Goal: Task Accomplishment & Management: Manage account settings

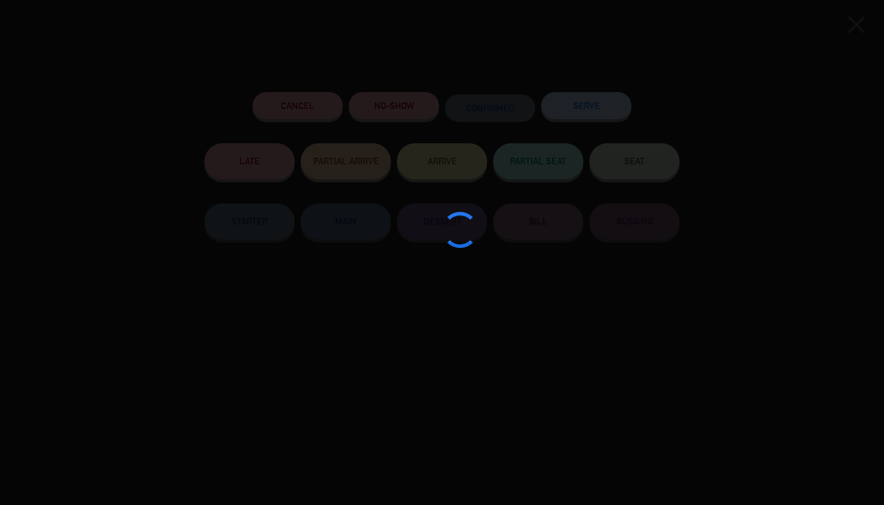
scroll to position [0, 3]
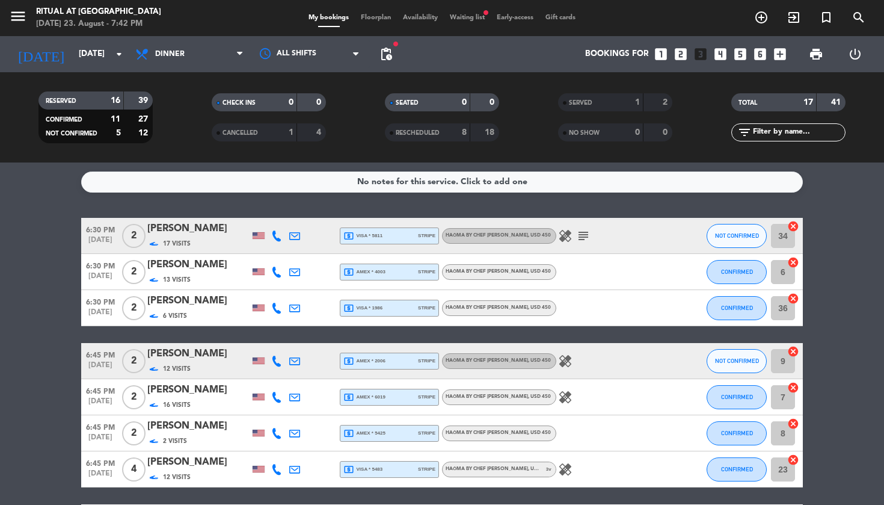
click at [722, 232] on span "NOT CONFIRMED" at bounding box center [737, 235] width 44 height 7
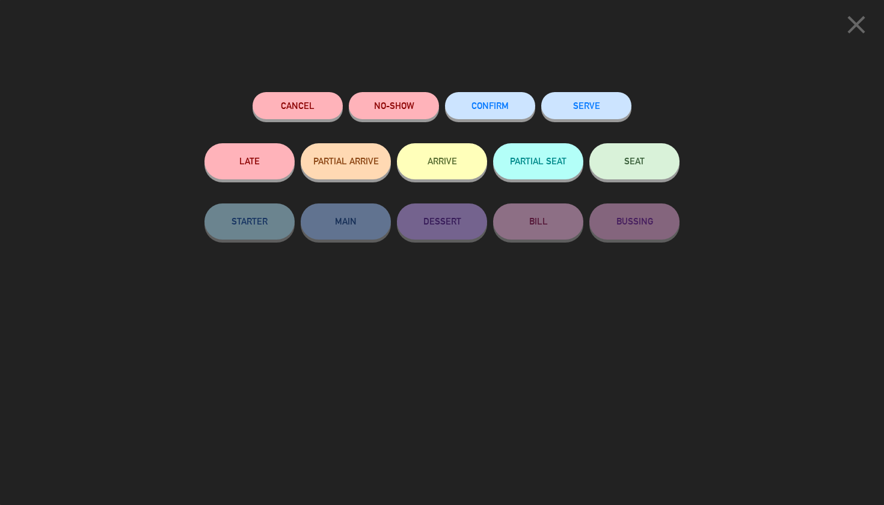
click at [608, 119] on button "SERVE" at bounding box center [586, 105] width 90 height 27
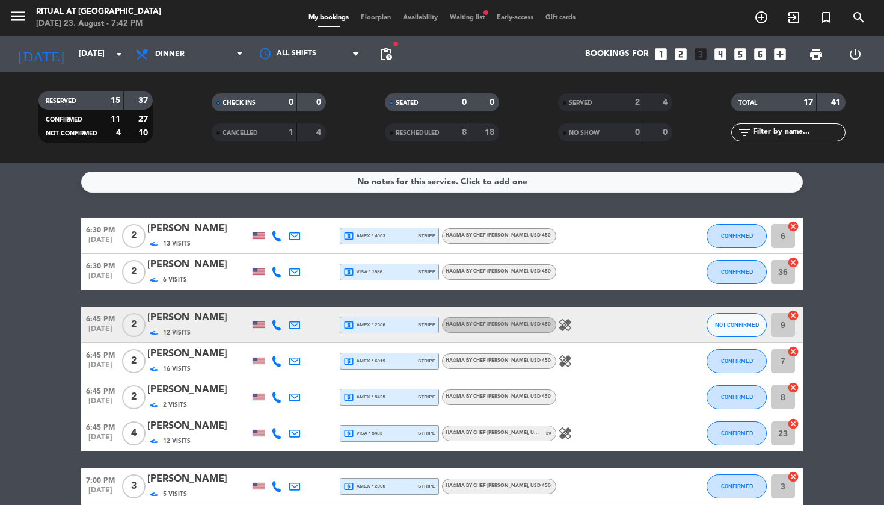
click at [736, 232] on span "CONFIRMED" at bounding box center [737, 235] width 32 height 7
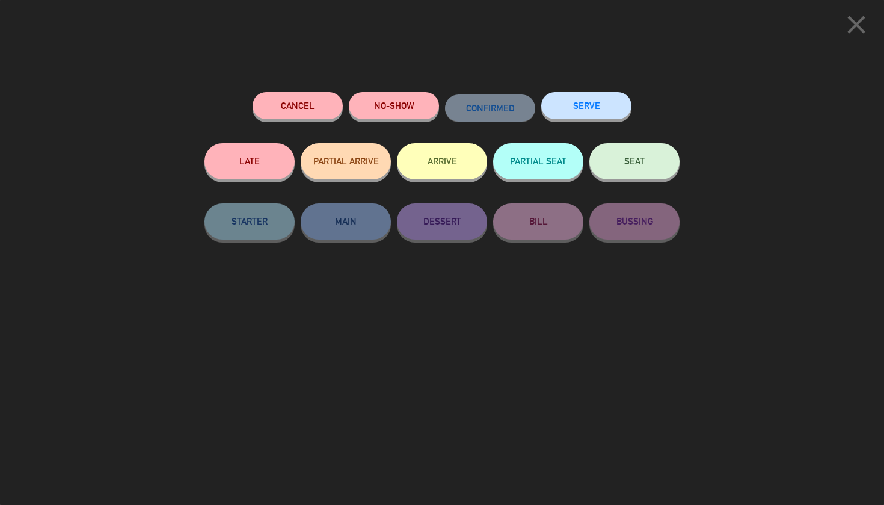
click at [607, 105] on button "SERVE" at bounding box center [586, 105] width 90 height 27
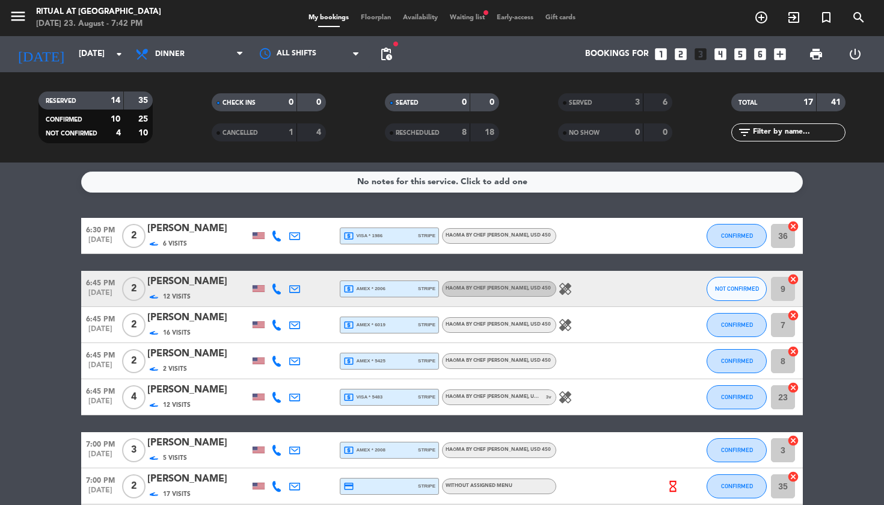
click at [750, 238] on span "CONFIRMED" at bounding box center [737, 235] width 32 height 7
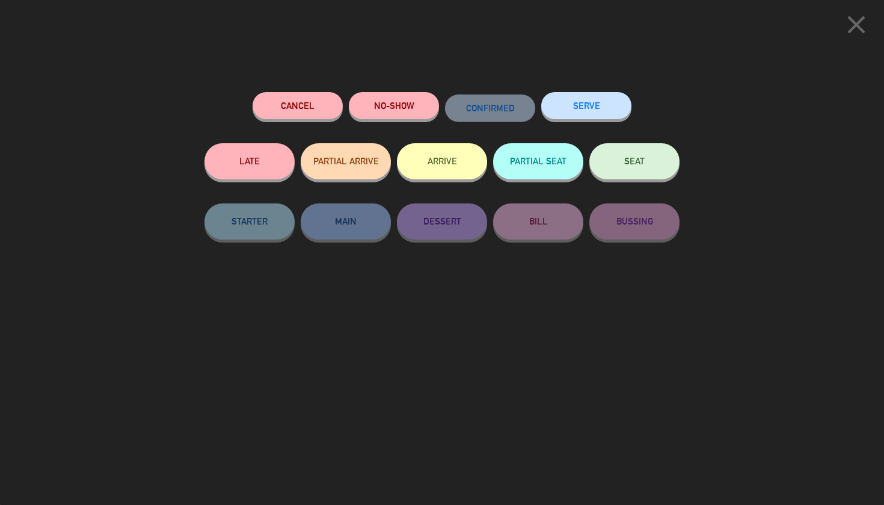
click at [596, 113] on button "SERVE" at bounding box center [586, 105] width 90 height 27
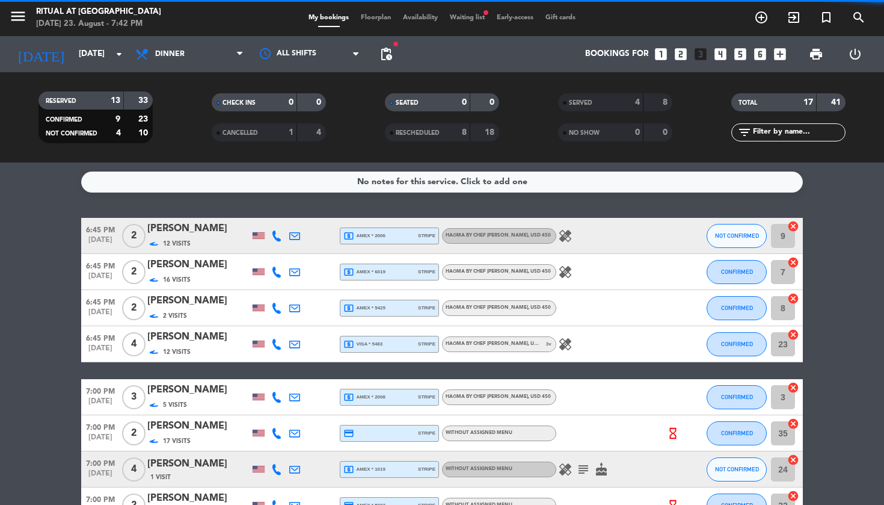
click at [737, 238] on span "NOT CONFIRMED" at bounding box center [737, 235] width 44 height 7
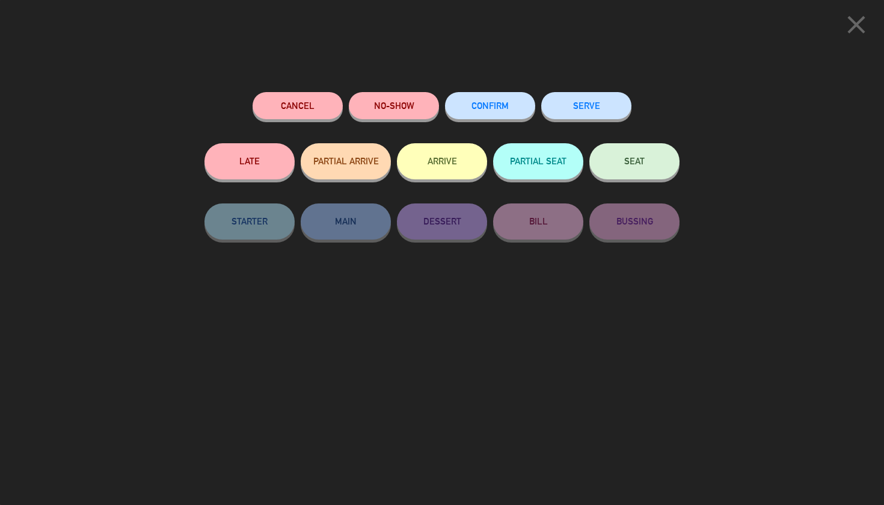
click at [566, 100] on button "SERVE" at bounding box center [586, 105] width 90 height 27
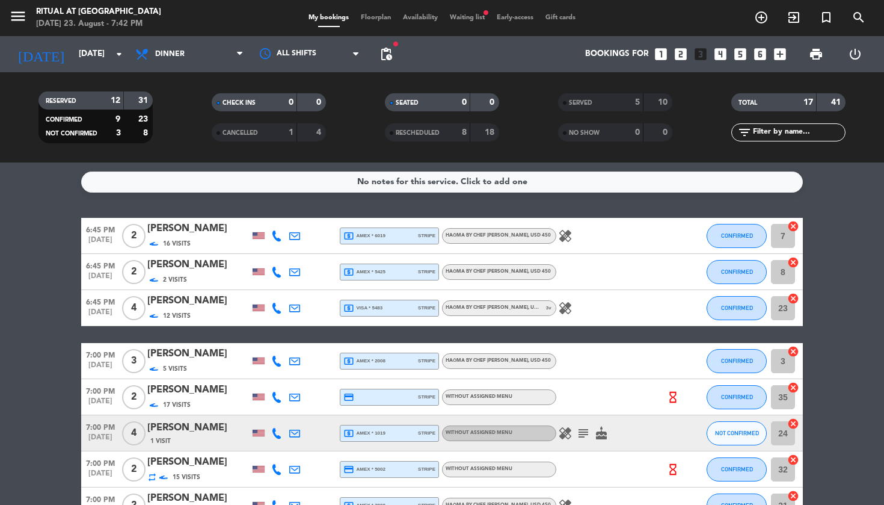
click at [746, 238] on span "CONFIRMED" at bounding box center [737, 235] width 32 height 7
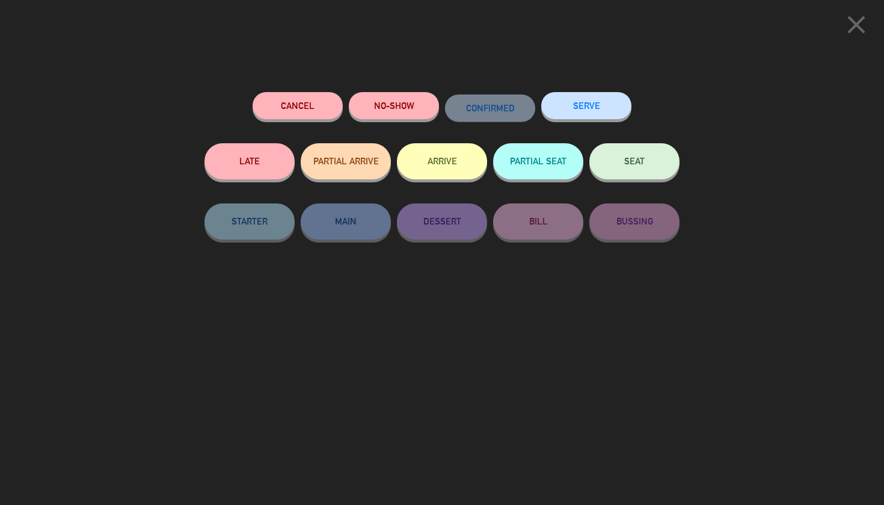
click at [614, 112] on button "SERVE" at bounding box center [586, 105] width 90 height 27
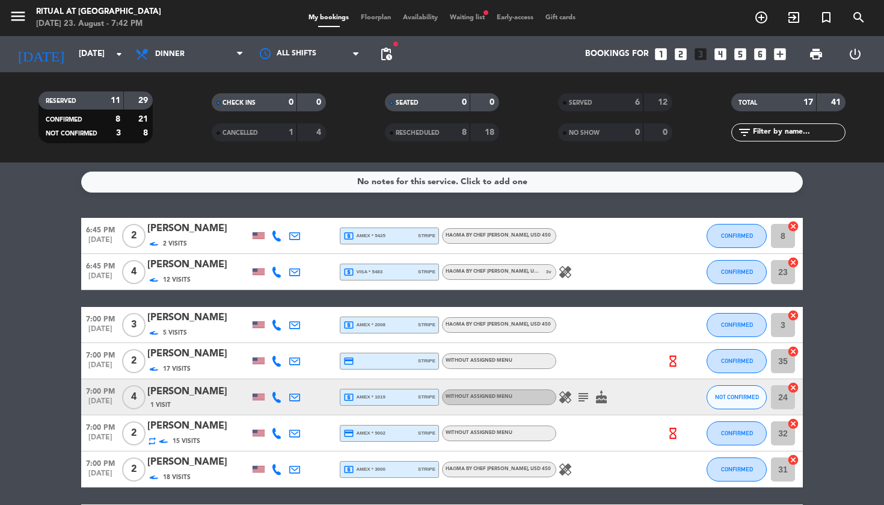
click at [733, 238] on span "CONFIRMED" at bounding box center [737, 235] width 32 height 7
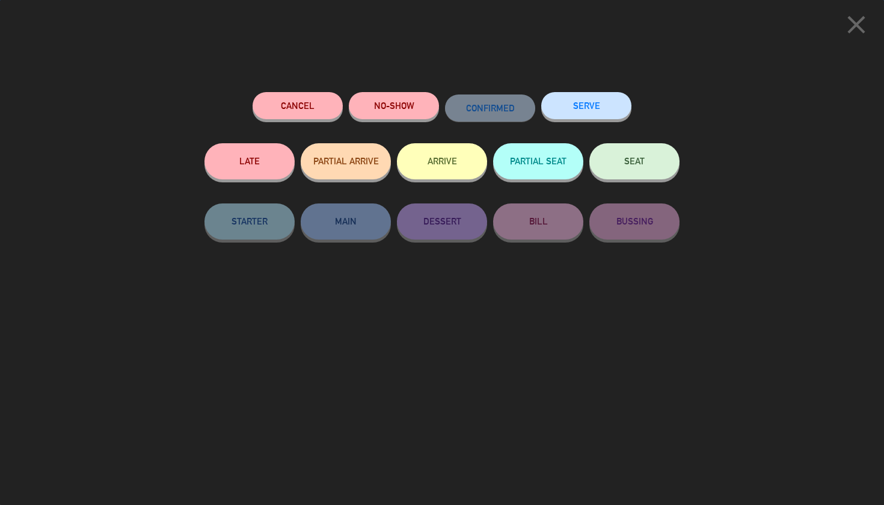
click at [607, 107] on button "SERVE" at bounding box center [586, 105] width 90 height 27
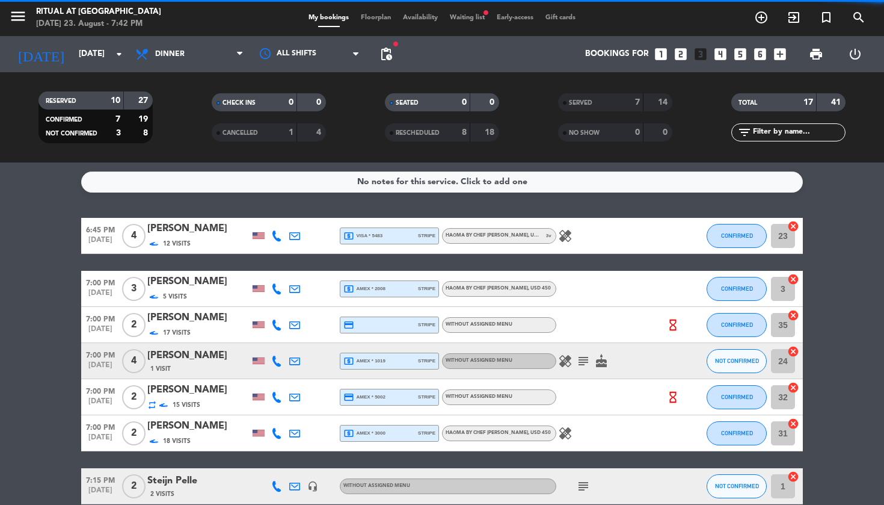
click at [744, 232] on button "CONFIRMED" at bounding box center [737, 236] width 60 height 24
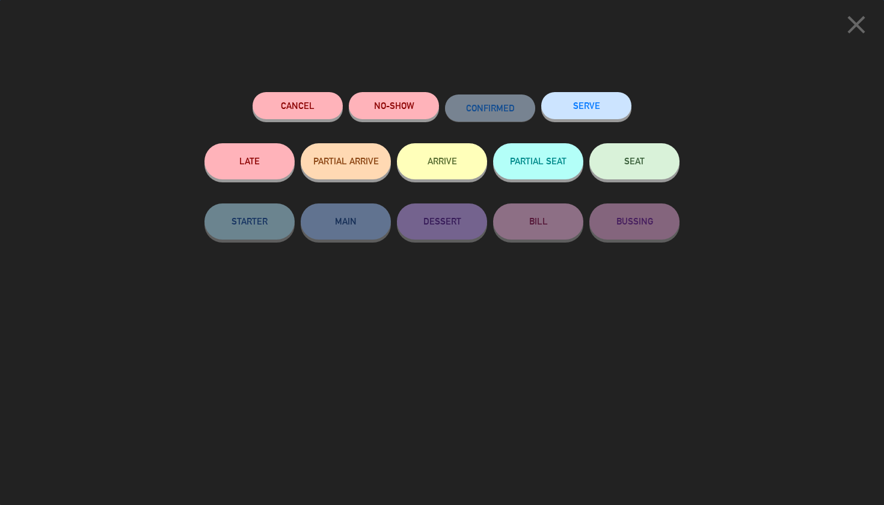
click at [600, 108] on button "SERVE" at bounding box center [586, 105] width 90 height 27
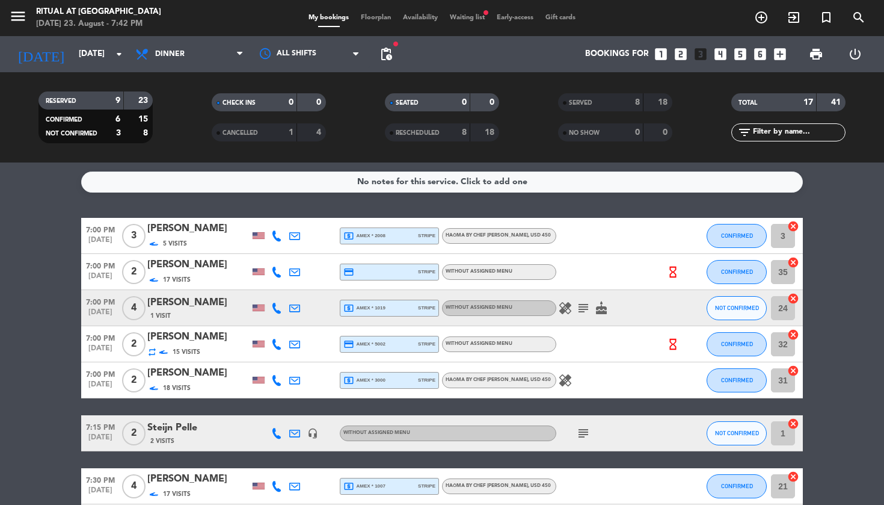
click at [739, 239] on button "CONFIRMED" at bounding box center [737, 236] width 60 height 24
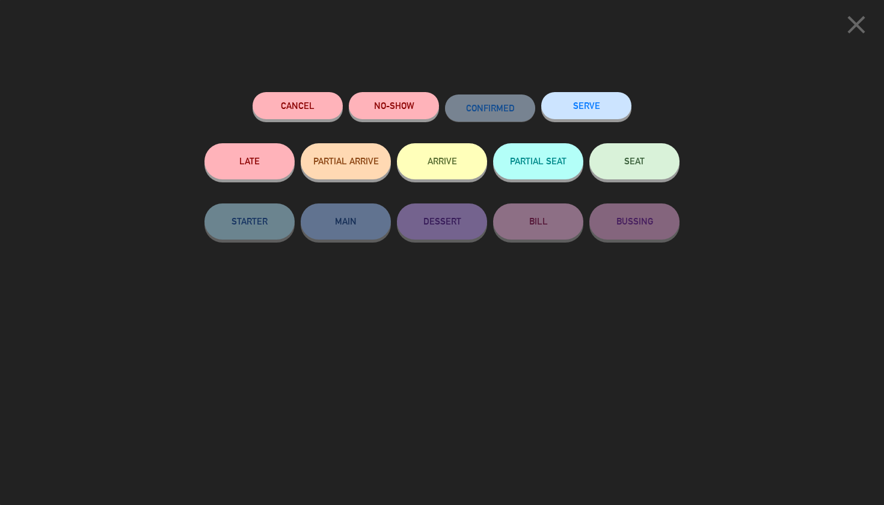
click at [575, 119] on button "SERVE" at bounding box center [586, 105] width 90 height 27
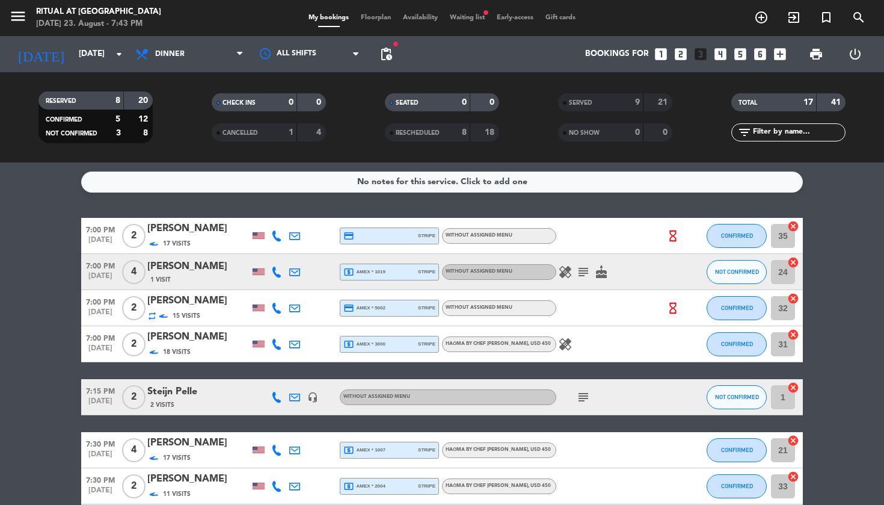
click at [741, 230] on button "CONFIRMED" at bounding box center [737, 236] width 60 height 24
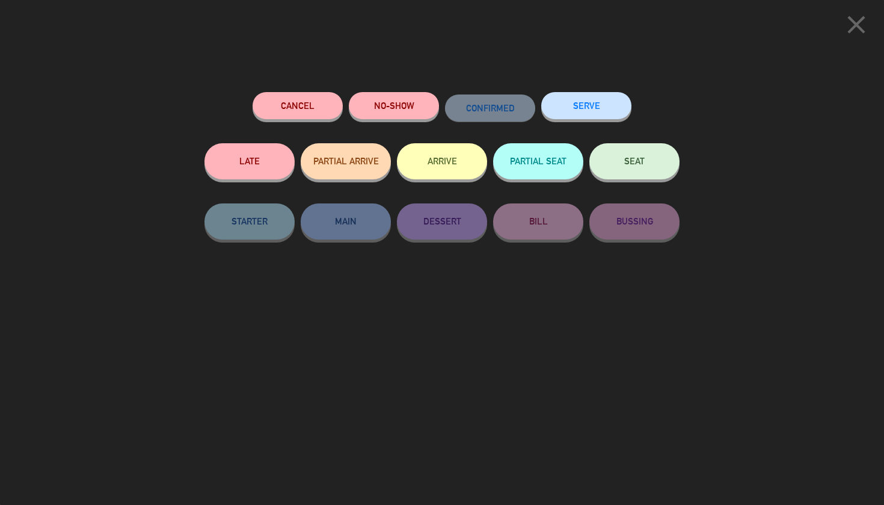
click at [599, 116] on button "SERVE" at bounding box center [586, 105] width 90 height 27
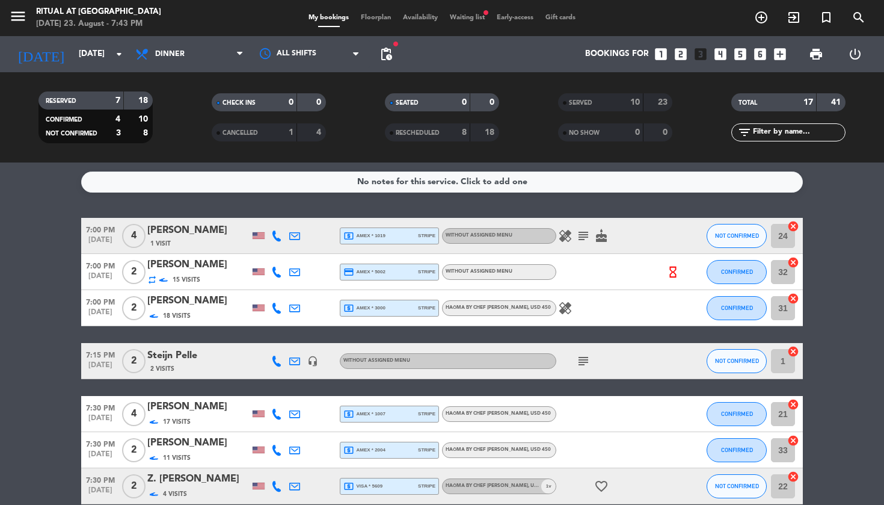
drag, startPoint x: 760, startPoint y: 258, endPoint x: 757, endPoint y: 239, distance: 18.9
click at [757, 239] on button "NOT CONFIRMED" at bounding box center [737, 236] width 60 height 24
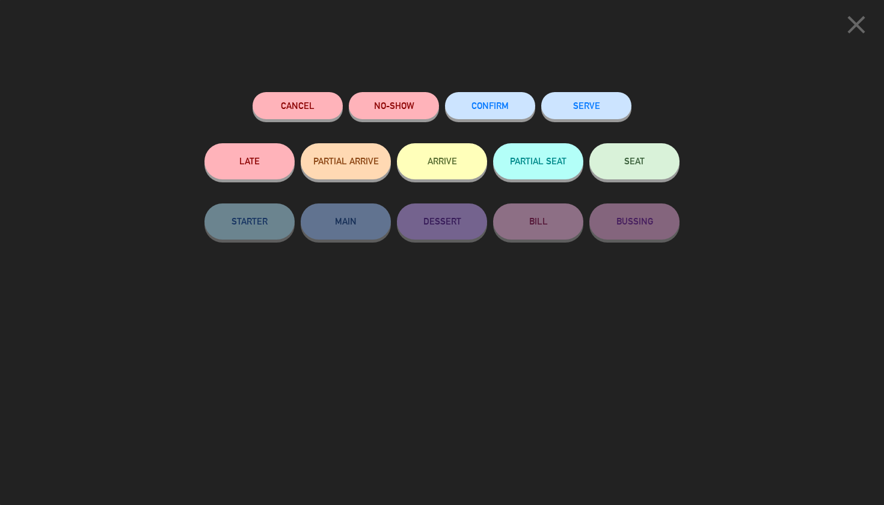
click at [582, 111] on button "SERVE" at bounding box center [586, 105] width 90 height 27
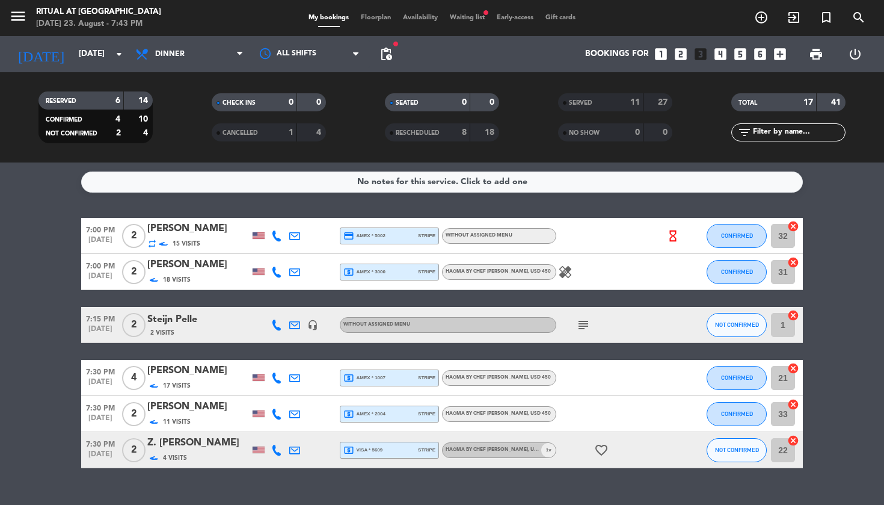
click at [722, 230] on button "CONFIRMED" at bounding box center [737, 236] width 60 height 24
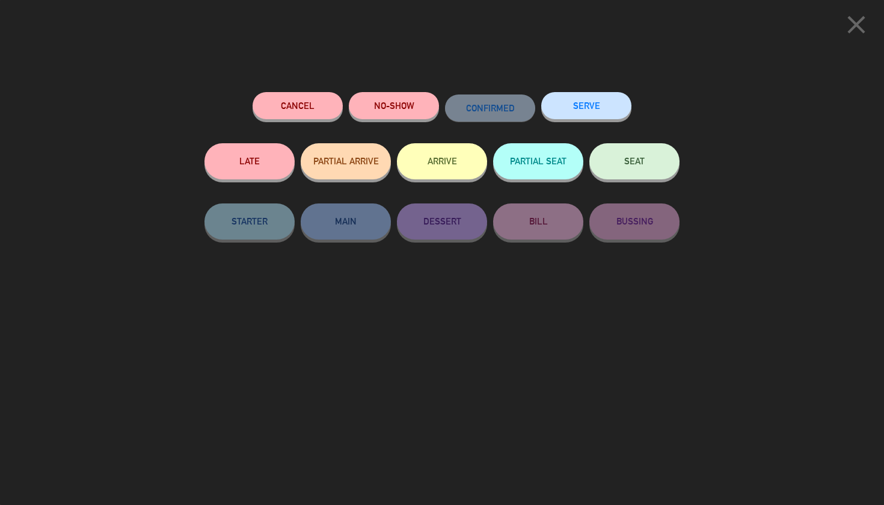
click at [596, 103] on button "SERVE" at bounding box center [586, 105] width 90 height 27
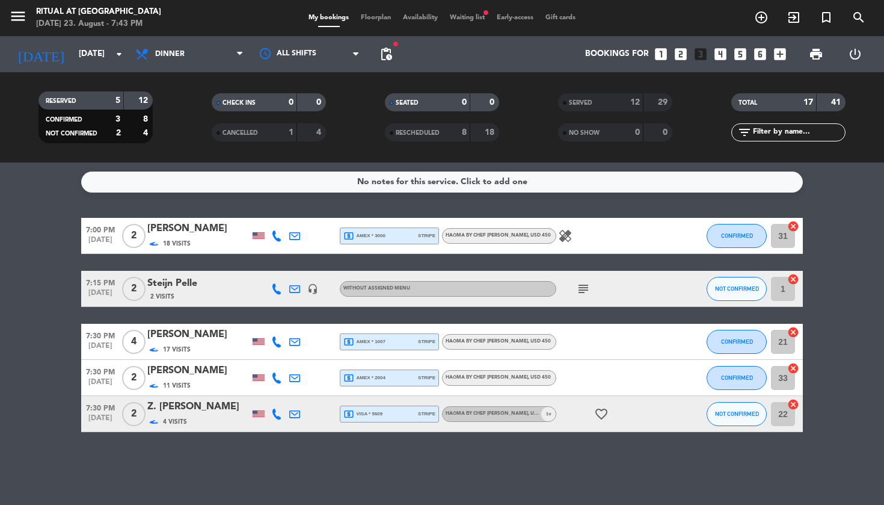
click at [744, 242] on button "CONFIRMED" at bounding box center [737, 236] width 60 height 24
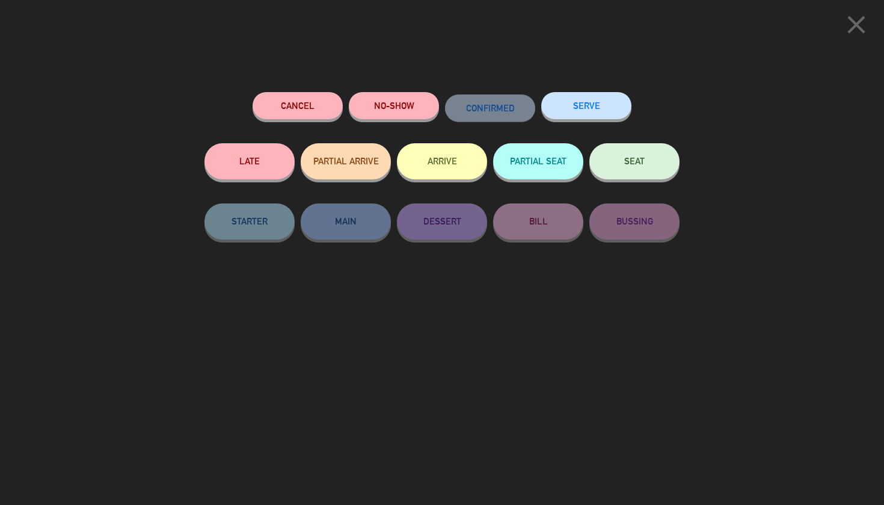
click at [617, 120] on div "SERVE" at bounding box center [586, 117] width 90 height 51
click at [623, 109] on button "SERVE" at bounding box center [586, 105] width 90 height 27
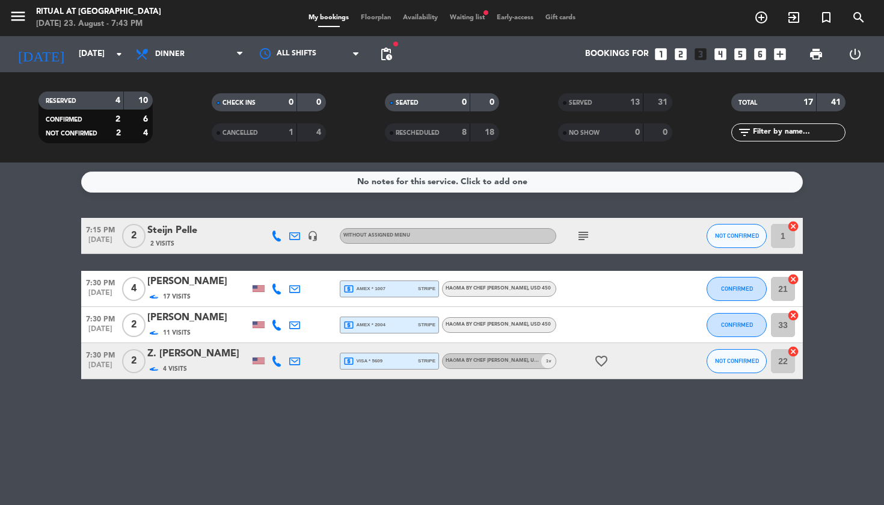
click at [731, 230] on button "NOT CONFIRMED" at bounding box center [737, 236] width 60 height 24
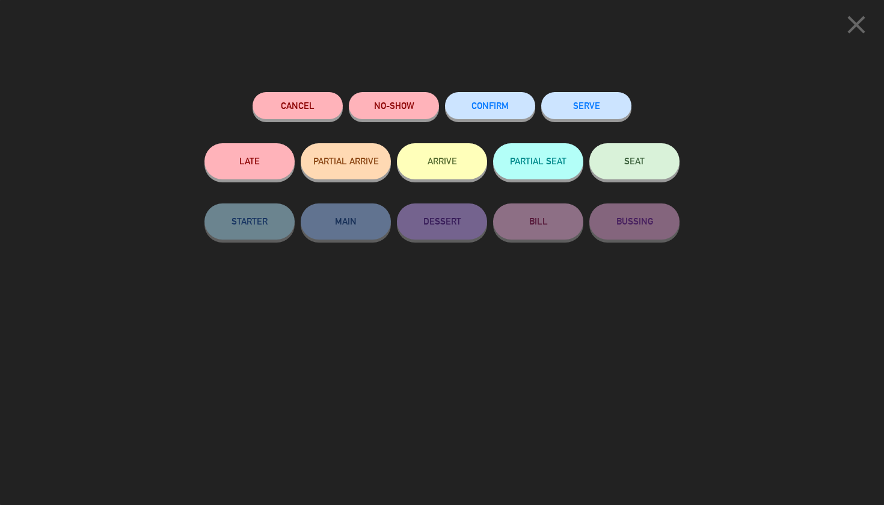
click at [585, 96] on button "SERVE" at bounding box center [586, 105] width 90 height 27
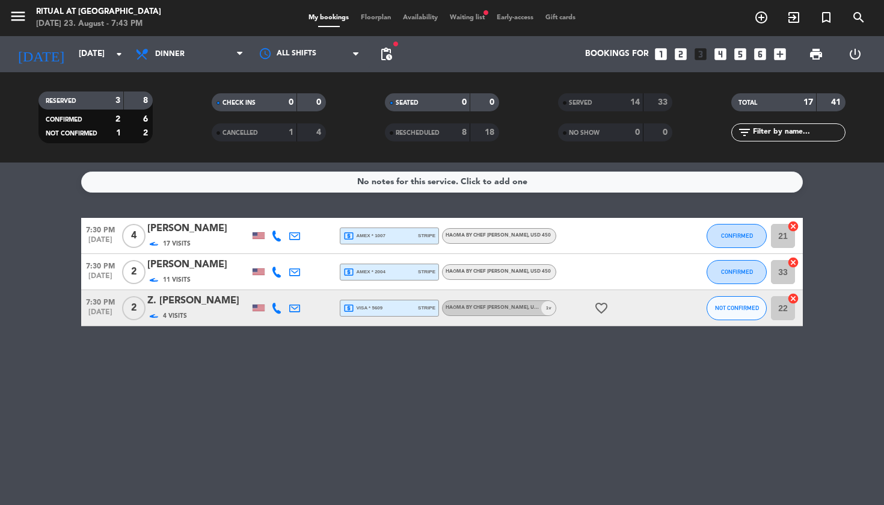
click at [732, 241] on button "CONFIRMED" at bounding box center [737, 236] width 60 height 24
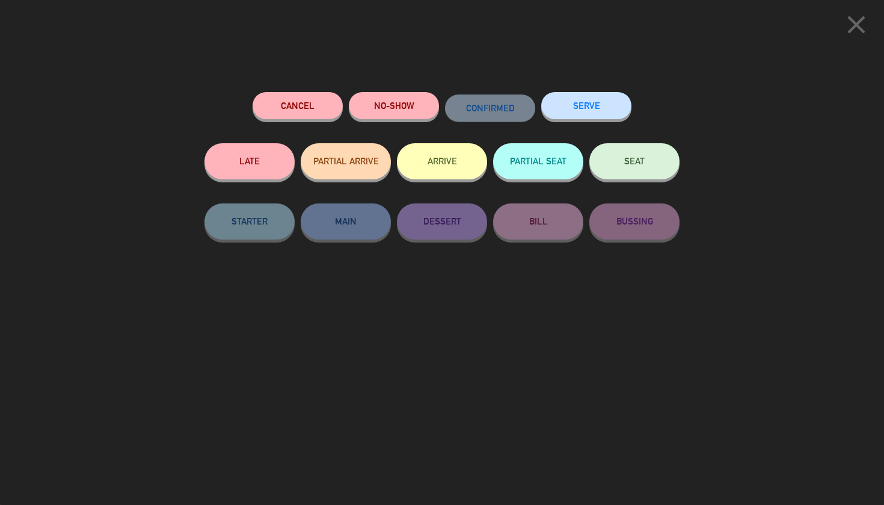
click at [585, 105] on button "SERVE" at bounding box center [586, 105] width 90 height 27
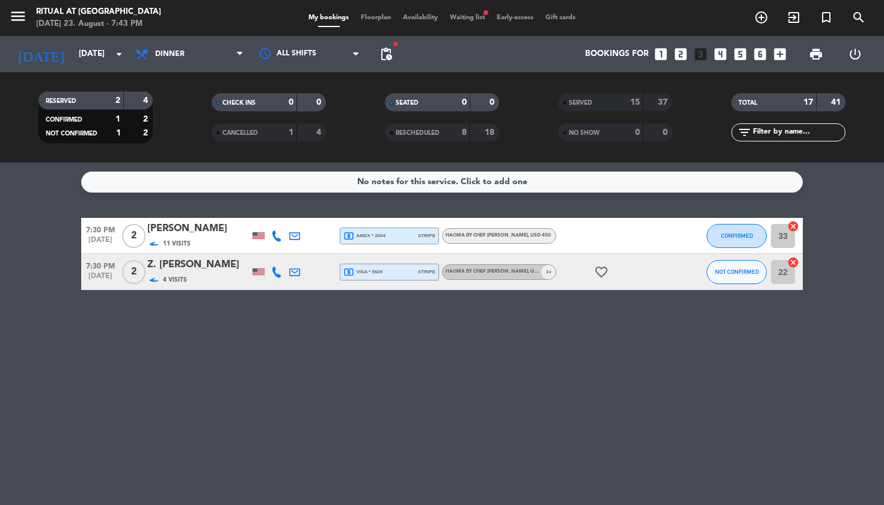
click at [735, 237] on span "CONFIRMED" at bounding box center [737, 235] width 32 height 7
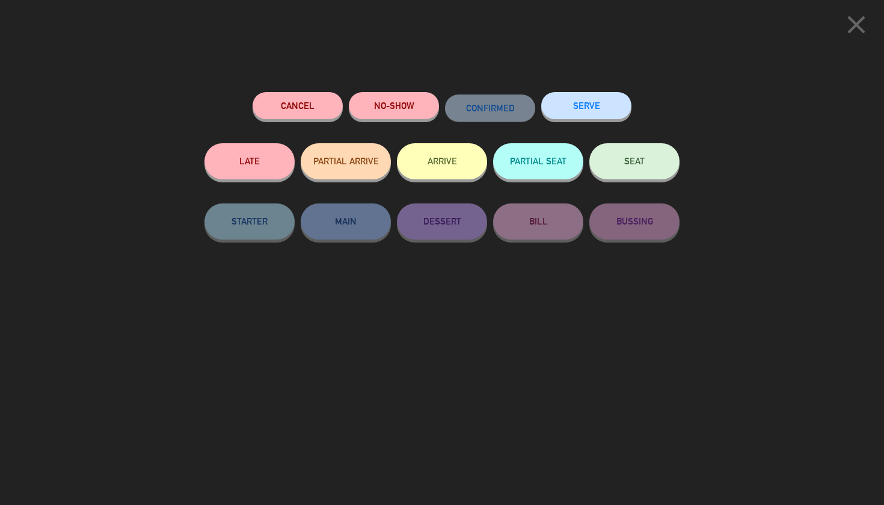
scroll to position [0, 1]
click at [600, 106] on button "SERVE" at bounding box center [586, 105] width 90 height 27
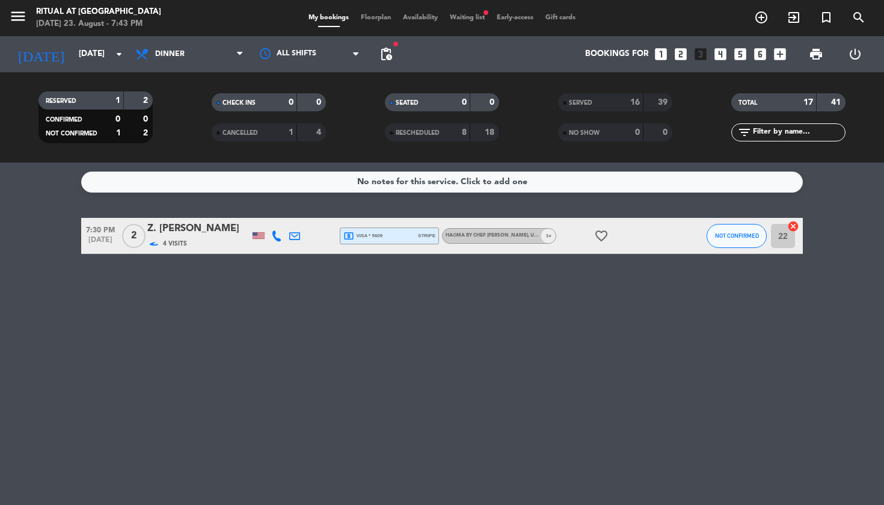
click at [742, 235] on span "NOT CONFIRMED" at bounding box center [737, 235] width 44 height 7
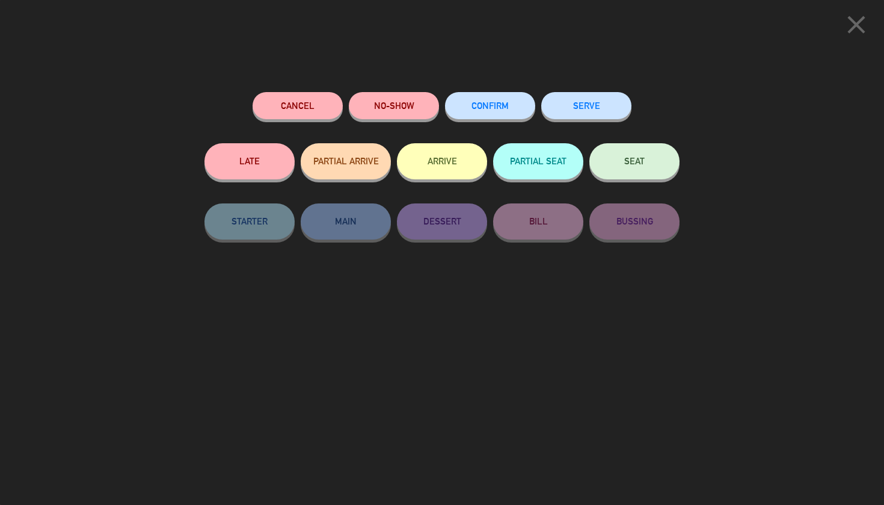
click at [569, 100] on button "SERVE" at bounding box center [586, 105] width 90 height 27
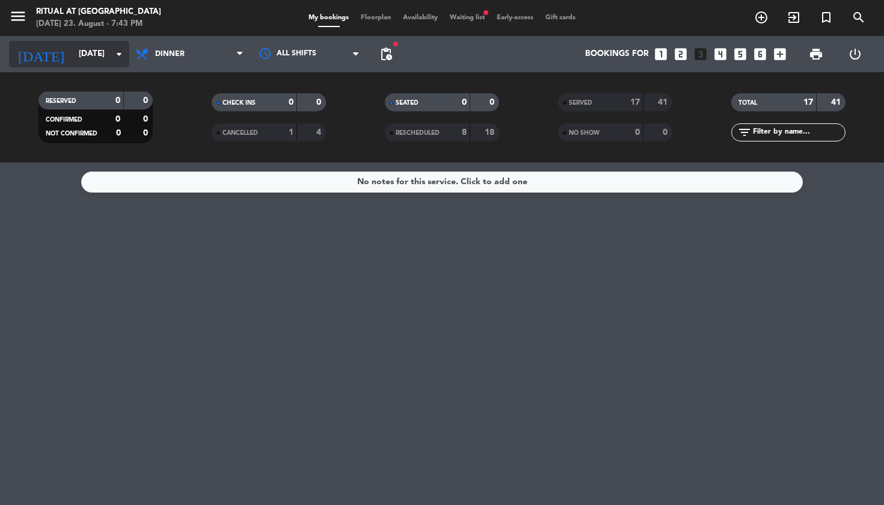
click at [114, 53] on icon "arrow_drop_down" at bounding box center [119, 54] width 14 height 14
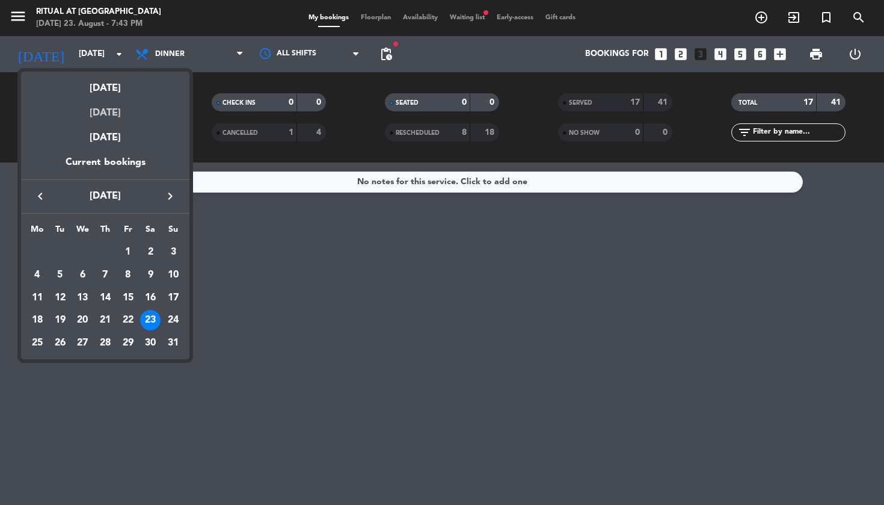
click at [117, 115] on div "[DATE]" at bounding box center [105, 108] width 168 height 25
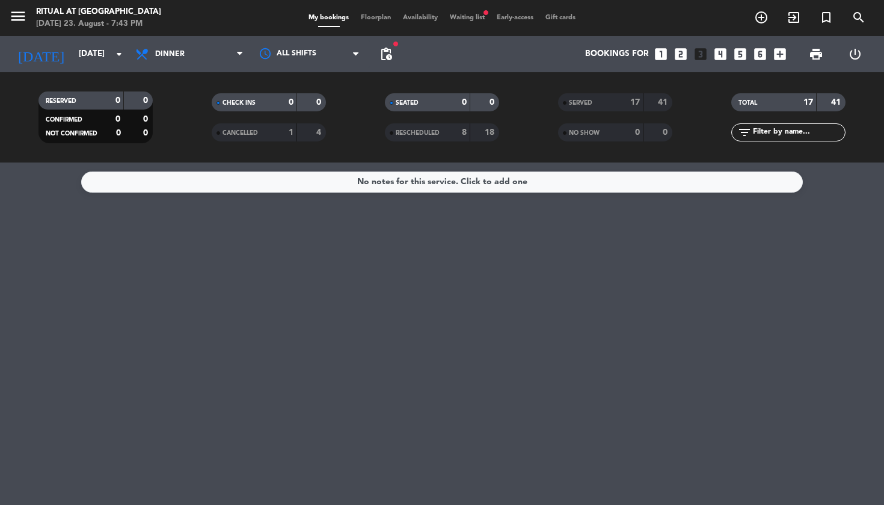
type input "[DATE]"
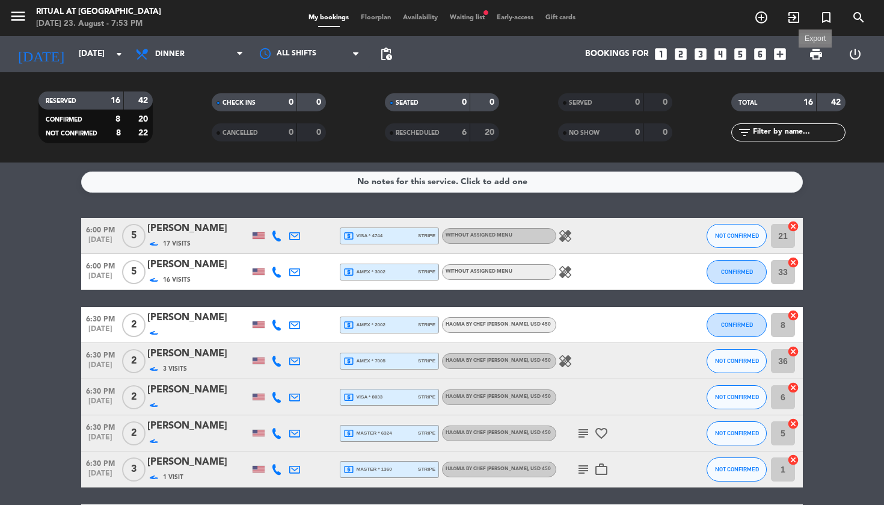
click at [815, 57] on span "print" at bounding box center [816, 54] width 14 height 14
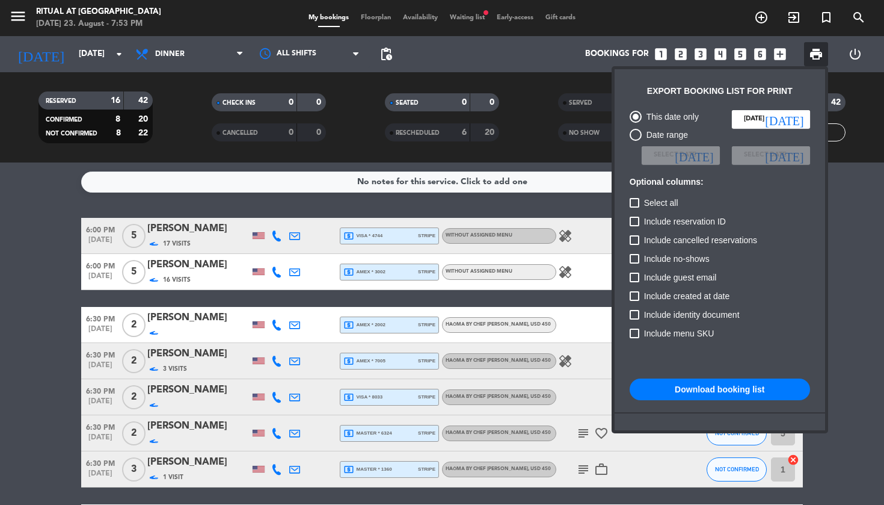
click at [29, 338] on div at bounding box center [442, 252] width 884 height 505
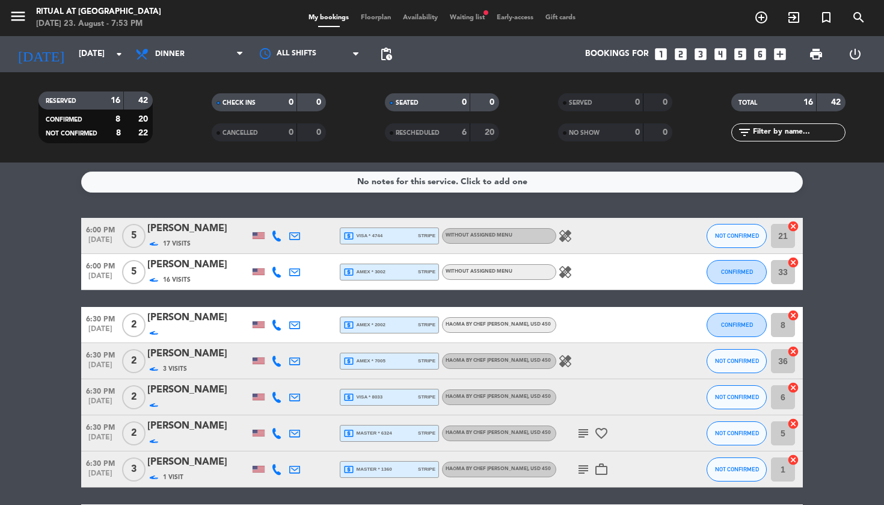
scroll to position [0, 0]
click at [810, 54] on span "print" at bounding box center [816, 54] width 14 height 14
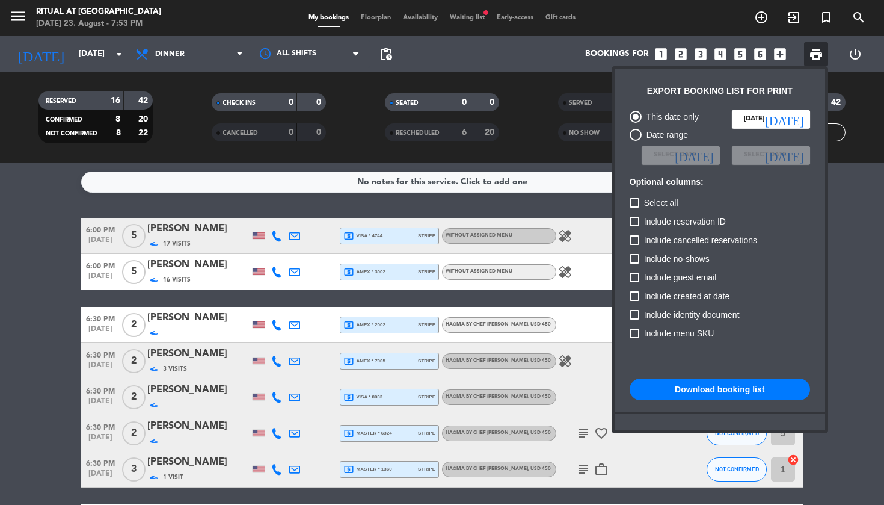
click at [735, 392] on button "Download booking list" at bounding box center [720, 389] width 180 height 22
drag, startPoint x: 15, startPoint y: 174, endPoint x: 20, endPoint y: 159, distance: 15.8
click at [14, 174] on div at bounding box center [442, 252] width 884 height 505
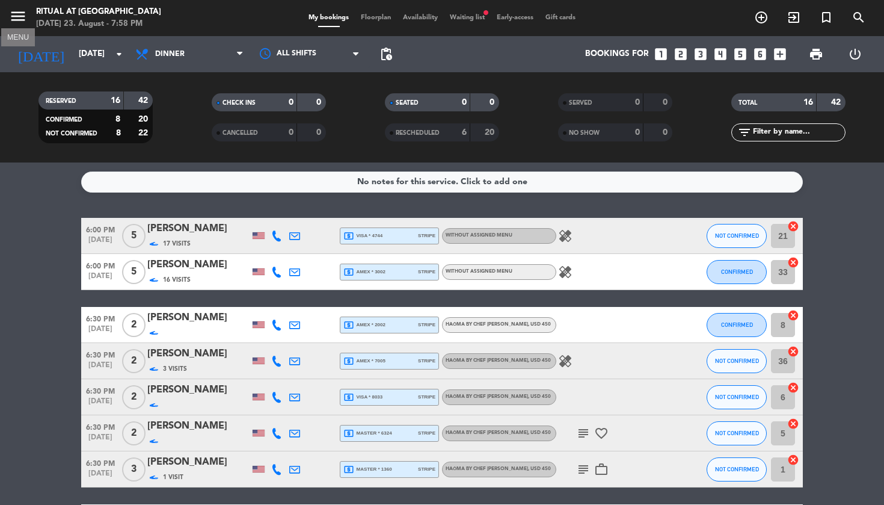
click at [18, 20] on icon "menu" at bounding box center [18, 16] width 18 height 18
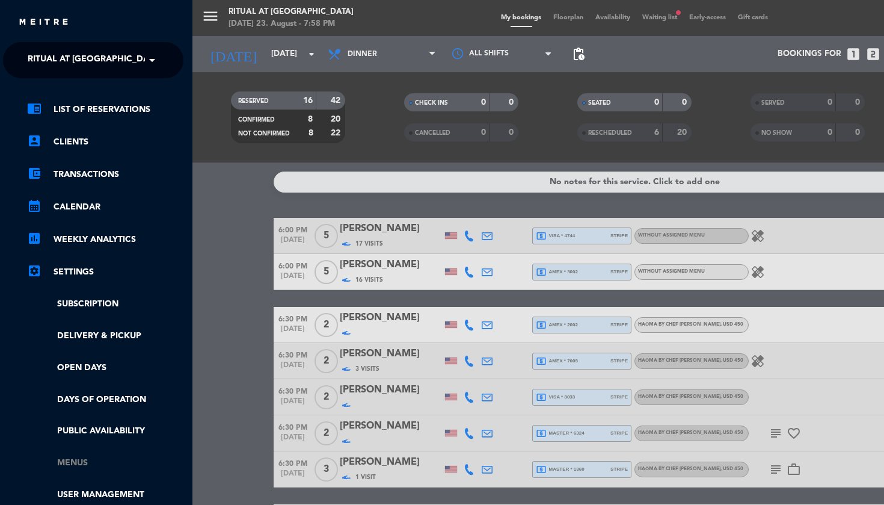
click at [66, 458] on link "Menus" at bounding box center [105, 463] width 156 height 14
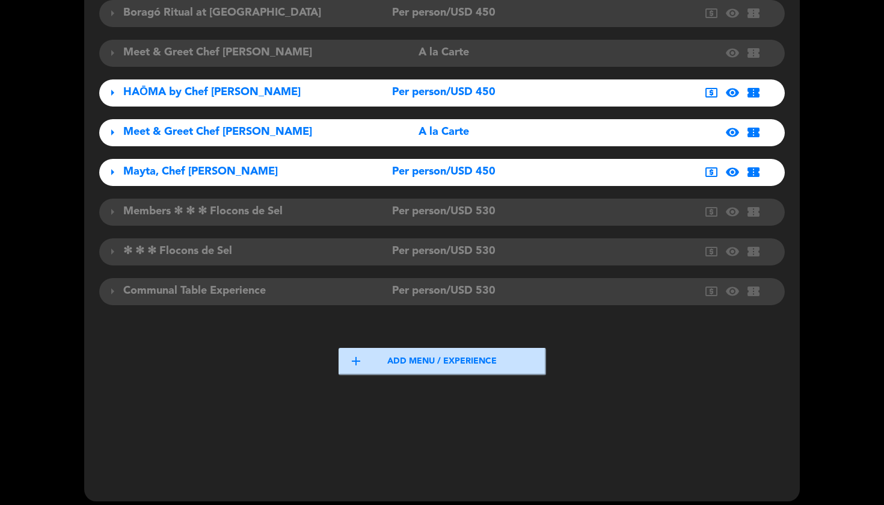
scroll to position [502, 0]
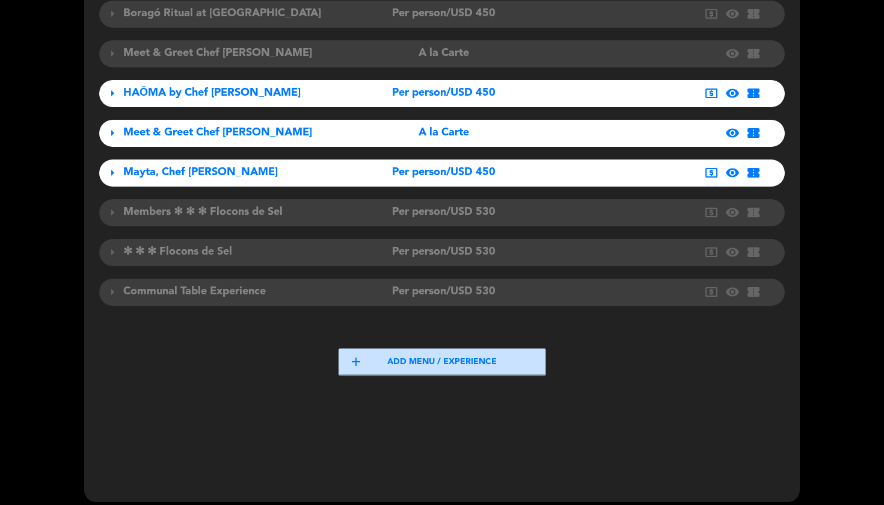
click at [732, 126] on span "visibility" at bounding box center [733, 133] width 14 height 14
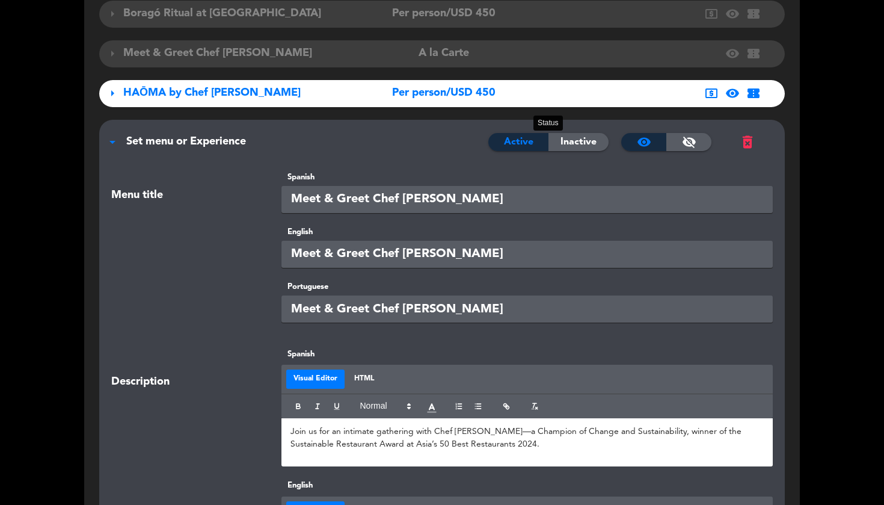
click at [573, 138] on span "Inactive" at bounding box center [579, 142] width 36 height 16
click at [679, 133] on div "visibility_off" at bounding box center [689, 142] width 45 height 18
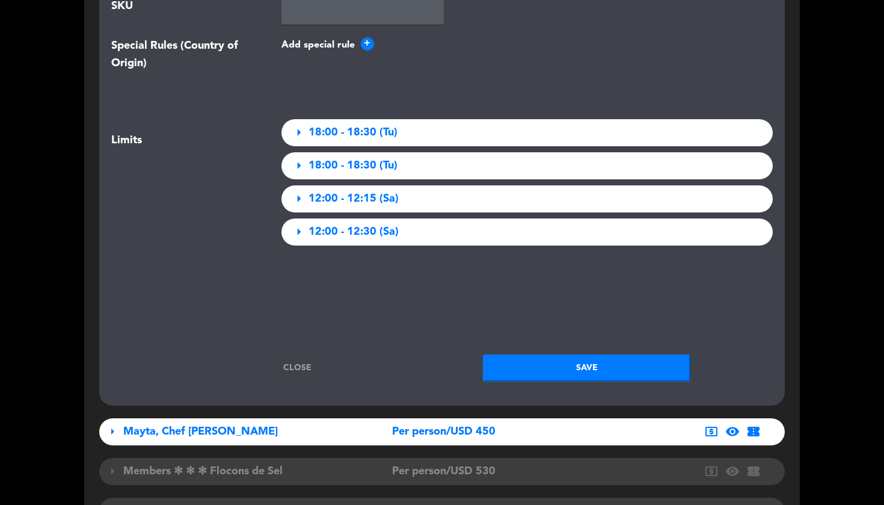
scroll to position [2083, 0]
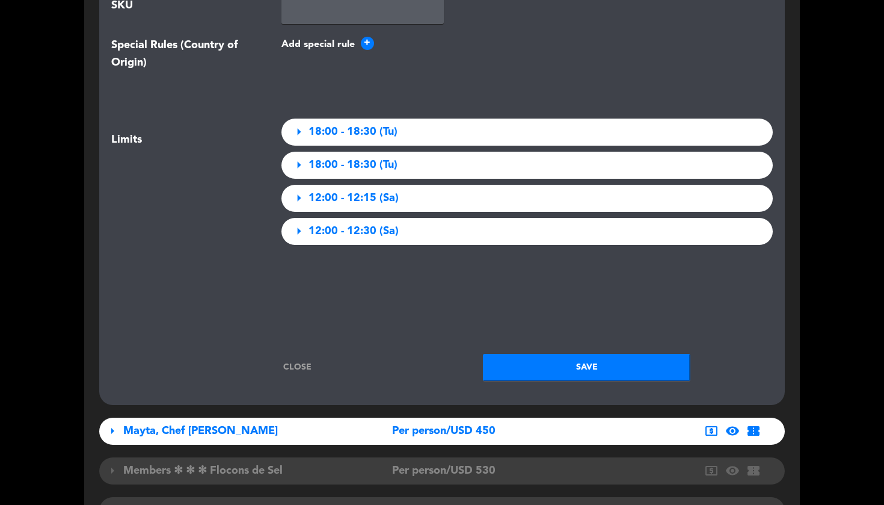
click at [593, 358] on button "Save" at bounding box center [587, 367] width 208 height 27
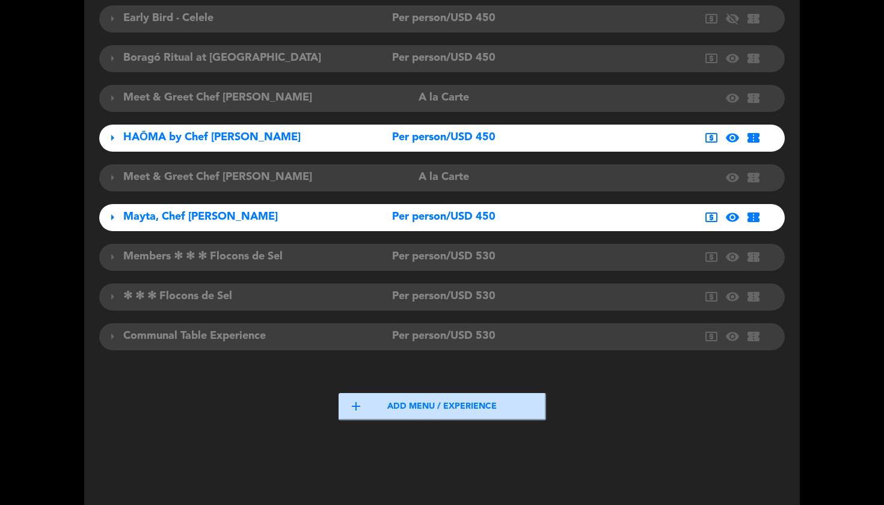
scroll to position [460, 0]
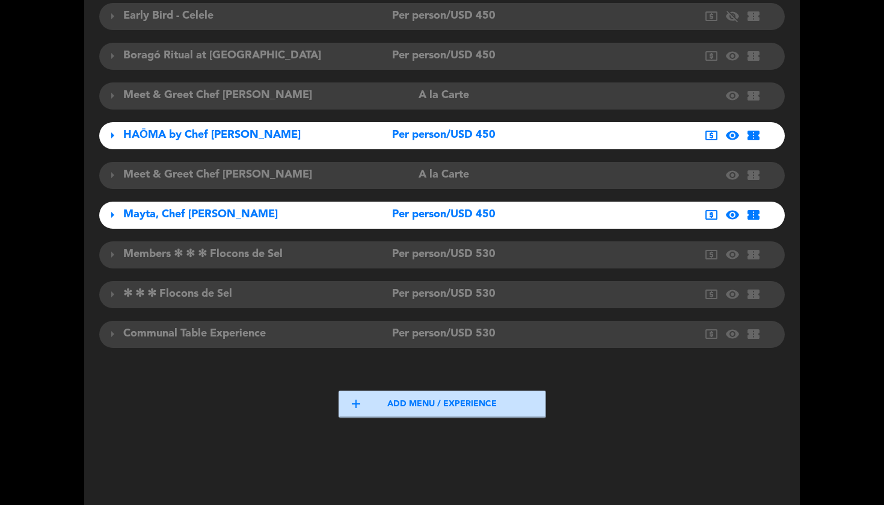
click at [254, 214] on div "Mayta, Chef [PERSON_NAME]" at bounding box center [230, 214] width 214 height 17
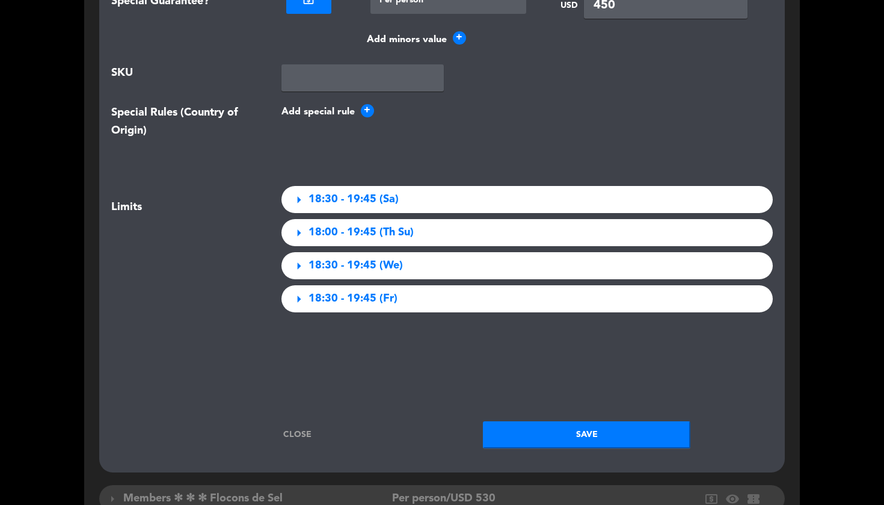
scroll to position [2094, 0]
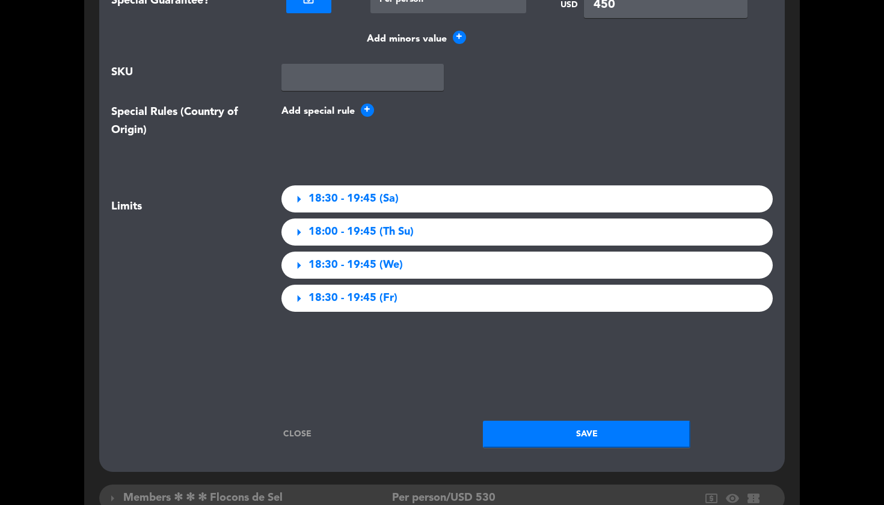
drag, startPoint x: 295, startPoint y: 416, endPoint x: 402, endPoint y: 422, distance: 106.6
click at [295, 427] on link "Close" at bounding box center [298, 434] width 208 height 14
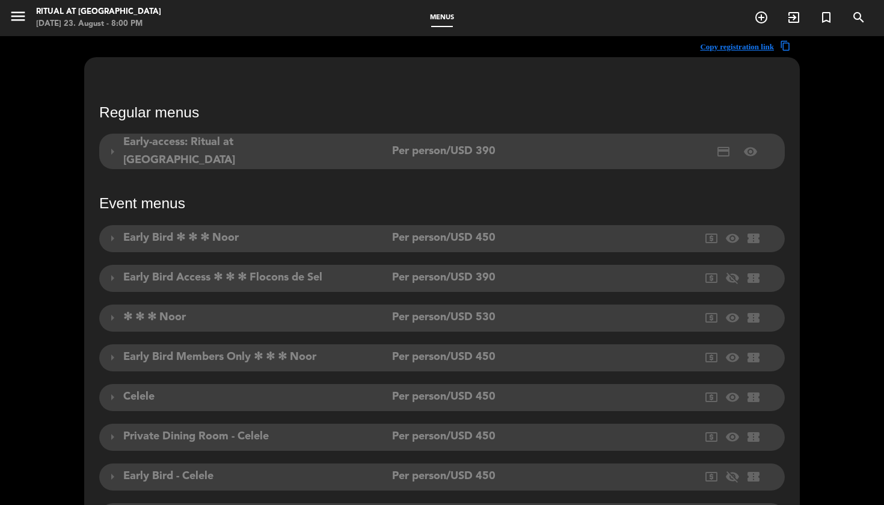
scroll to position [0, 0]
click at [21, 18] on icon "menu" at bounding box center [18, 16] width 18 height 18
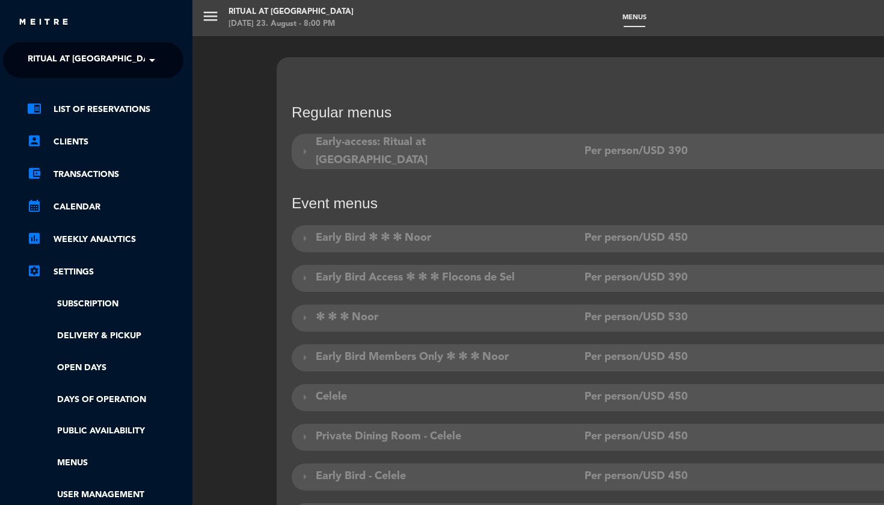
click at [129, 104] on link "chrome_reader_mode List of Reservations" at bounding box center [105, 109] width 156 height 14
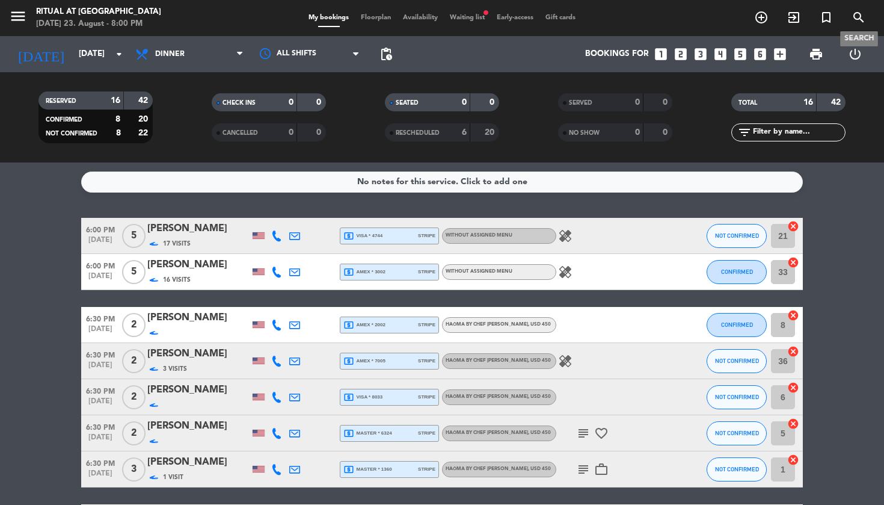
click at [863, 16] on icon "search" at bounding box center [859, 17] width 14 height 14
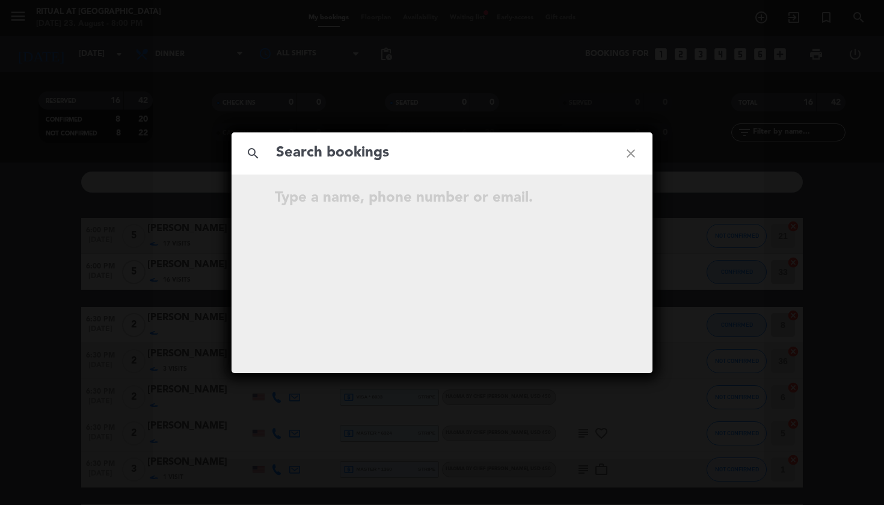
click at [461, 165] on input "text" at bounding box center [442, 153] width 334 height 25
type input "[PERSON_NAME]"
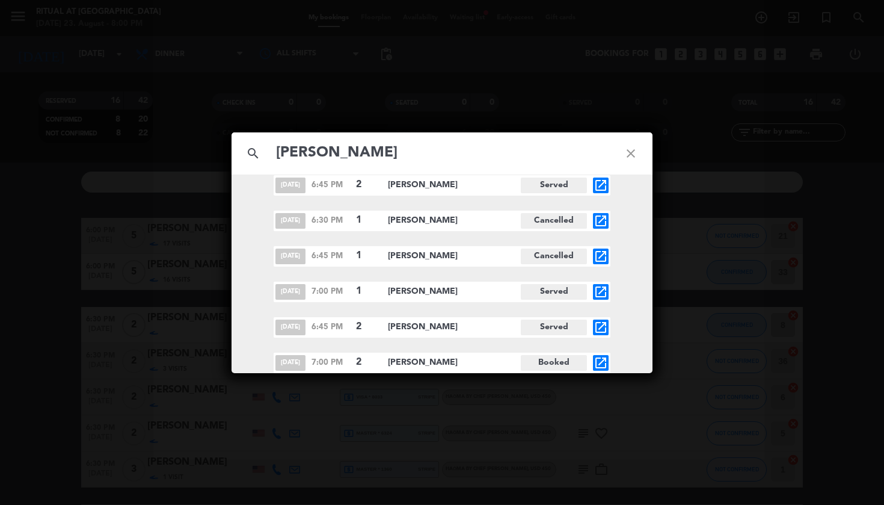
scroll to position [405, 0]
click at [595, 361] on icon "open_in_new" at bounding box center [601, 363] width 14 height 14
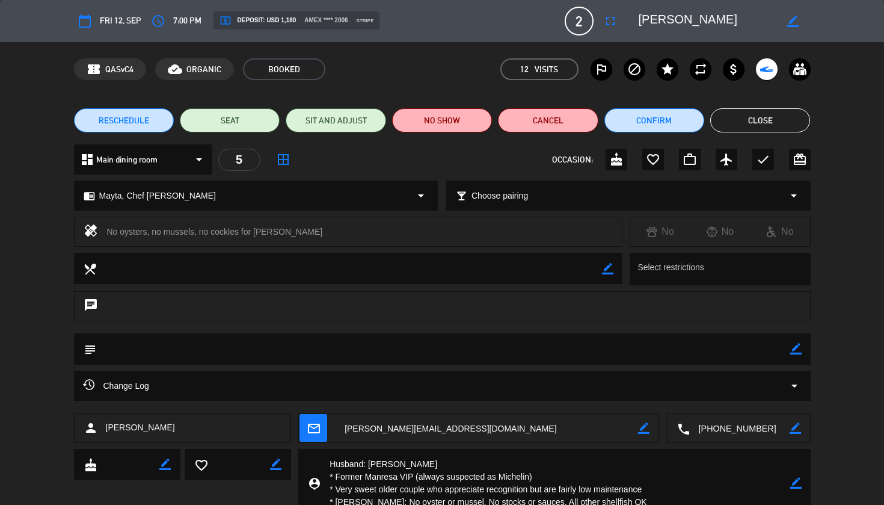
click at [604, 202] on div "local_bar Choose pairing arrow_drop_down" at bounding box center [628, 195] width 363 height 29
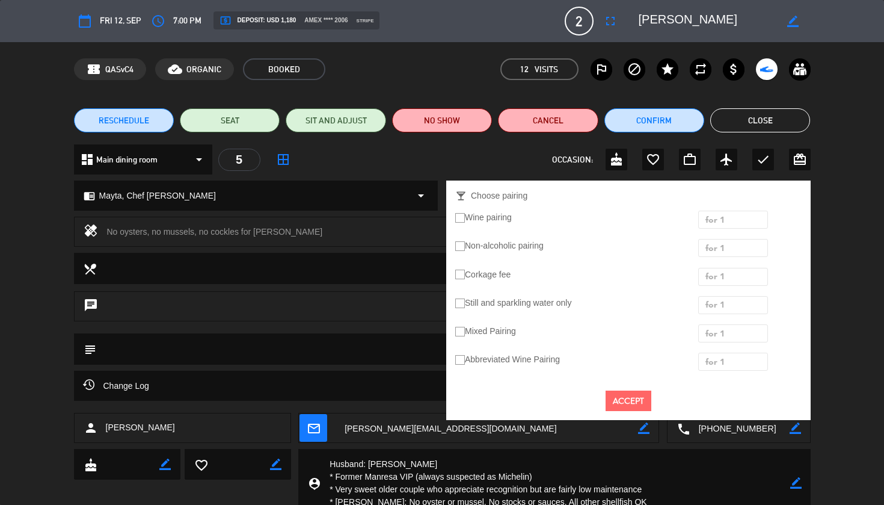
drag, startPoint x: 462, startPoint y: 361, endPoint x: 470, endPoint y: 359, distance: 8.0
click at [461, 361] on ins at bounding box center [460, 360] width 10 height 10
click at [461, 361] on input "Abbreviated Wine Pairing" at bounding box center [459, 359] width 8 height 8
click at [733, 368] on div "× for 1" at bounding box center [722, 362] width 42 height 18
click at [736, 401] on span "for 2" at bounding box center [733, 401] width 17 height 10
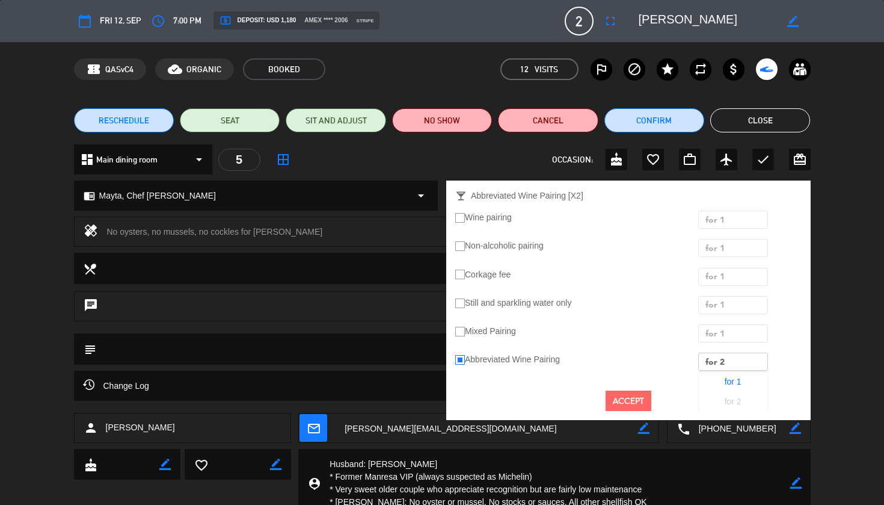
click at [624, 399] on button "Accept" at bounding box center [629, 400] width 46 height 21
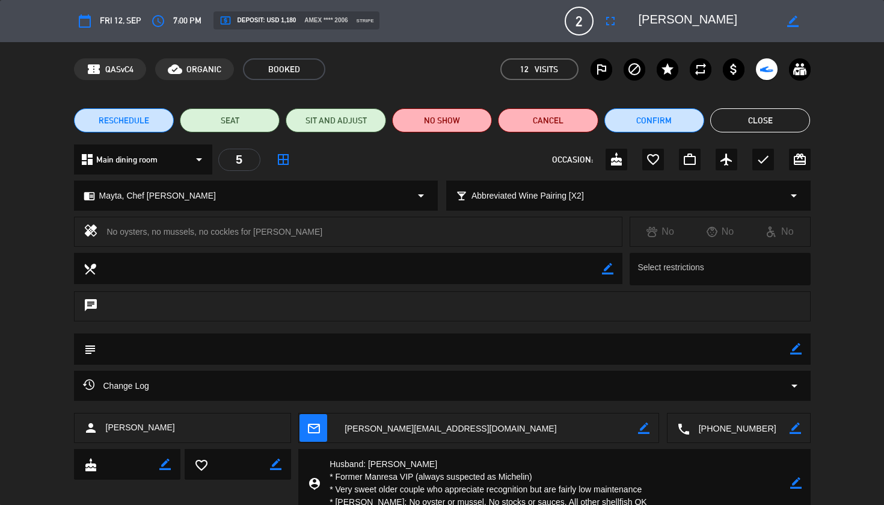
scroll to position [0, 0]
drag, startPoint x: 796, startPoint y: 348, endPoint x: 683, endPoint y: 349, distance: 113.7
click at [796, 348] on icon "border_color" at bounding box center [795, 348] width 11 height 11
paste textarea "[URL][DOMAIN_NAME]"
type textarea "Added 2 pairings, and PAID [URL][DOMAIN_NAME]"
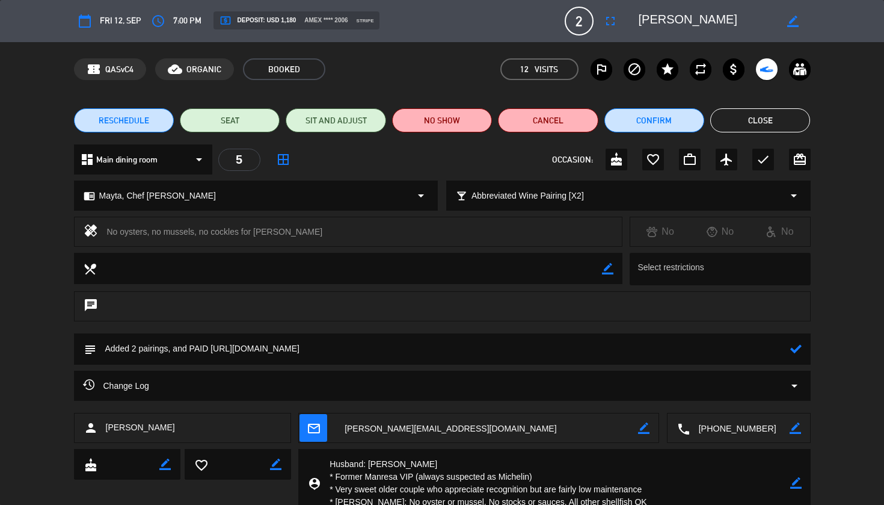
click at [801, 347] on icon at bounding box center [795, 348] width 11 height 11
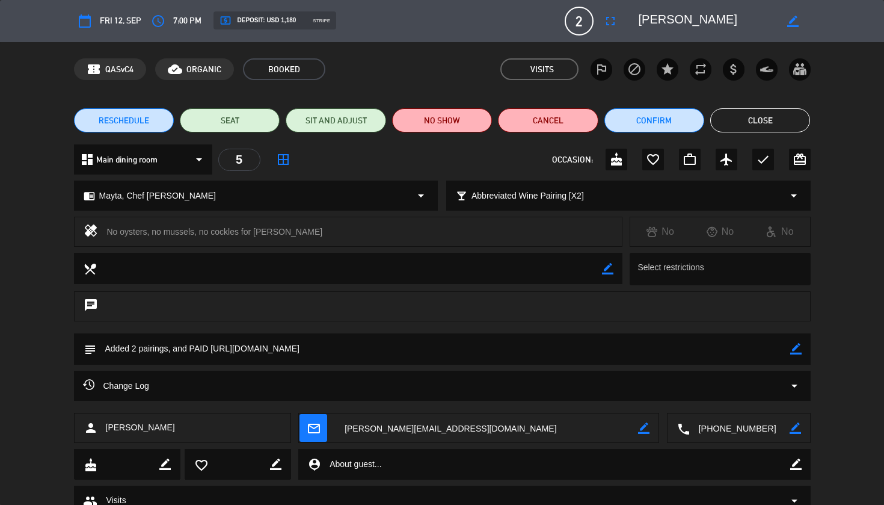
drag, startPoint x: 775, startPoint y: 126, endPoint x: 768, endPoint y: 126, distance: 7.2
click at [768, 126] on button "Close" at bounding box center [760, 120] width 100 height 24
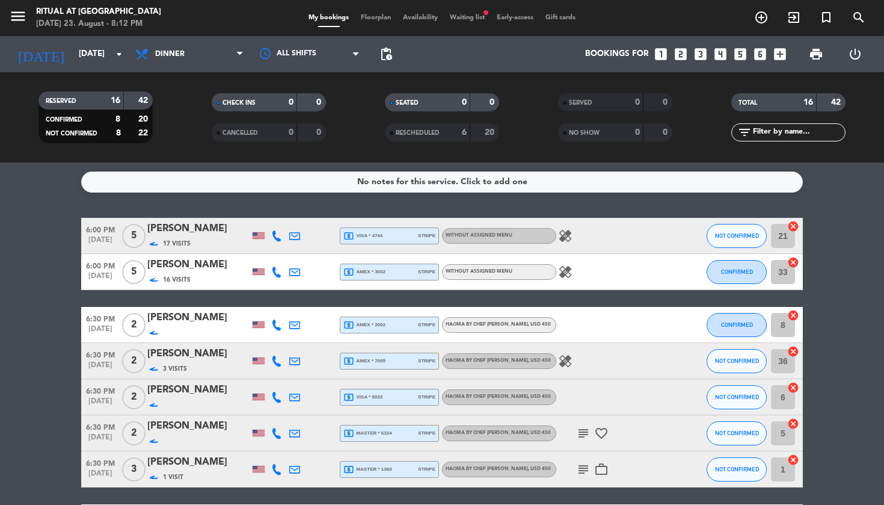
click at [205, 230] on div "[PERSON_NAME]" at bounding box center [198, 229] width 102 height 16
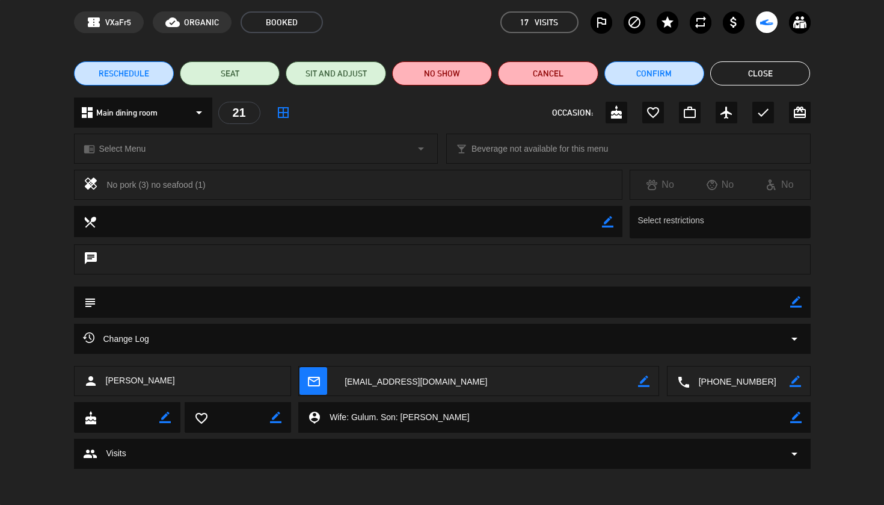
scroll to position [46, 0]
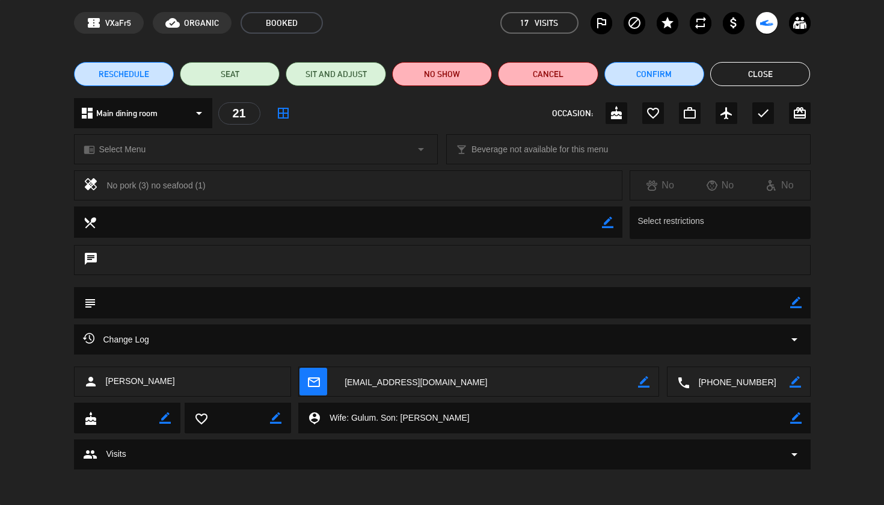
click at [774, 72] on button "Close" at bounding box center [760, 74] width 100 height 24
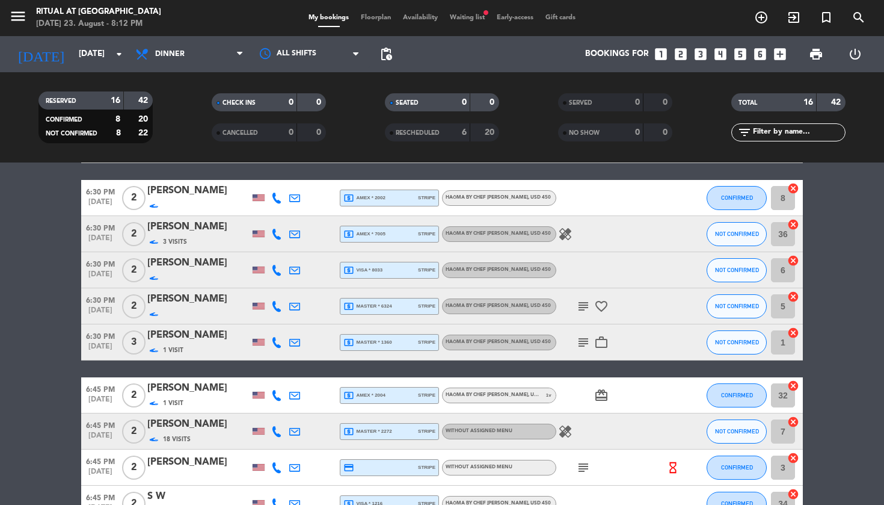
scroll to position [128, 0]
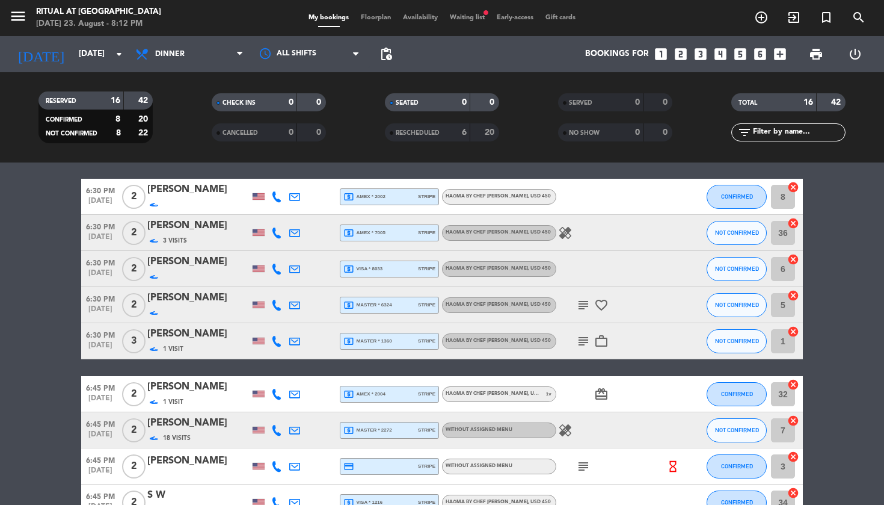
click at [192, 194] on div "[PERSON_NAME]" at bounding box center [198, 190] width 102 height 16
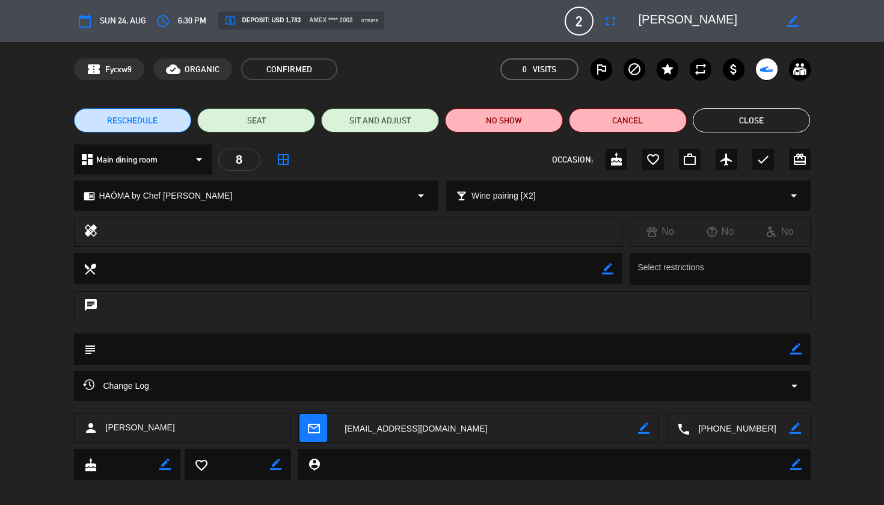
click at [738, 129] on button "Close" at bounding box center [752, 120] width 118 height 24
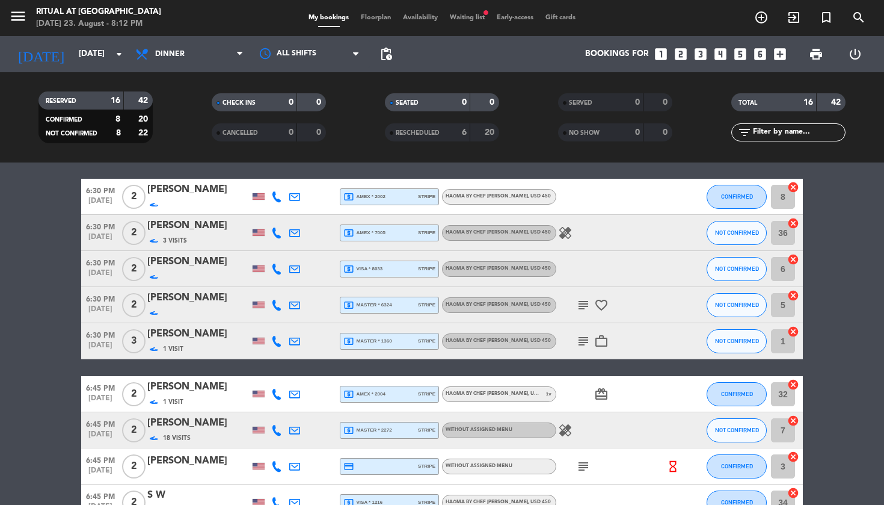
click at [197, 230] on div "[PERSON_NAME]" at bounding box center [198, 226] width 102 height 16
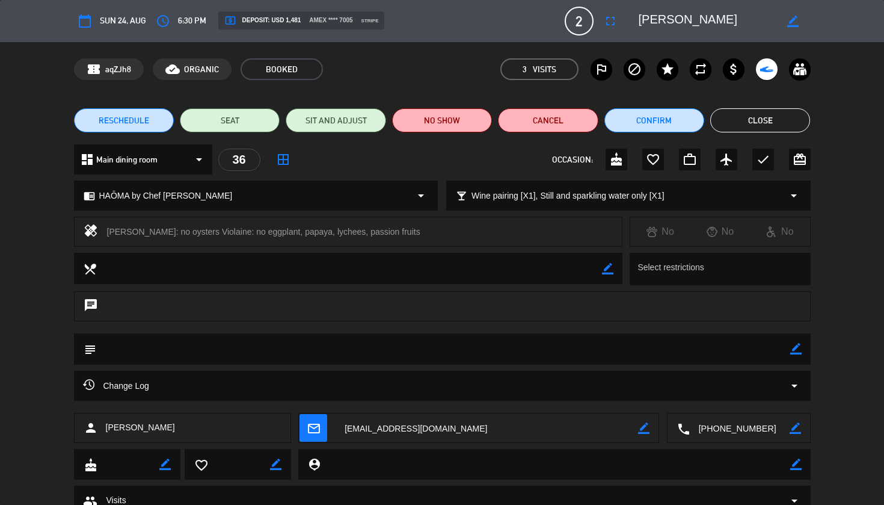
click at [768, 130] on button "Close" at bounding box center [760, 120] width 100 height 24
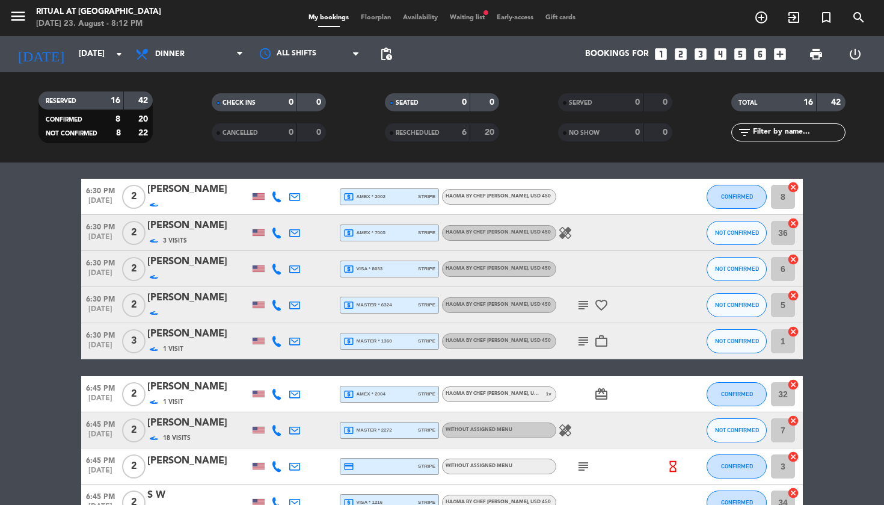
click at [197, 268] on div "[PERSON_NAME]" at bounding box center [198, 262] width 102 height 16
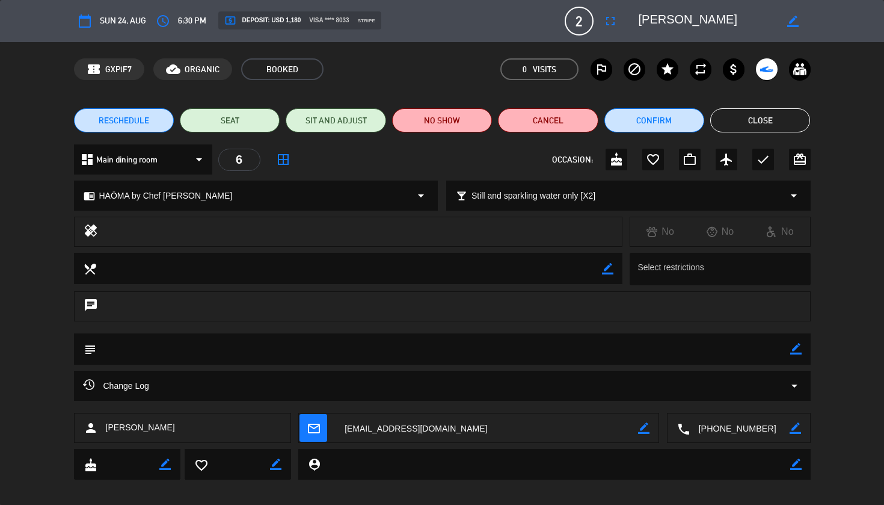
click at [774, 121] on button "Close" at bounding box center [760, 120] width 100 height 24
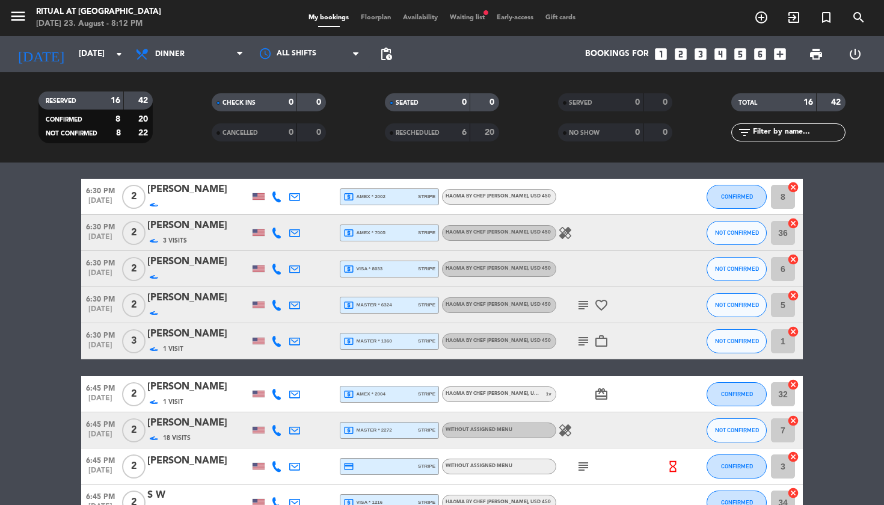
click at [158, 302] on div "[PERSON_NAME]" at bounding box center [198, 298] width 102 height 16
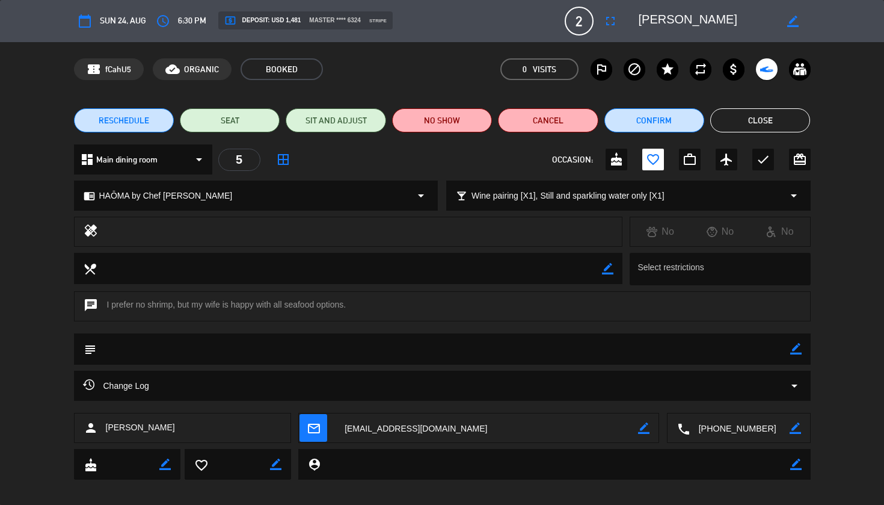
drag, startPoint x: 760, startPoint y: 122, endPoint x: 671, endPoint y: 147, distance: 92.5
click at [760, 122] on button "Close" at bounding box center [760, 120] width 100 height 24
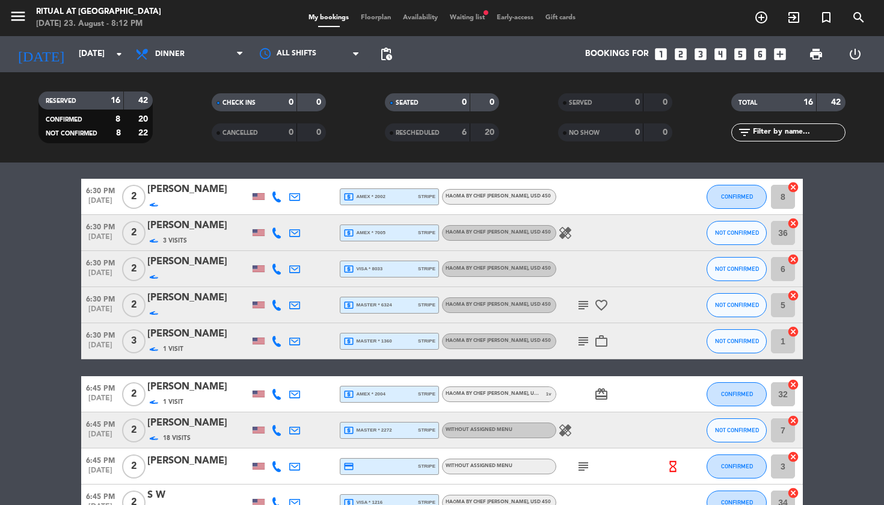
click at [200, 342] on div "1 Visit" at bounding box center [198, 349] width 102 height 14
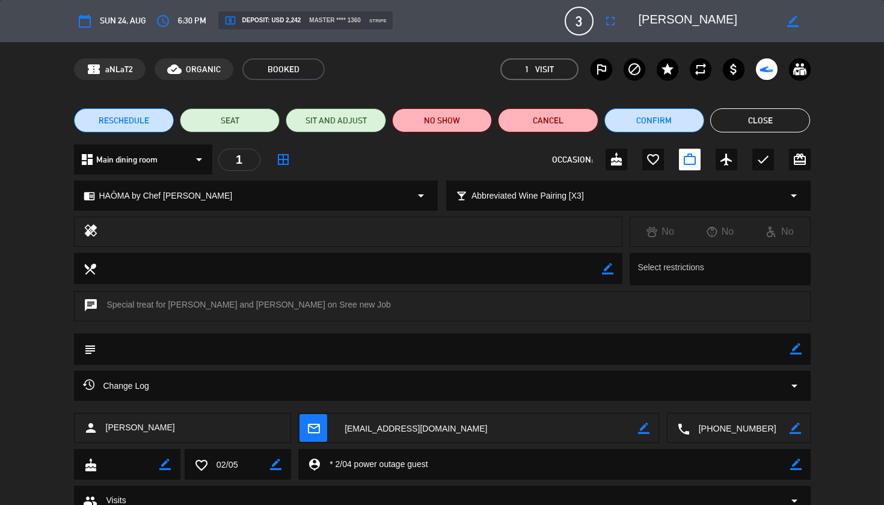
click at [381, 467] on textarea at bounding box center [555, 464] width 469 height 31
click at [772, 120] on button "Close" at bounding box center [760, 120] width 100 height 24
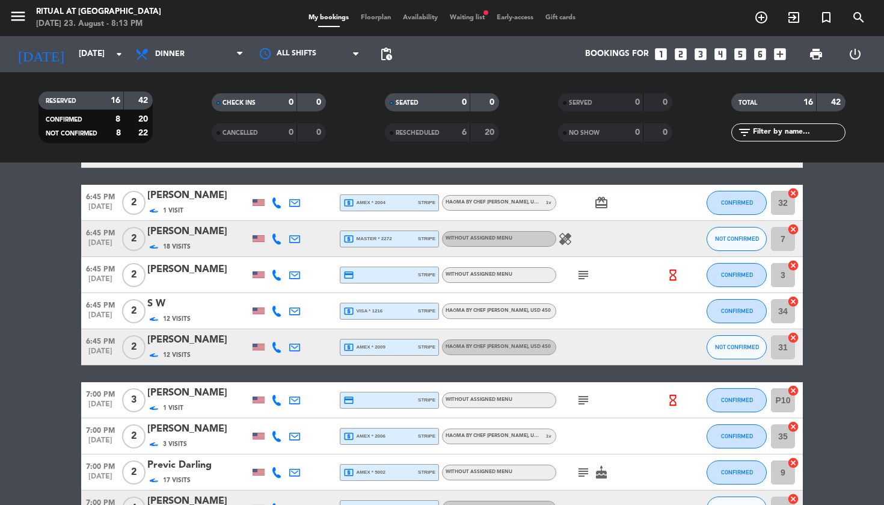
scroll to position [318, 0]
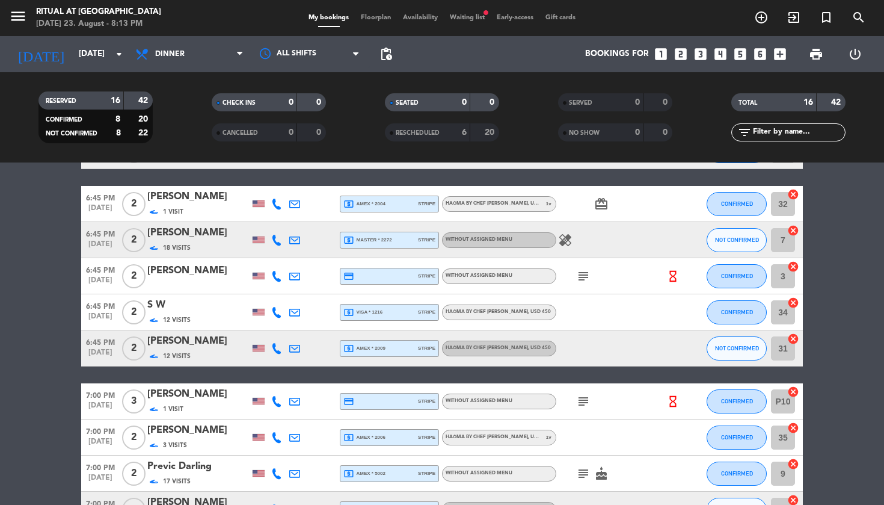
click at [212, 205] on div "1 Visit" at bounding box center [198, 212] width 102 height 14
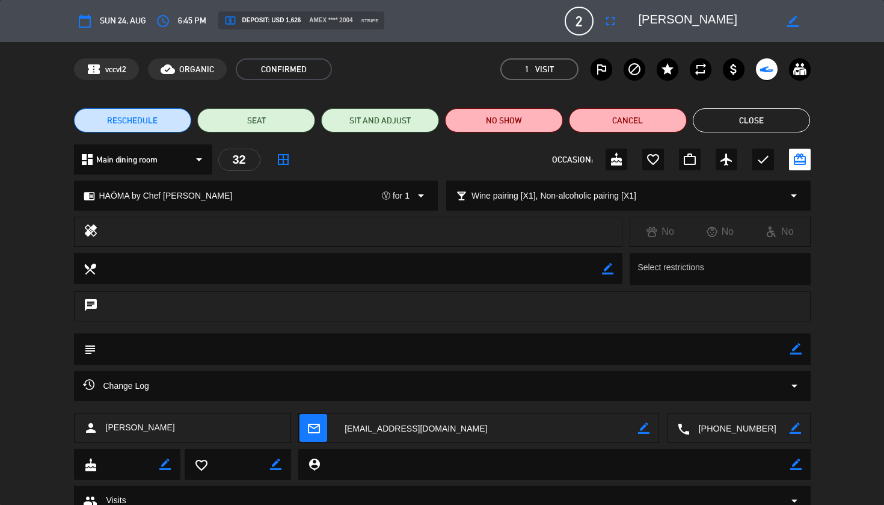
click at [753, 125] on button "Close" at bounding box center [752, 120] width 118 height 24
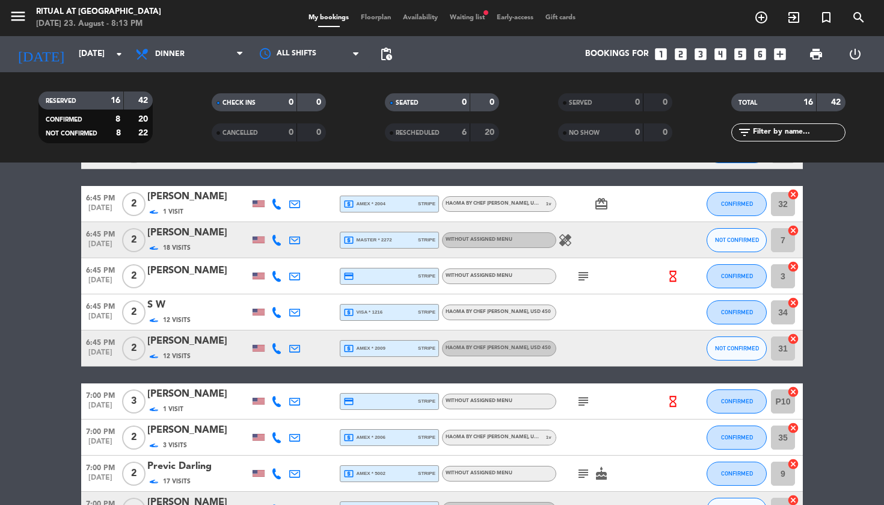
click at [203, 315] on div "12 Visits" at bounding box center [198, 320] width 102 height 14
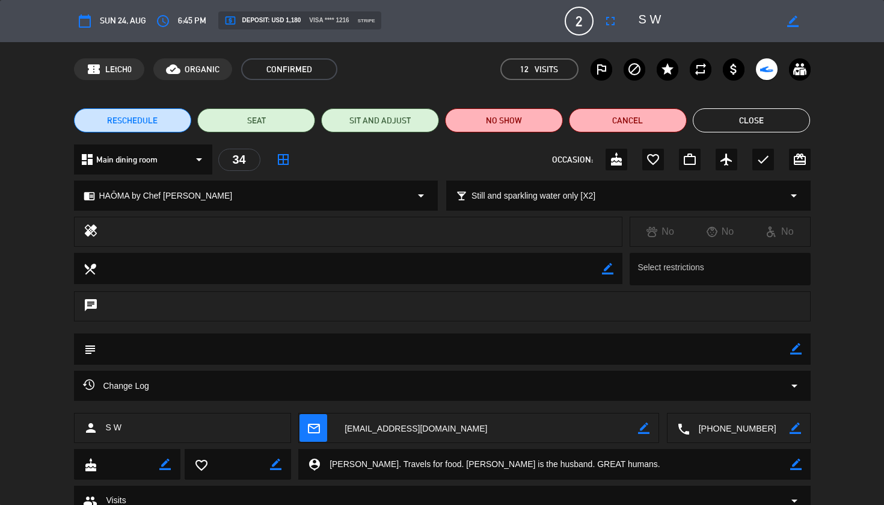
click at [799, 123] on button "Close" at bounding box center [752, 120] width 118 height 24
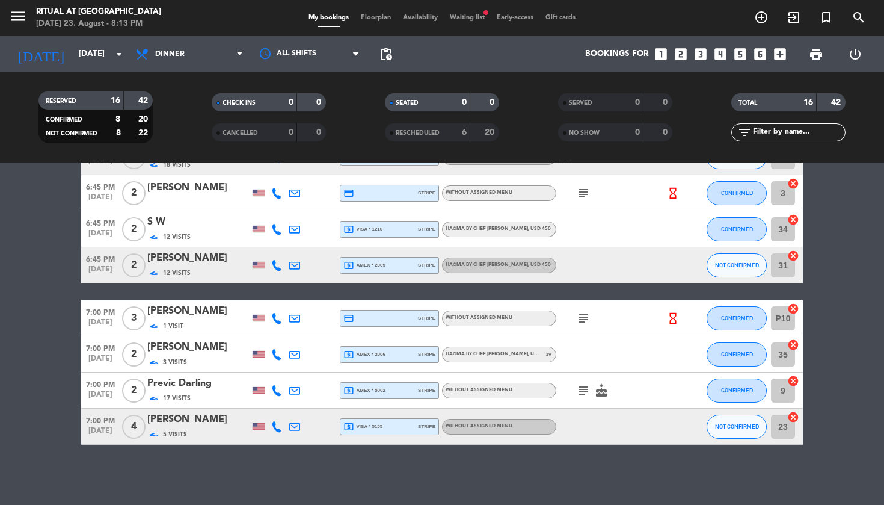
scroll to position [401, 0]
click at [205, 356] on div "3 Visits" at bounding box center [198, 362] width 102 height 14
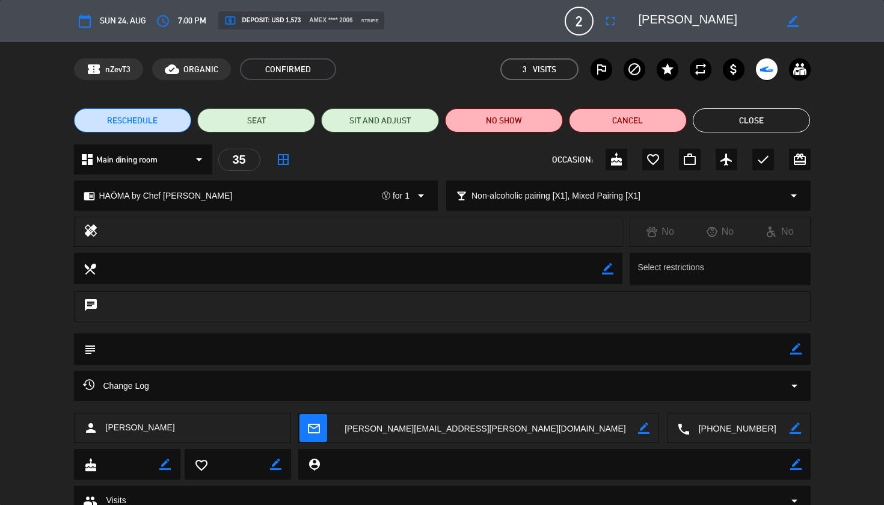
click at [790, 128] on button "Close" at bounding box center [752, 120] width 118 height 24
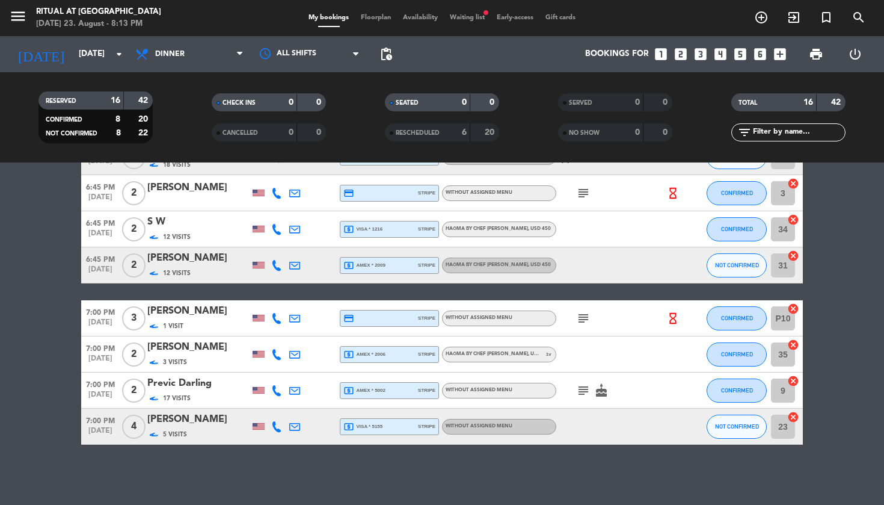
click at [188, 383] on div "Previc Darling" at bounding box center [198, 383] width 102 height 16
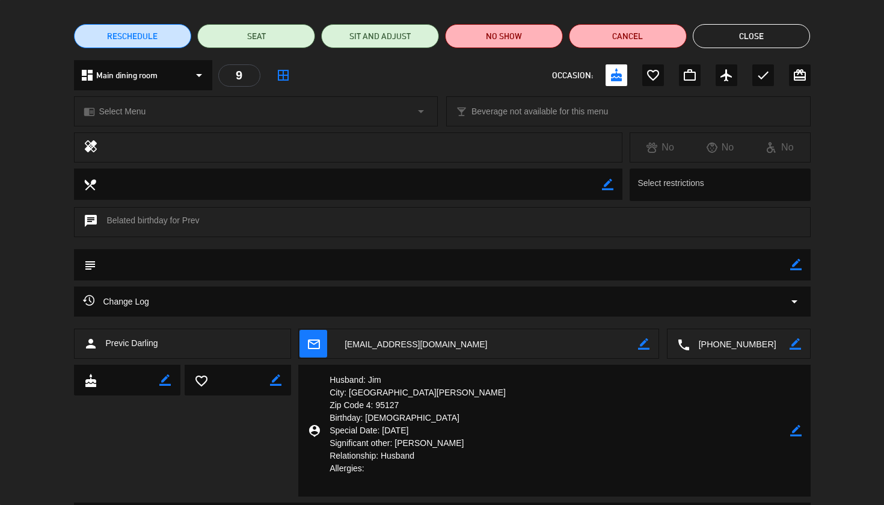
scroll to position [85, 0]
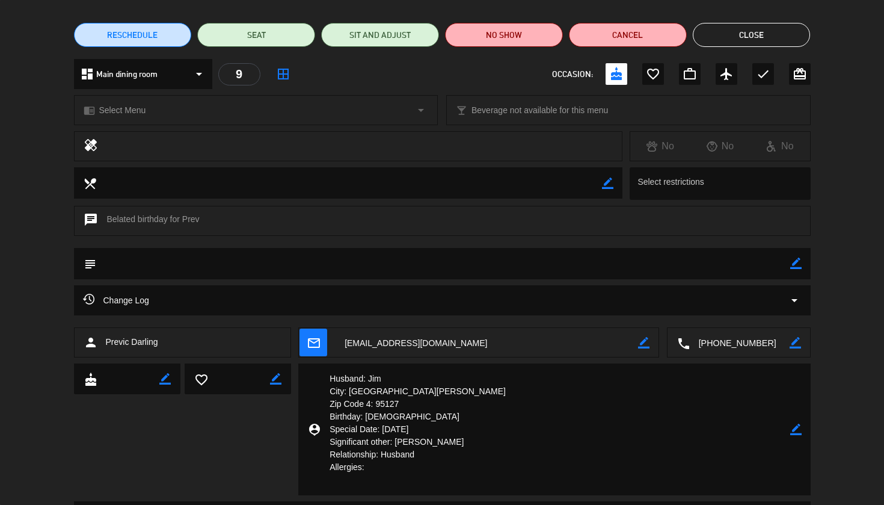
click at [763, 43] on button "Close" at bounding box center [752, 35] width 118 height 24
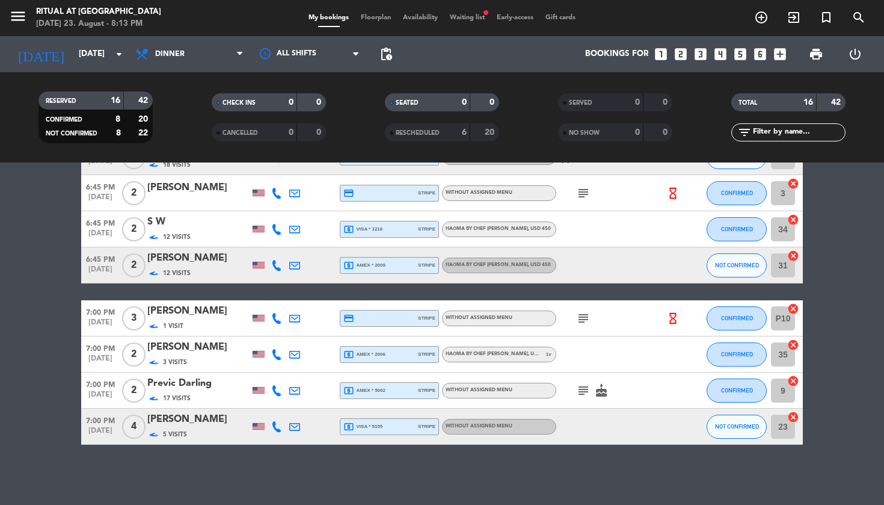
click at [208, 415] on div "[PERSON_NAME]" at bounding box center [198, 419] width 102 height 16
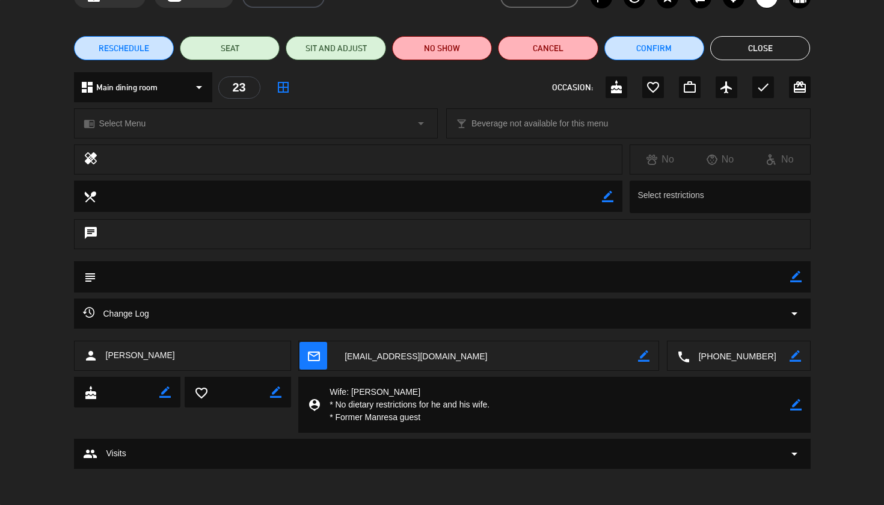
scroll to position [72, 0]
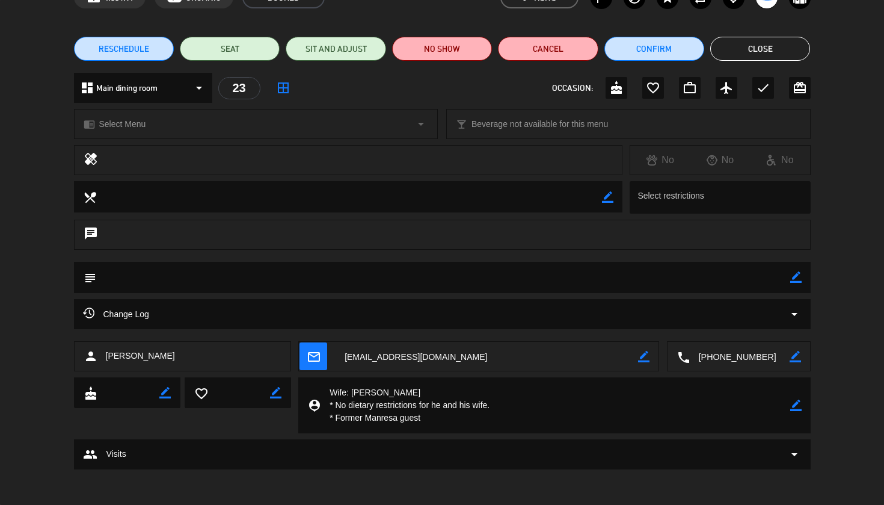
click at [759, 46] on button "Close" at bounding box center [760, 49] width 100 height 24
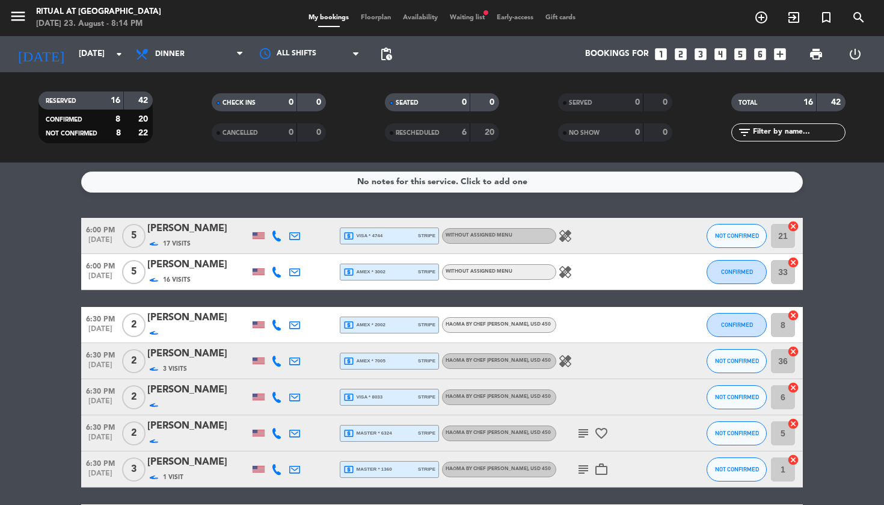
scroll to position [0, 0]
click at [180, 267] on div "[PERSON_NAME]" at bounding box center [198, 265] width 102 height 16
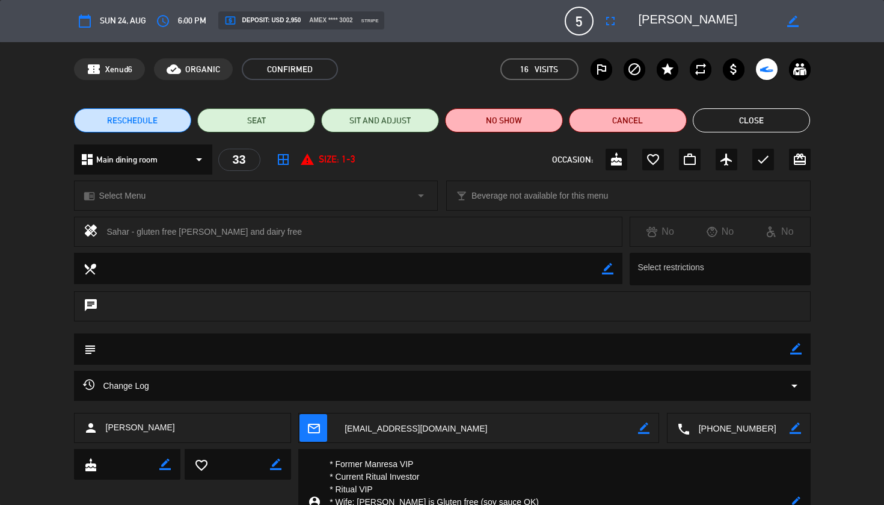
click at [753, 117] on button "Close" at bounding box center [752, 120] width 118 height 24
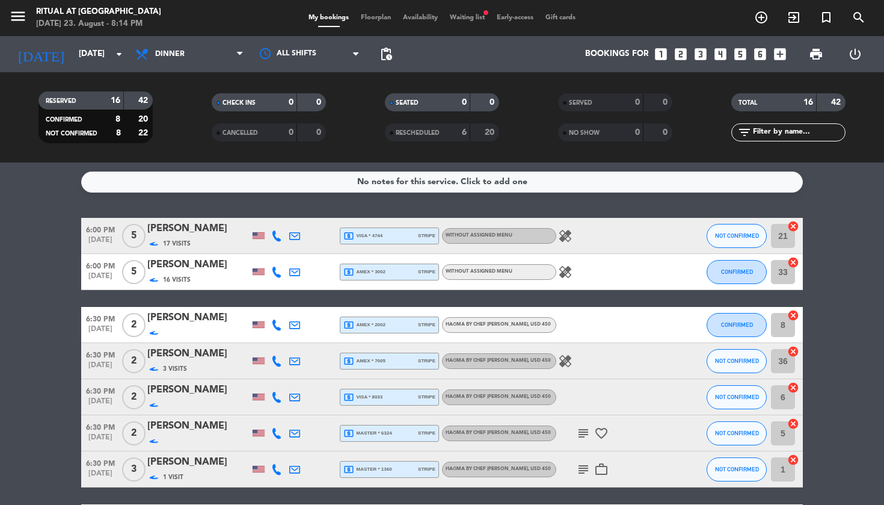
click at [500, 238] on span "Without assigned menu" at bounding box center [479, 235] width 67 height 5
click at [494, 277] on div "Without assigned menu" at bounding box center [499, 272] width 114 height 16
drag, startPoint x: 483, startPoint y: 323, endPoint x: 494, endPoint y: 331, distance: 13.4
click at [477, 324] on span "HAŌMA by Chef [PERSON_NAME] , USD 450" at bounding box center [498, 324] width 105 height 5
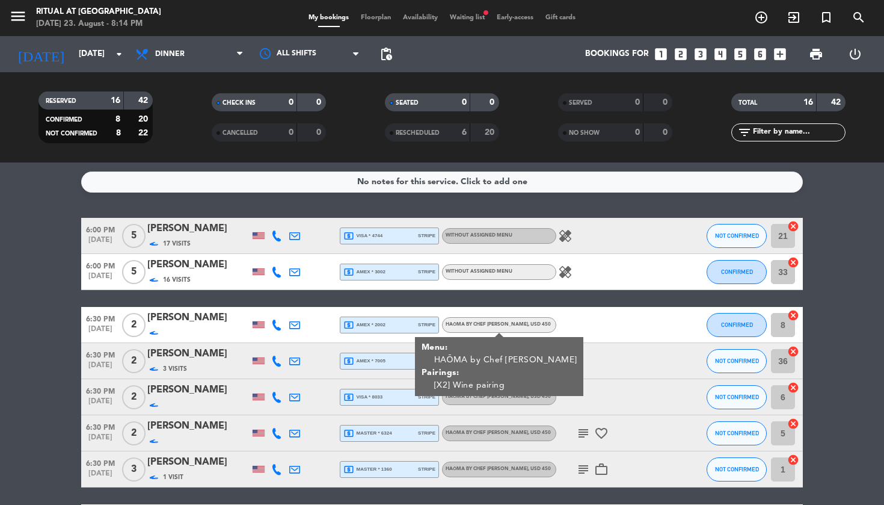
click at [624, 339] on div at bounding box center [610, 324] width 108 height 35
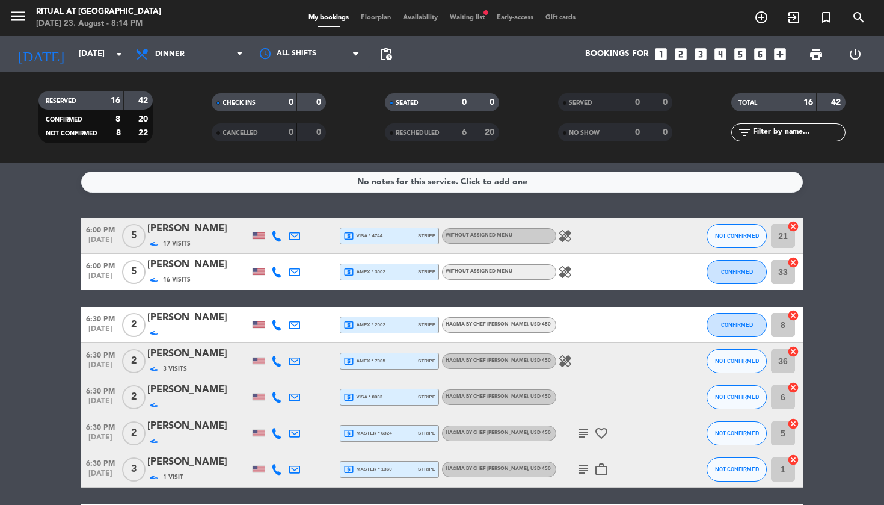
click at [471, 362] on span "HAŌMA by Chef [PERSON_NAME] , USD 450" at bounding box center [498, 360] width 105 height 5
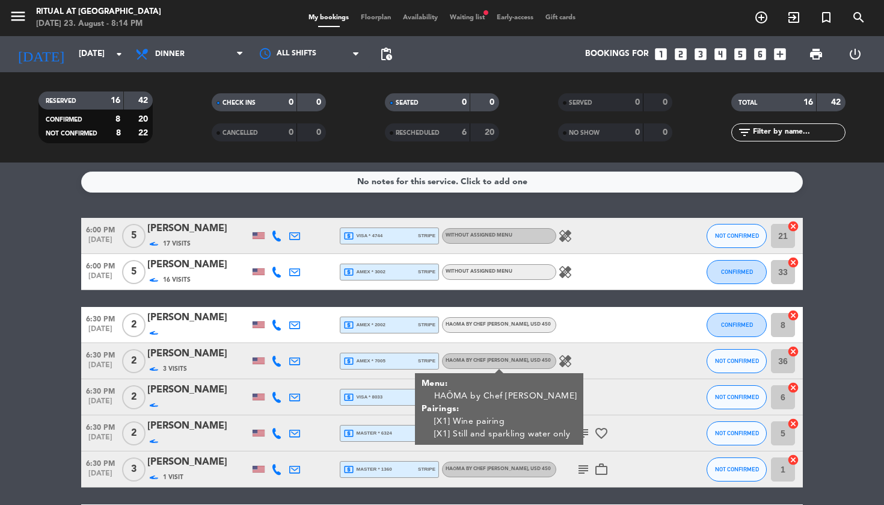
click at [538, 361] on span ", USD 450" at bounding box center [539, 360] width 23 height 5
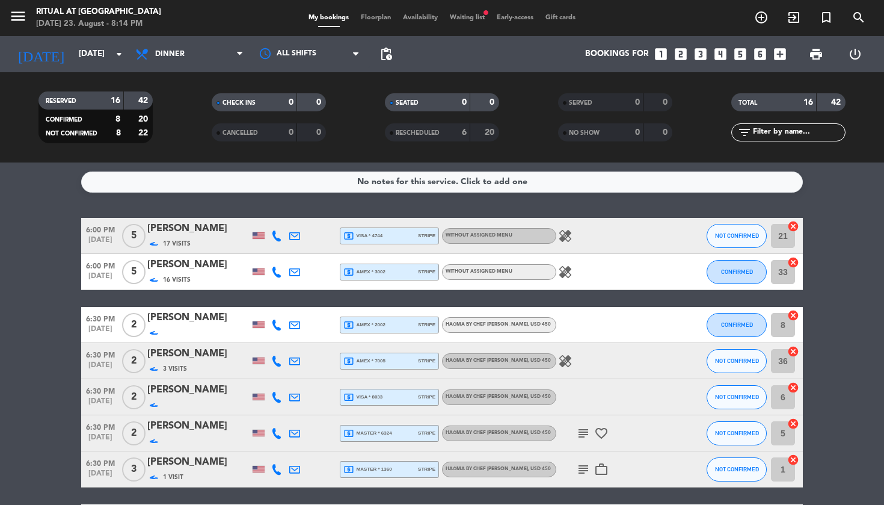
click at [489, 401] on div "HAŌMA by Chef [PERSON_NAME] , USD 450" at bounding box center [499, 397] width 114 height 16
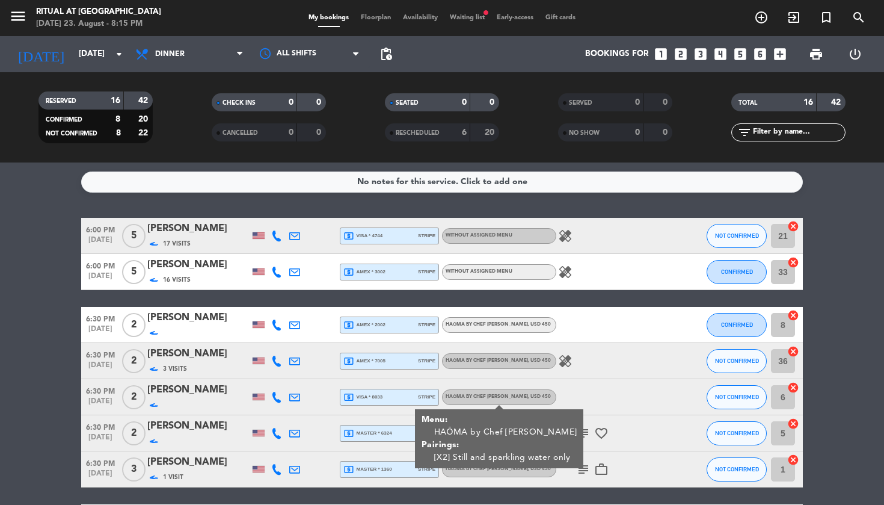
click at [489, 401] on div "HAŌMA by Chef [PERSON_NAME] , USD 450" at bounding box center [499, 397] width 114 height 16
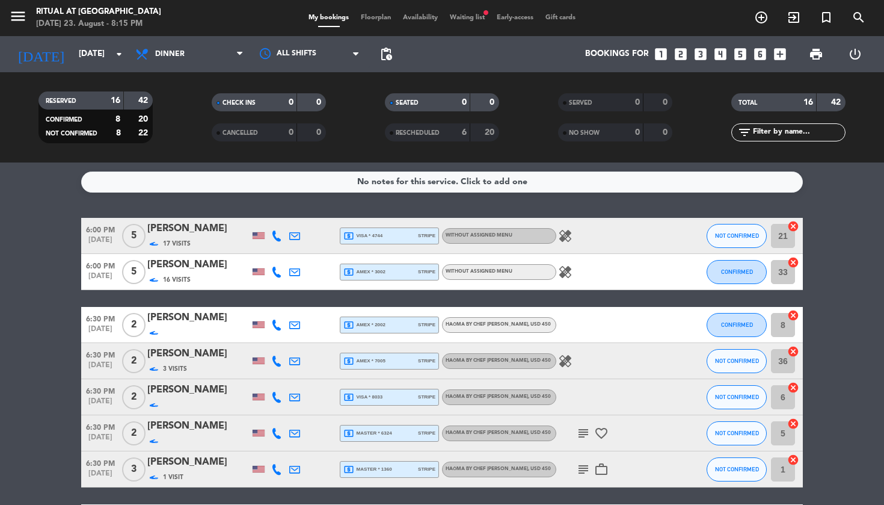
click at [477, 440] on div "HAŌMA by Chef [PERSON_NAME] , USD 450" at bounding box center [499, 433] width 114 height 16
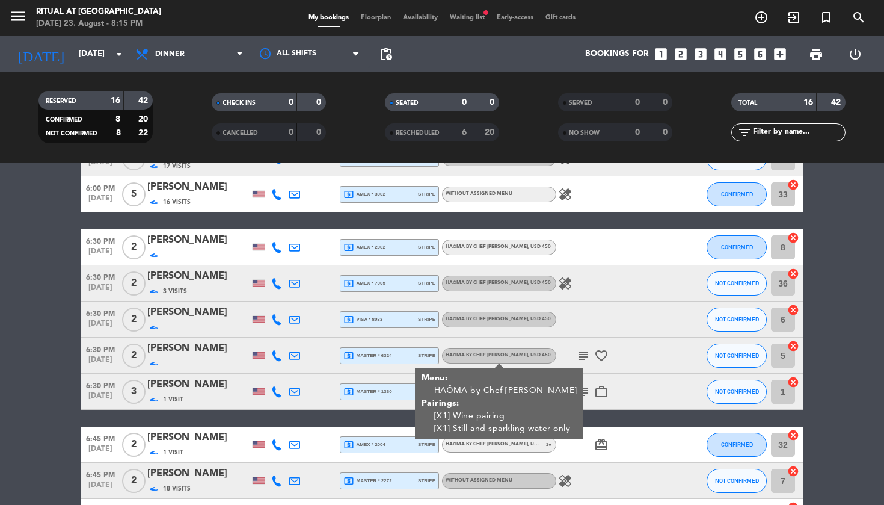
scroll to position [76, 0]
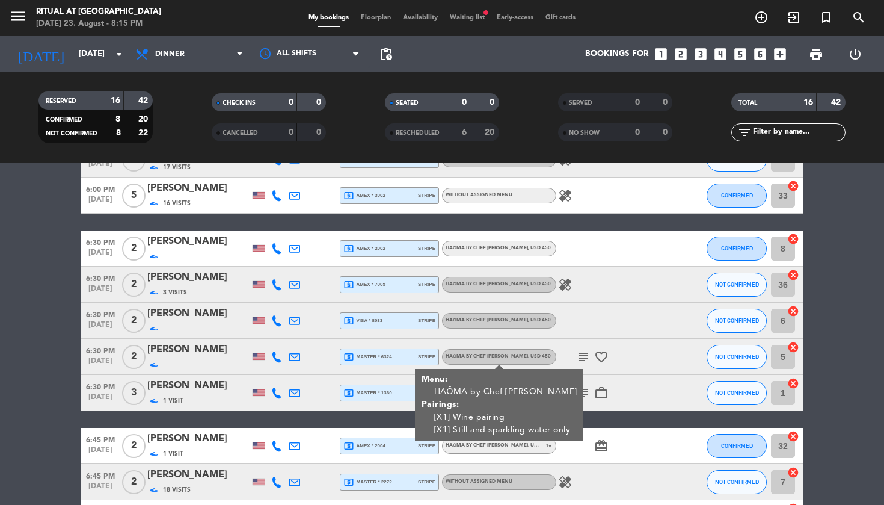
click at [512, 357] on span "HAŌMA by Chef [PERSON_NAME] , USD 450" at bounding box center [498, 356] width 105 height 5
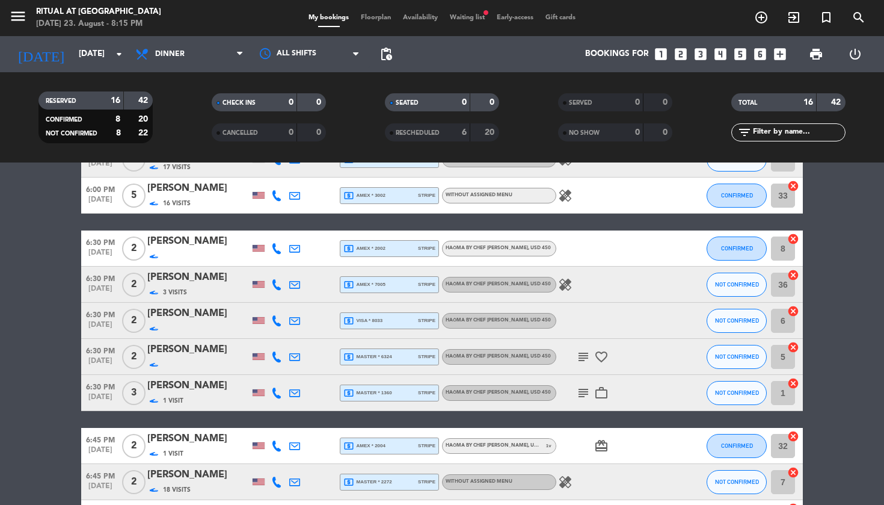
click at [493, 394] on span "HAŌMA by Chef [PERSON_NAME] , USD 450" at bounding box center [498, 392] width 105 height 5
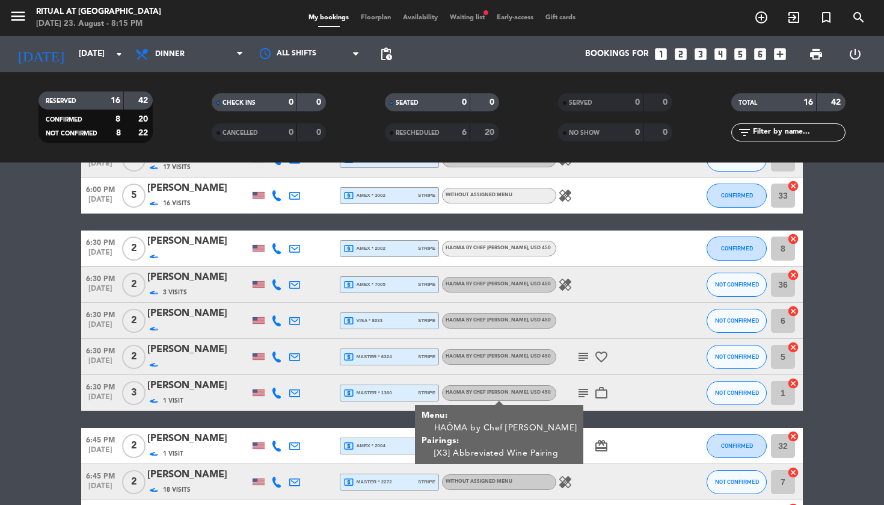
click at [493, 394] on span "HAŌMA by Chef [PERSON_NAME] , USD 450" at bounding box center [498, 392] width 105 height 5
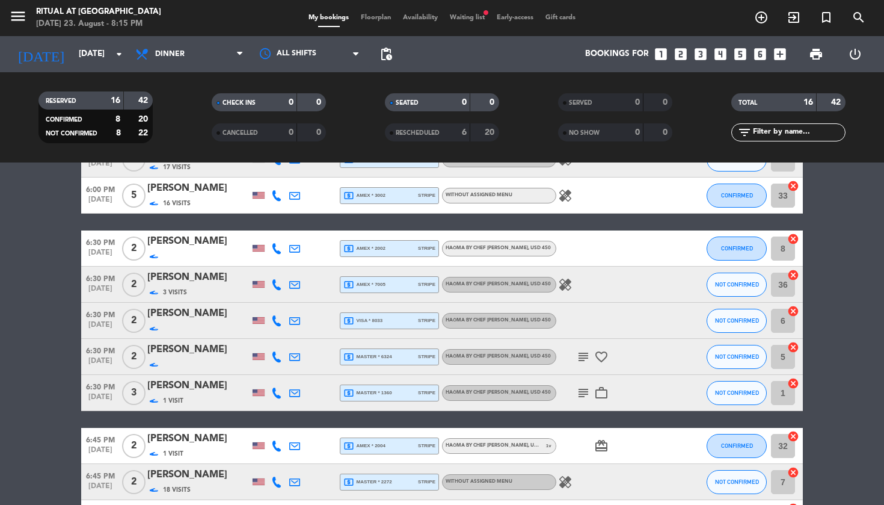
click at [518, 395] on span "HAŌMA by Chef [PERSON_NAME] , USD 450" at bounding box center [498, 392] width 105 height 5
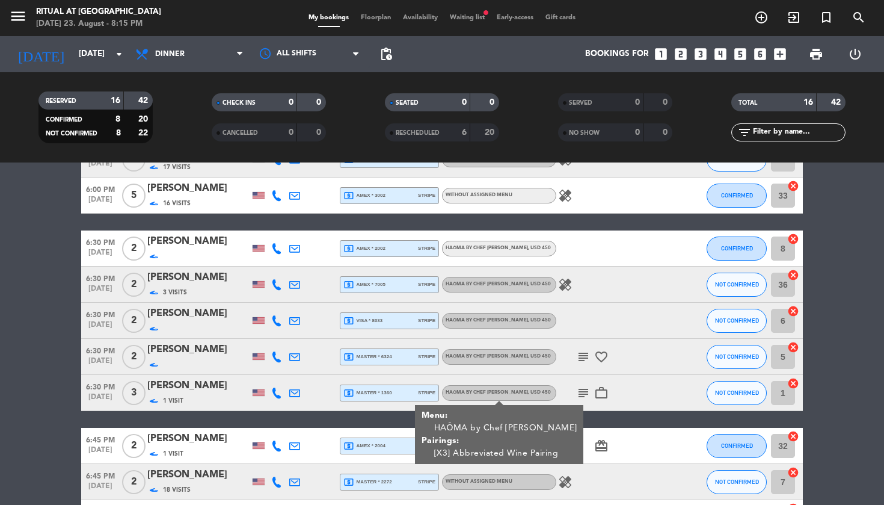
click at [518, 395] on span "HAŌMA by Chef [PERSON_NAME] , USD 450" at bounding box center [498, 392] width 105 height 5
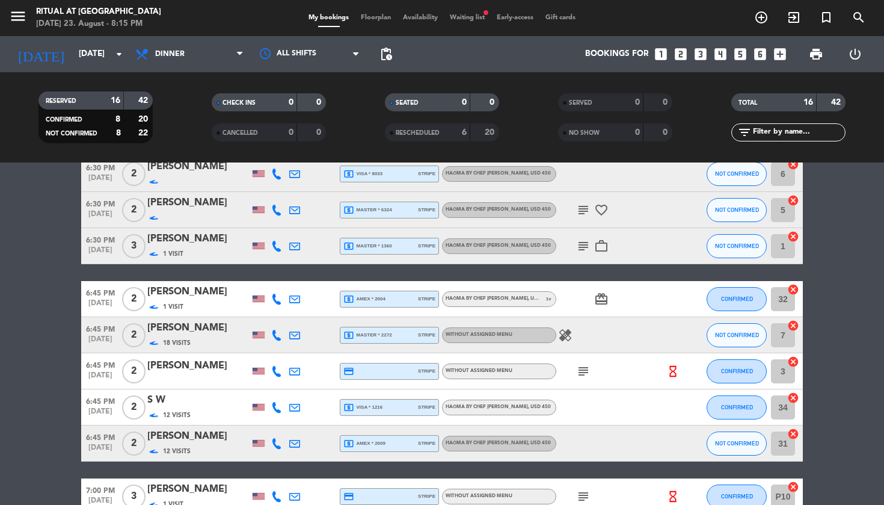
scroll to position [226, 0]
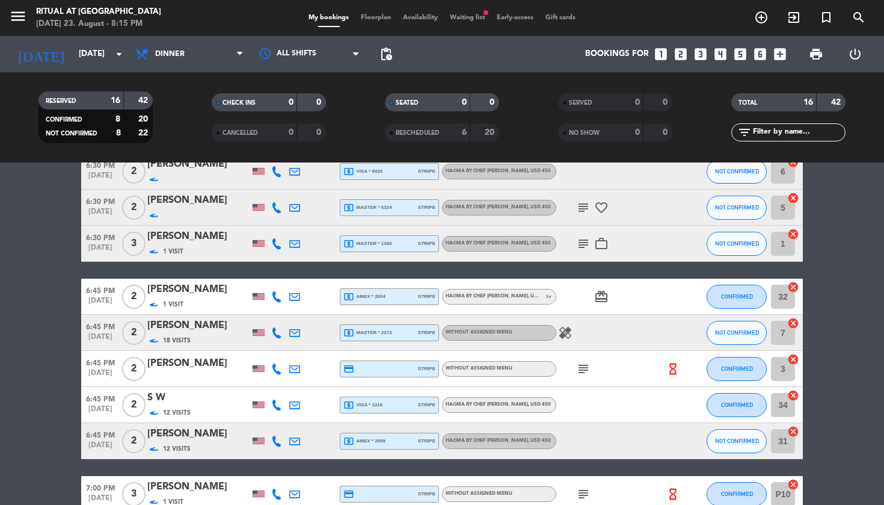
click at [510, 295] on span "HAŌMA by Chef [PERSON_NAME] , USD 450" at bounding box center [498, 296] width 105 height 5
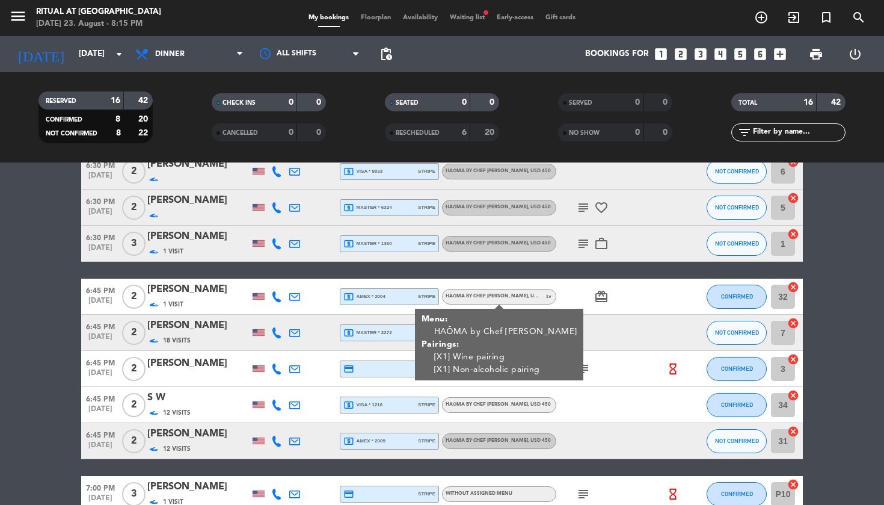
click at [510, 295] on span "HAŌMA by Chef [PERSON_NAME] , USD 450" at bounding box center [498, 296] width 105 height 5
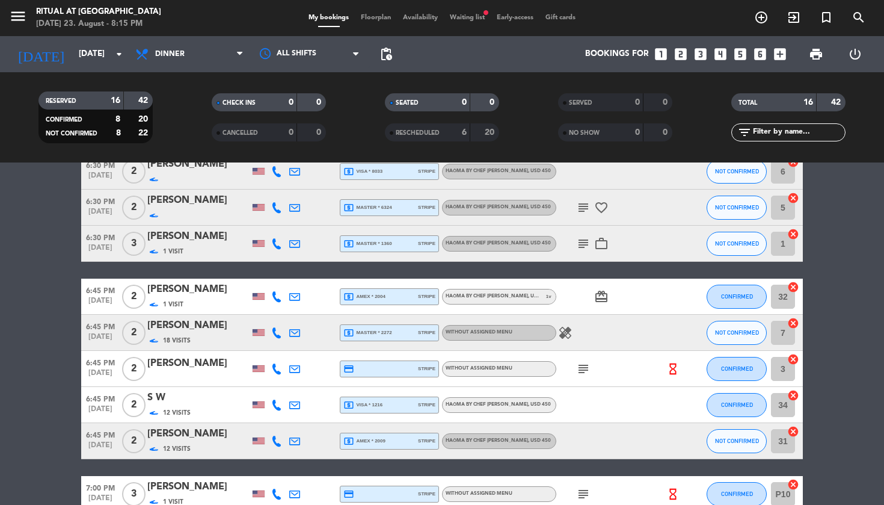
click at [510, 334] on span "Without assigned menu" at bounding box center [479, 332] width 67 height 5
click at [491, 371] on span "Without assigned menu" at bounding box center [479, 368] width 67 height 5
click at [479, 400] on div "HAŌMA by Chef [PERSON_NAME] , USD 450" at bounding box center [499, 405] width 114 height 16
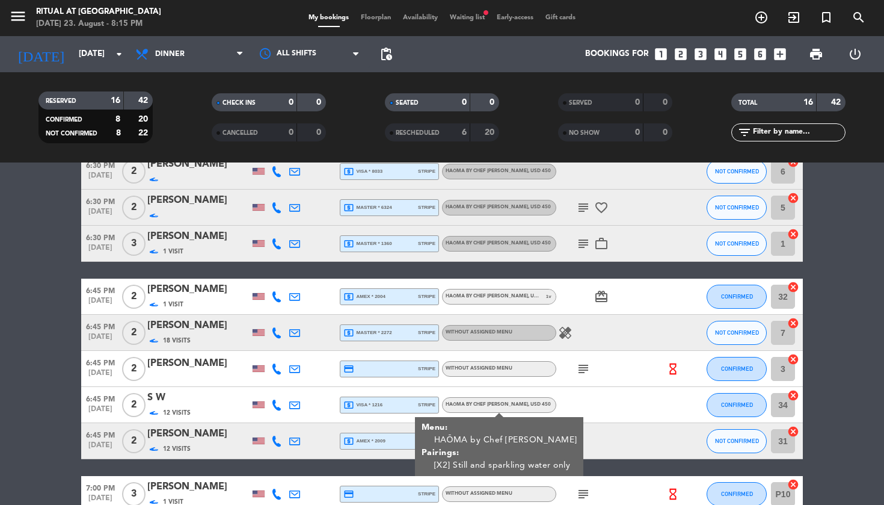
click at [479, 400] on div "HAŌMA by Chef [PERSON_NAME] , USD 450" at bounding box center [499, 405] width 114 height 16
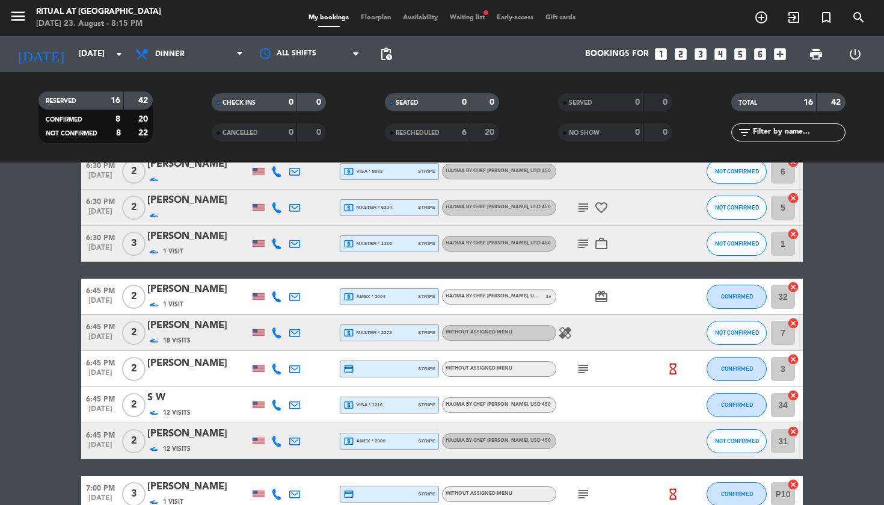
click at [464, 439] on span "HAŌMA by Chef [PERSON_NAME] , USD 450" at bounding box center [498, 440] width 105 height 5
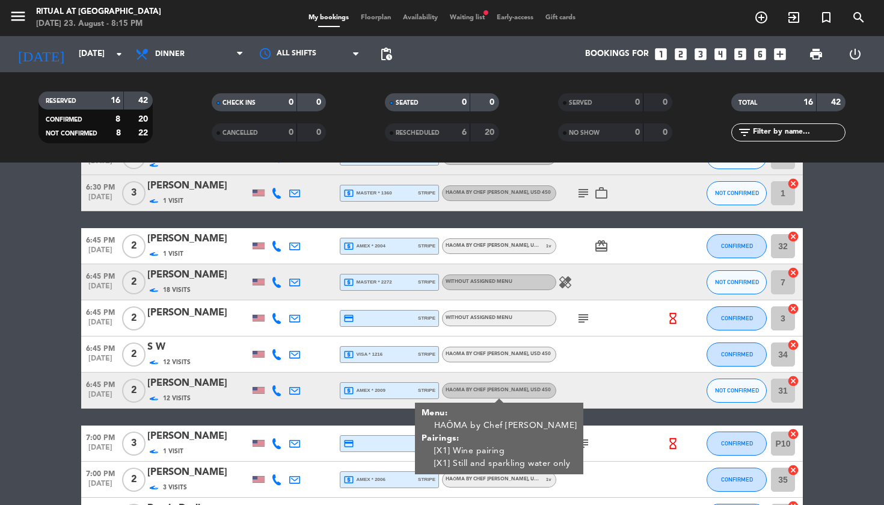
scroll to position [294, 0]
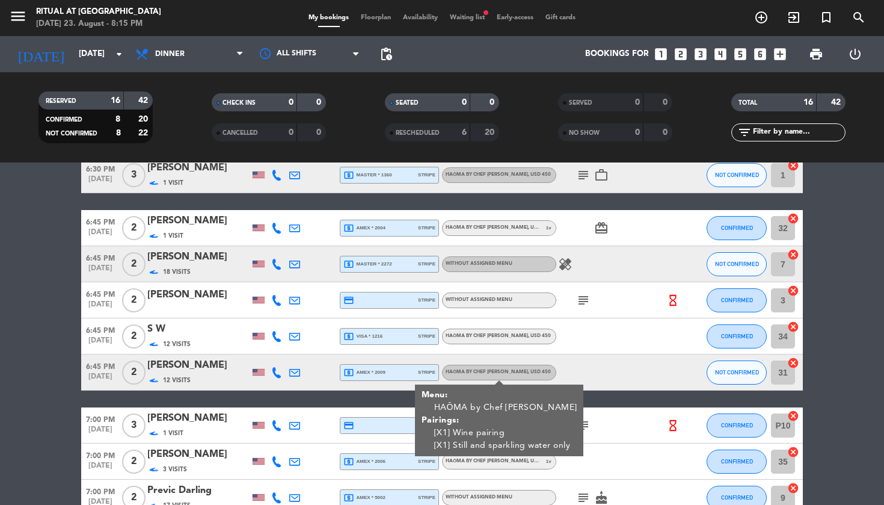
click at [525, 371] on span "HAŌMA by Chef [PERSON_NAME] , USD 450" at bounding box center [498, 371] width 105 height 5
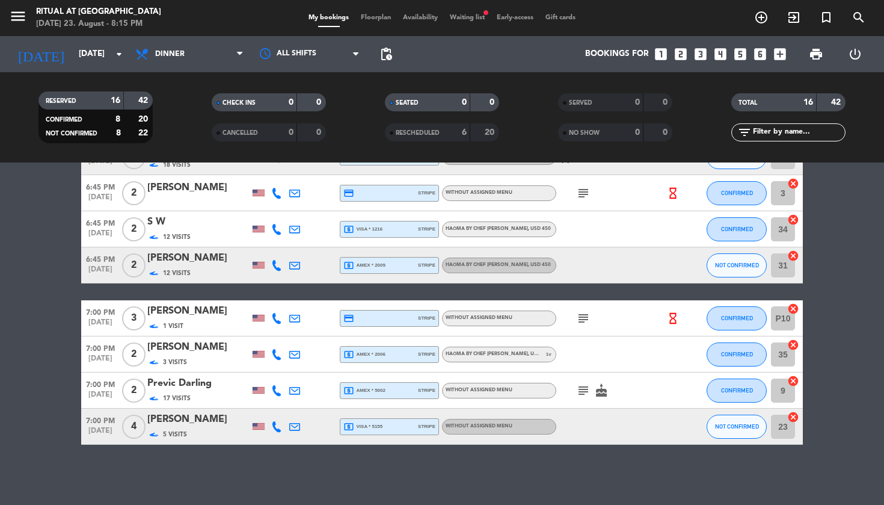
scroll to position [401, 0]
click at [491, 321] on div "Without assigned menu" at bounding box center [479, 318] width 67 height 8
click at [490, 358] on div "HAŌMA by Chef [PERSON_NAME] , USD 450 1 v" at bounding box center [499, 355] width 114 height 16
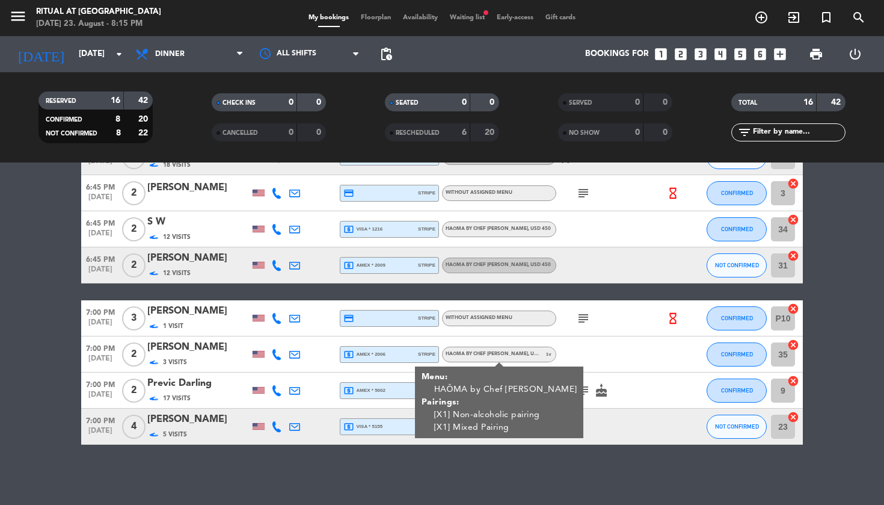
click at [605, 321] on div "subject" at bounding box center [610, 317] width 108 height 35
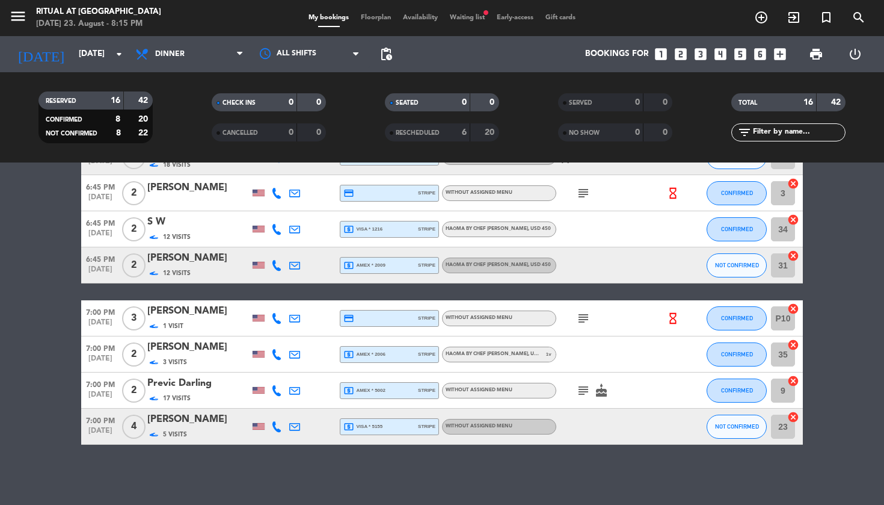
click at [510, 395] on div "Without assigned menu" at bounding box center [499, 391] width 114 height 16
click at [523, 392] on div "Without assigned menu" at bounding box center [499, 391] width 114 height 16
click at [507, 427] on span "Without assigned menu" at bounding box center [479, 426] width 67 height 5
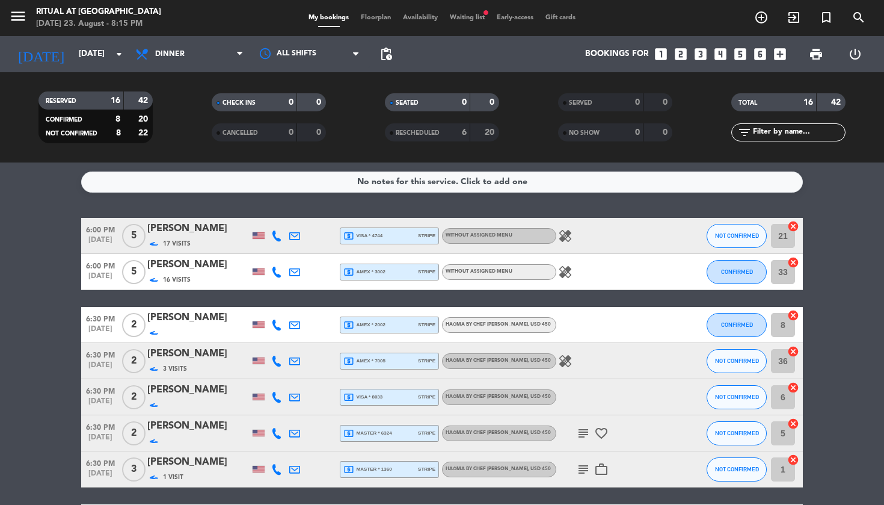
scroll to position [0, 0]
click at [377, 19] on span "Floorplan" at bounding box center [376, 17] width 42 height 7
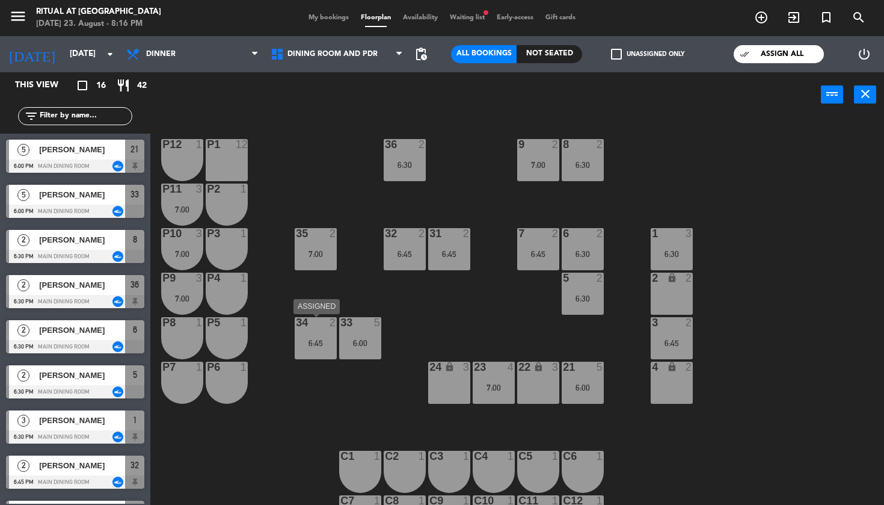
click at [322, 343] on div "6:45" at bounding box center [316, 343] width 42 height 8
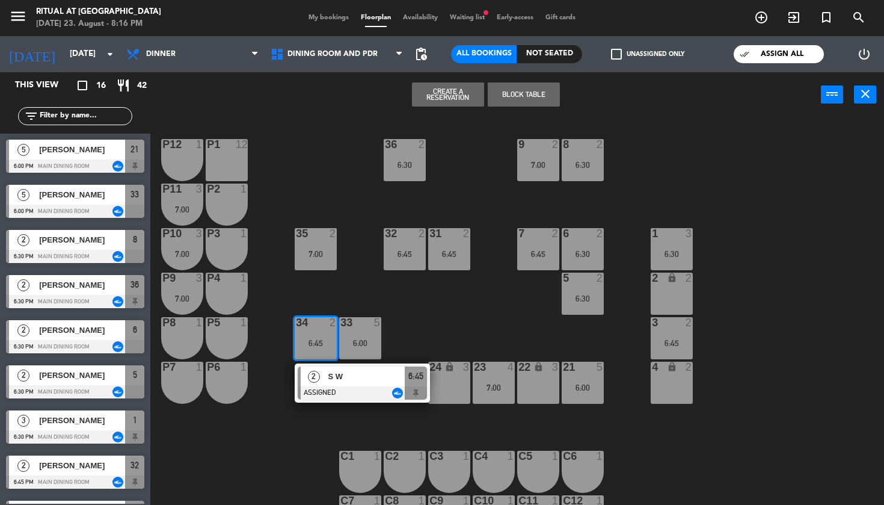
drag, startPoint x: 409, startPoint y: 311, endPoint x: 392, endPoint y: 316, distance: 17.5
click at [408, 311] on div "36 2 6:30 9 2 7:00 8 2 6:30 P12 1 P1 12 P11 3 7:00 P2 1 35 2 7:00 32 2 6:45 31 …" at bounding box center [521, 311] width 725 height 387
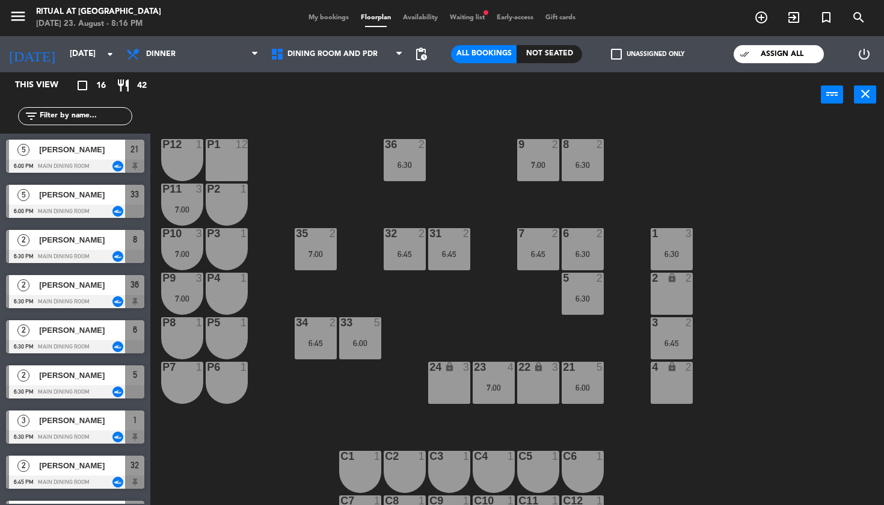
drag, startPoint x: 376, startPoint y: 328, endPoint x: 399, endPoint y: 322, distance: 24.1
click at [376, 328] on div "5" at bounding box center [377, 322] width 7 height 11
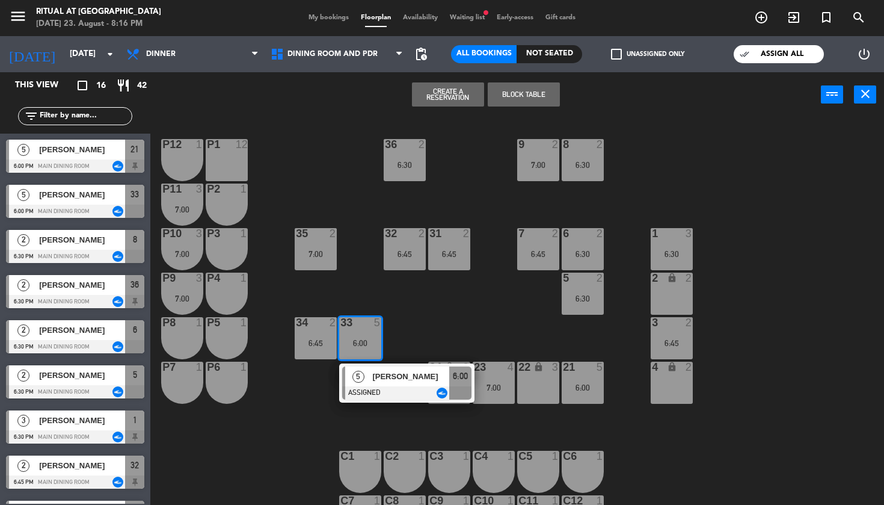
click at [478, 308] on div "36 2 6:30 9 2 7:00 8 2 6:30 P12 1 P1 12 P11 3 7:00 P2 1 35 2 7:00 32 2 6:45 31 …" at bounding box center [521, 311] width 725 height 387
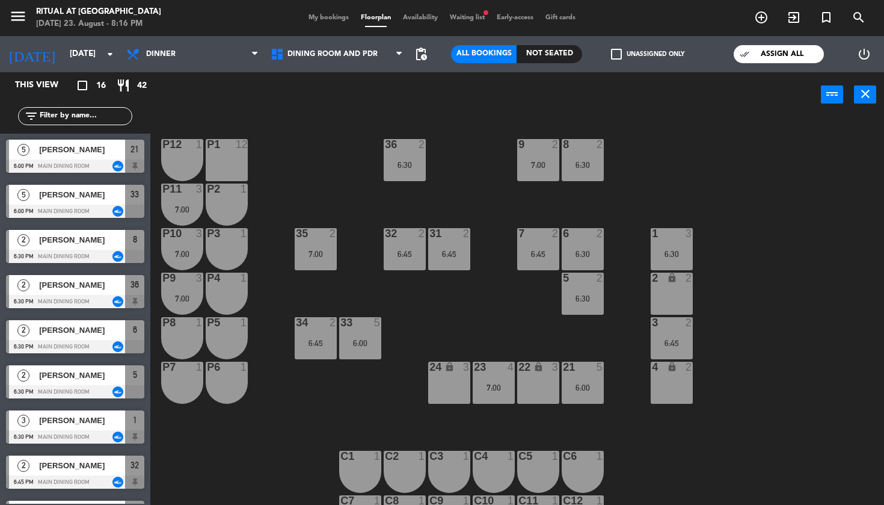
click at [673, 333] on div "3 2 6:45" at bounding box center [672, 338] width 42 height 42
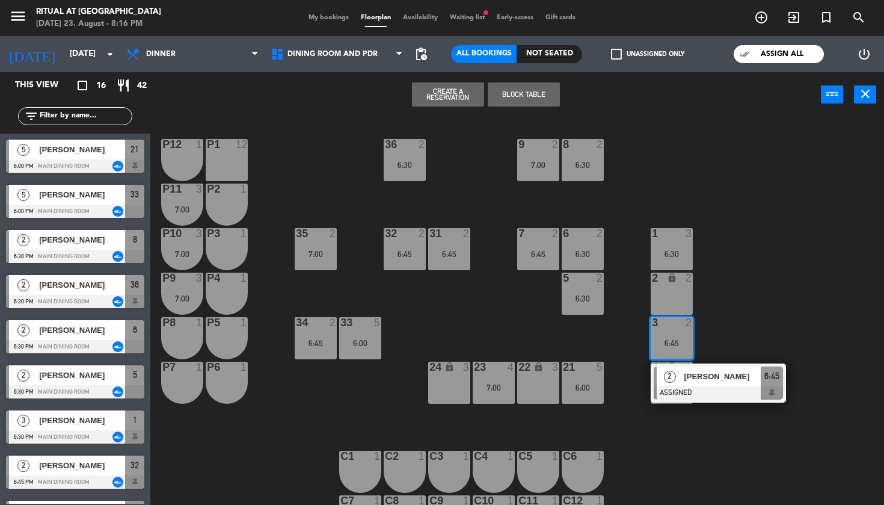
drag, startPoint x: 632, startPoint y: 339, endPoint x: 614, endPoint y: 351, distance: 22.2
click at [632, 339] on div "36 2 6:30 9 2 7:00 8 2 6:30 P12 1 P1 12 P11 3 7:00 P2 1 35 2 7:00 32 2 6:45 31 …" at bounding box center [521, 311] width 725 height 387
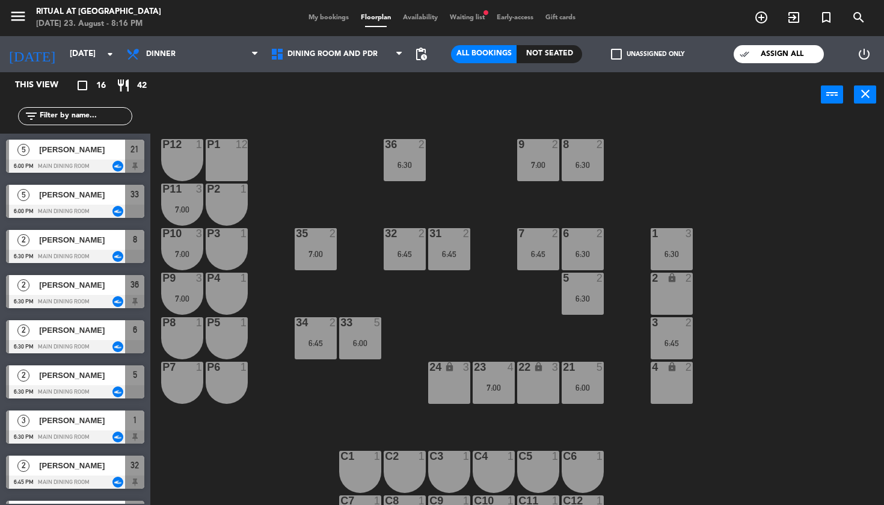
click at [504, 379] on div "23 4 7:00" at bounding box center [494, 383] width 42 height 42
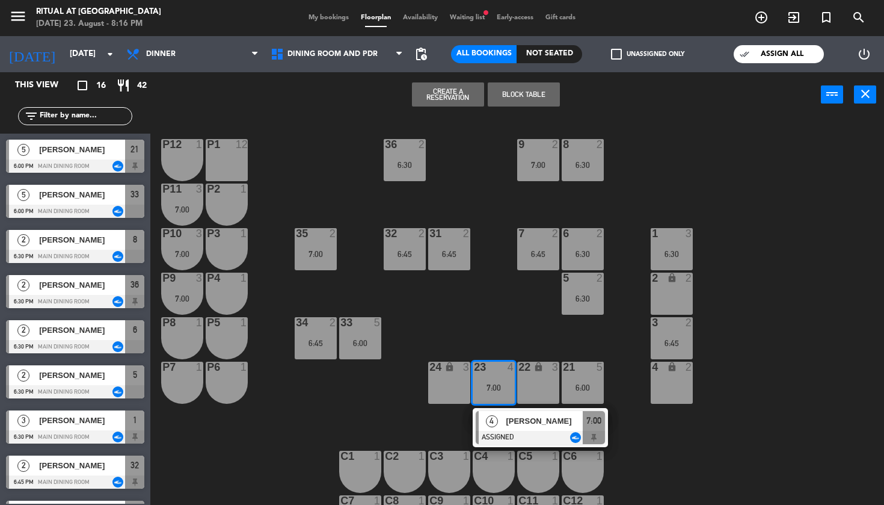
drag, startPoint x: 370, startPoint y: 342, endPoint x: 390, endPoint y: 337, distance: 21.2
click at [370, 342] on div "6:00" at bounding box center [360, 343] width 42 height 8
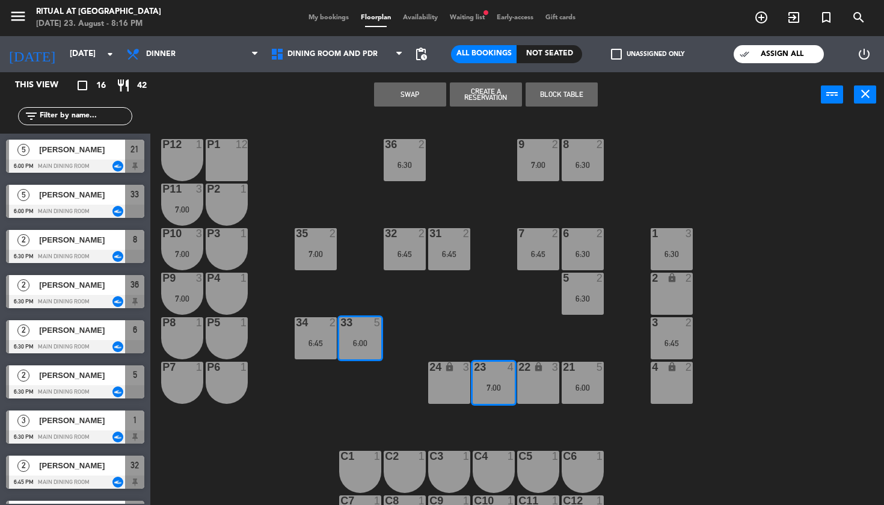
click at [419, 84] on button "Swap" at bounding box center [410, 94] width 72 height 24
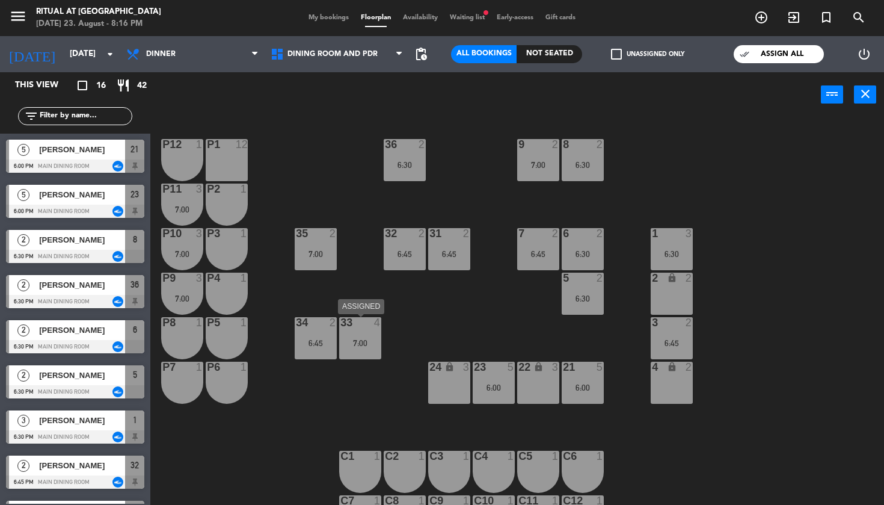
drag, startPoint x: 369, startPoint y: 333, endPoint x: 401, endPoint y: 327, distance: 32.6
click at [369, 333] on div "33 4 7:00" at bounding box center [360, 338] width 42 height 42
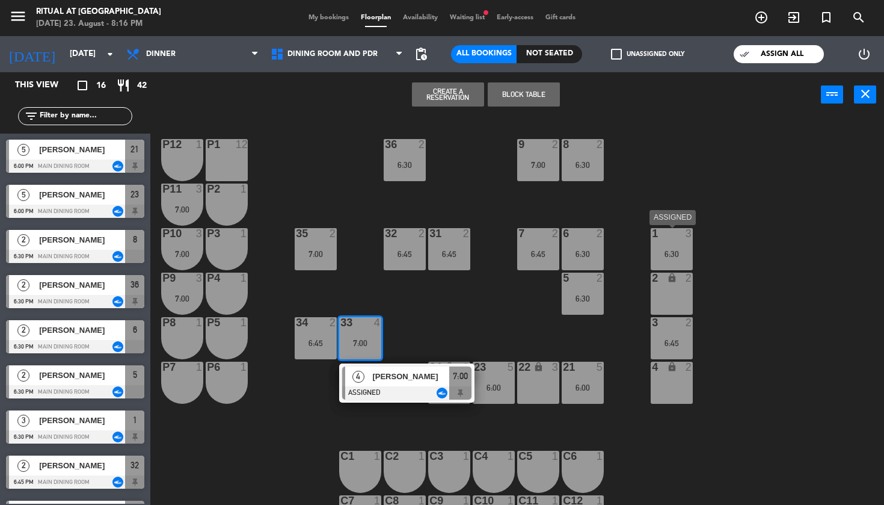
click at [666, 252] on div "6:30" at bounding box center [672, 254] width 42 height 8
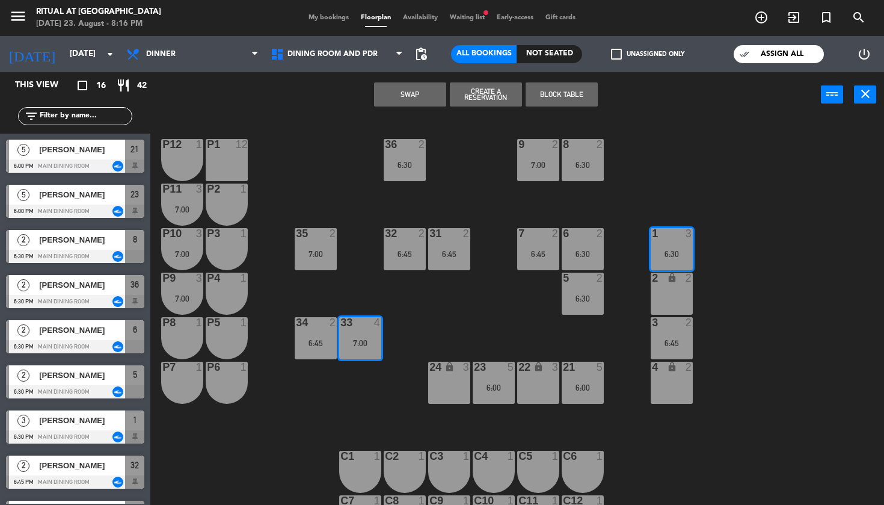
click at [417, 94] on button "Swap" at bounding box center [410, 94] width 72 height 24
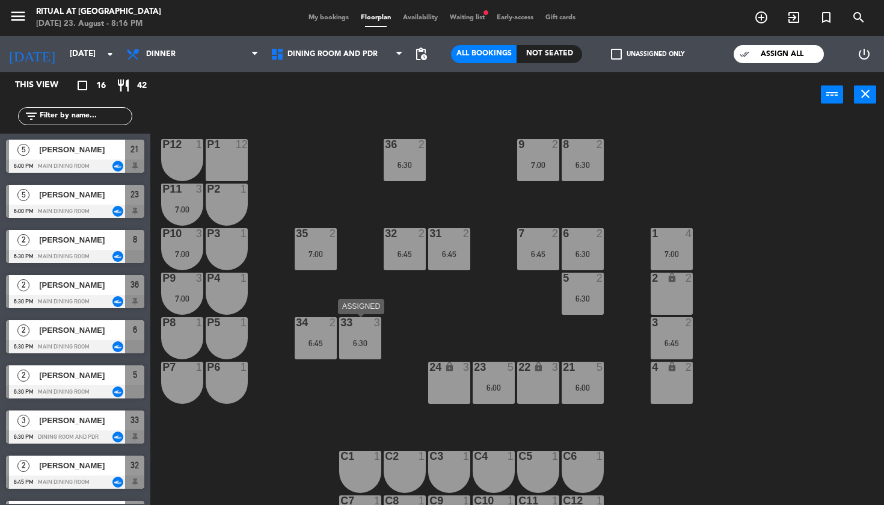
drag, startPoint x: 366, startPoint y: 347, endPoint x: 392, endPoint y: 342, distance: 26.2
click at [365, 347] on div "6:30" at bounding box center [360, 343] width 42 height 8
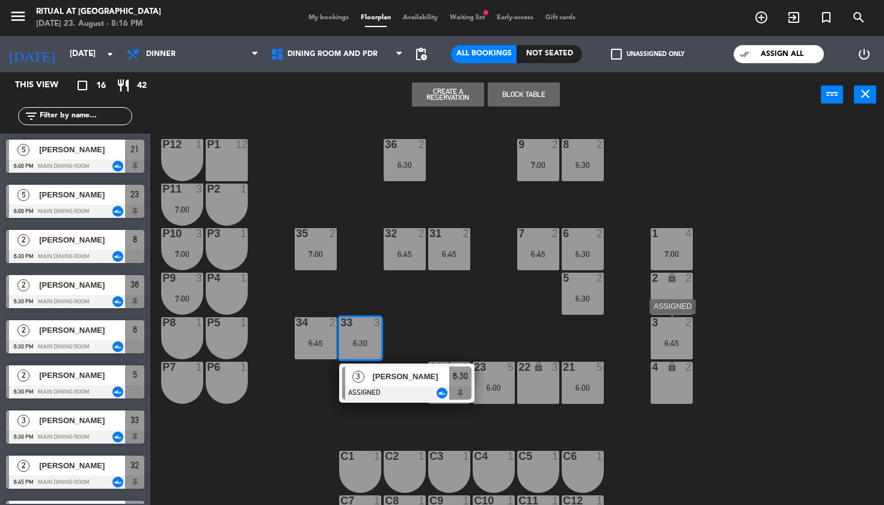
click at [682, 350] on div "3 2 6:45" at bounding box center [672, 338] width 42 height 42
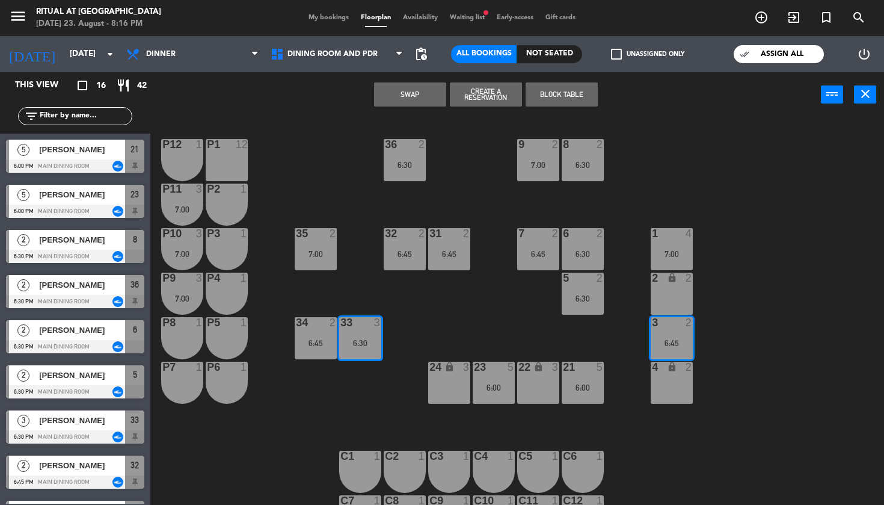
click at [398, 94] on button "Swap" at bounding box center [410, 94] width 72 height 24
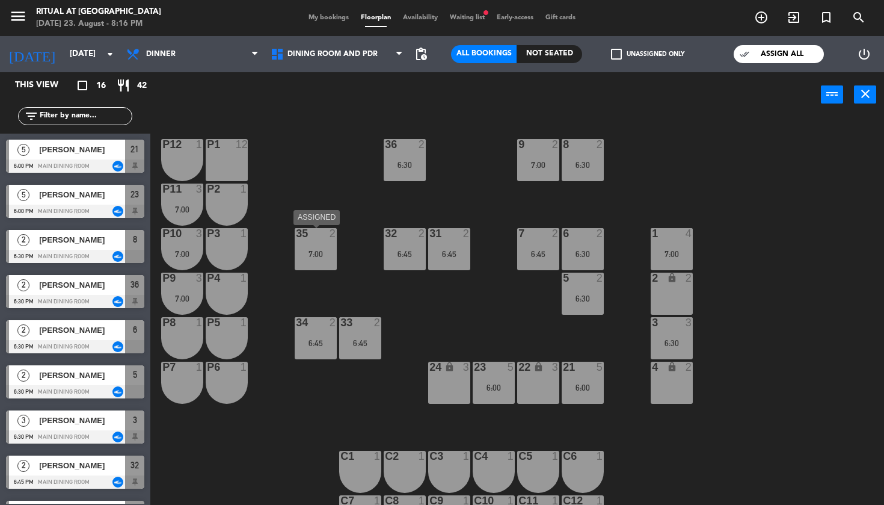
click at [310, 253] on div "7:00" at bounding box center [316, 254] width 42 height 8
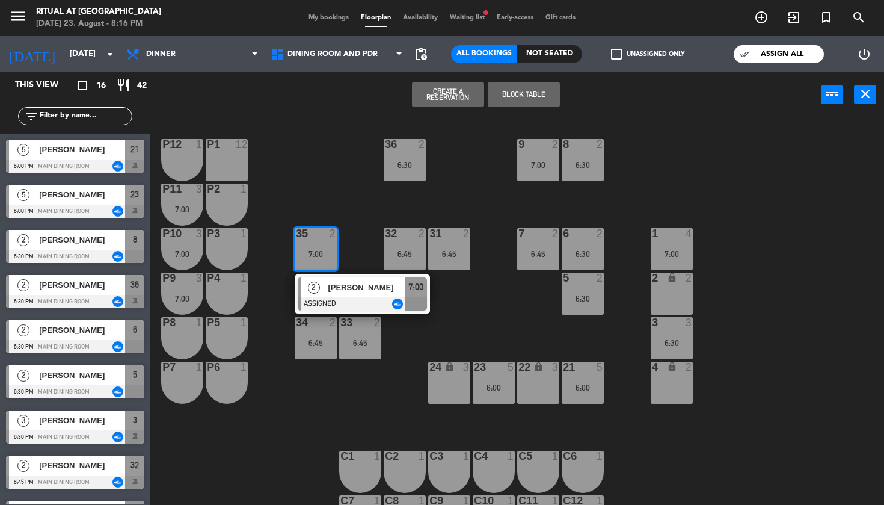
drag, startPoint x: 360, startPoint y: 218, endPoint x: 460, endPoint y: 193, distance: 103.0
click at [360, 218] on div "36 2 6:30 9 2 7:00 8 2 6:30 P12 1 P1 12 P11 3 7:00 P2 1 35 2 7:00 2 [PERSON_NAM…" at bounding box center [521, 311] width 725 height 387
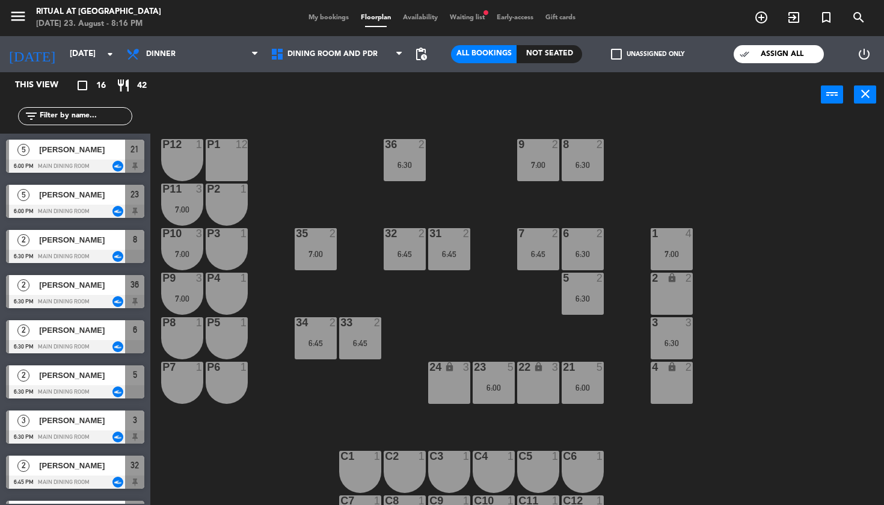
click at [533, 171] on div "9 2 7:00" at bounding box center [538, 160] width 42 height 42
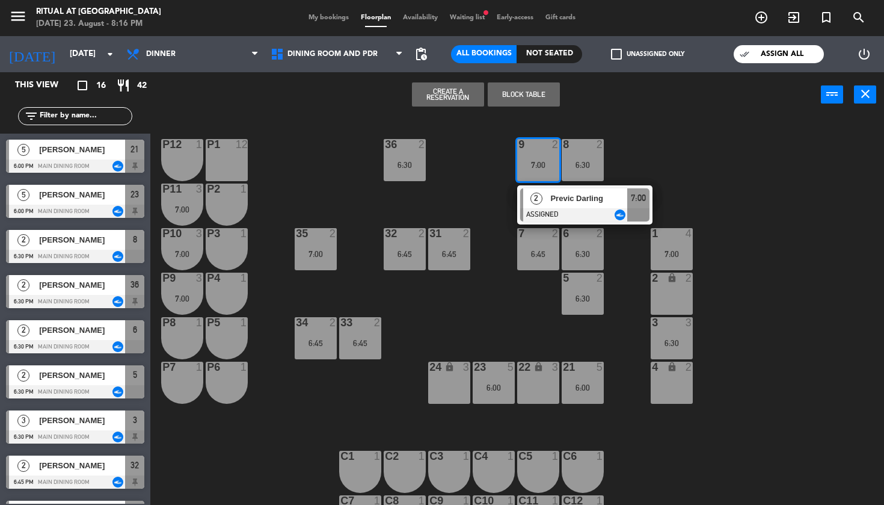
drag, startPoint x: 703, startPoint y: 168, endPoint x: 700, endPoint y: 176, distance: 8.4
click at [703, 168] on div "36 2 6:30 9 2 7:00 2 Previc Darling ASSIGNED 7:00 8 2 6:30 P12 1 P1 12 P11 3 7:…" at bounding box center [521, 311] width 725 height 387
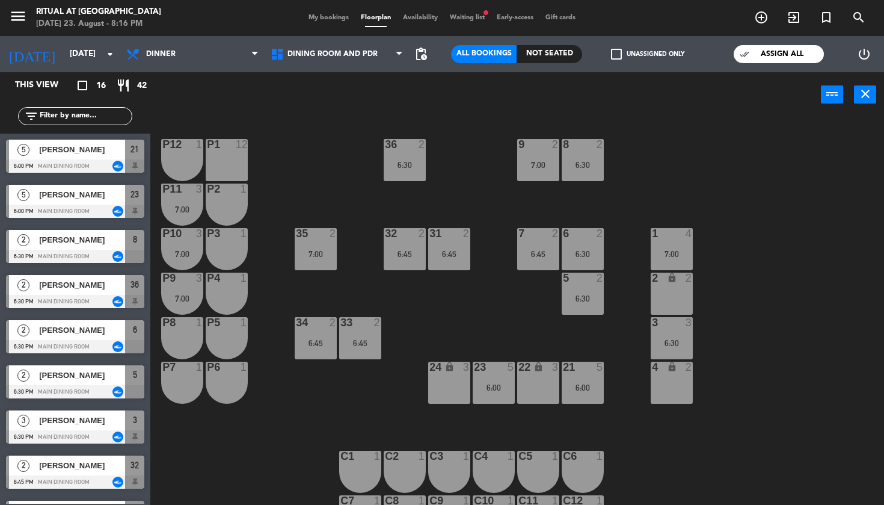
drag, startPoint x: 687, startPoint y: 241, endPoint x: 712, endPoint y: 235, distance: 26.0
click at [687, 241] on div "1 4 7:00" at bounding box center [672, 249] width 42 height 42
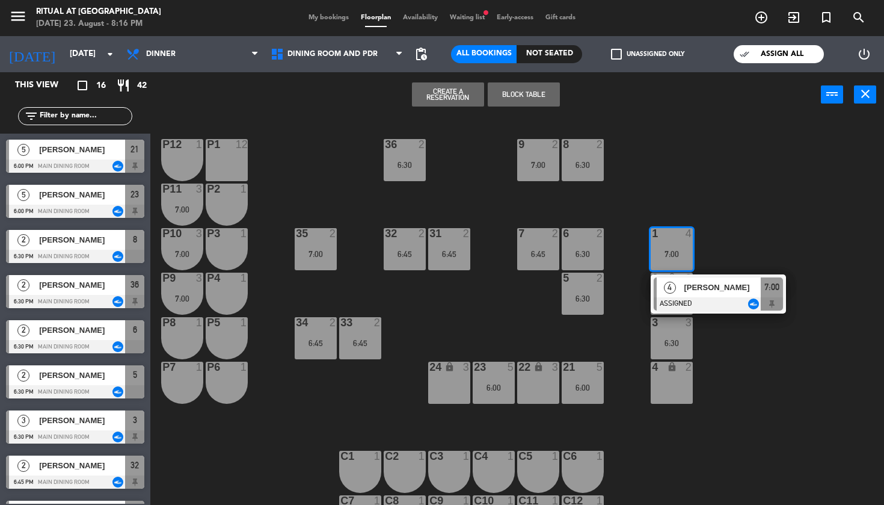
click at [754, 224] on div "36 2 6:30 9 2 7:00 8 2 6:30 P12 1 P1 12 P11 3 7:00 P2 1 35 2 7:00 32 2 6:45 31 …" at bounding box center [521, 311] width 725 height 387
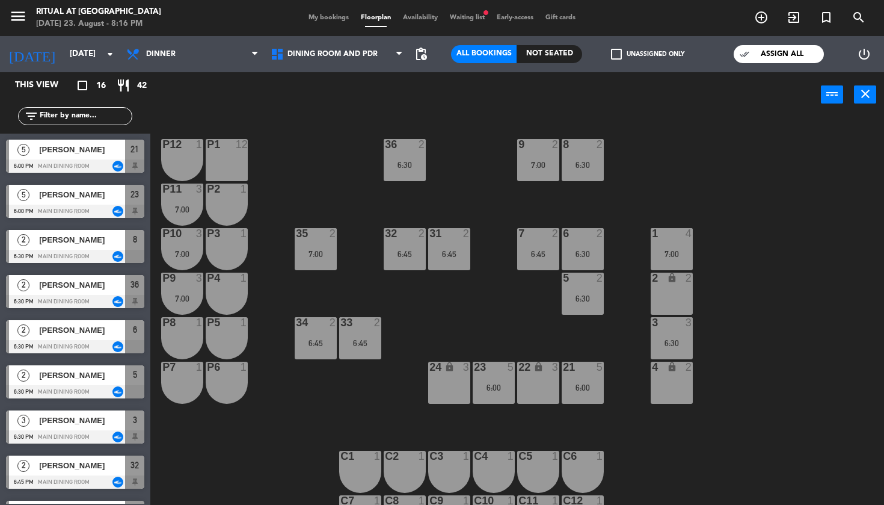
click at [549, 176] on div "9 2 7:00" at bounding box center [538, 160] width 42 height 42
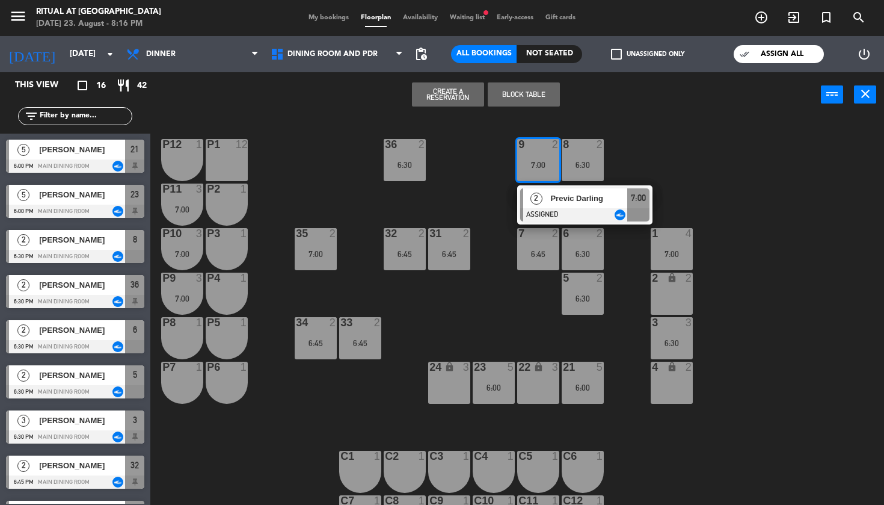
click at [368, 350] on div "33 2 6:45" at bounding box center [360, 338] width 42 height 42
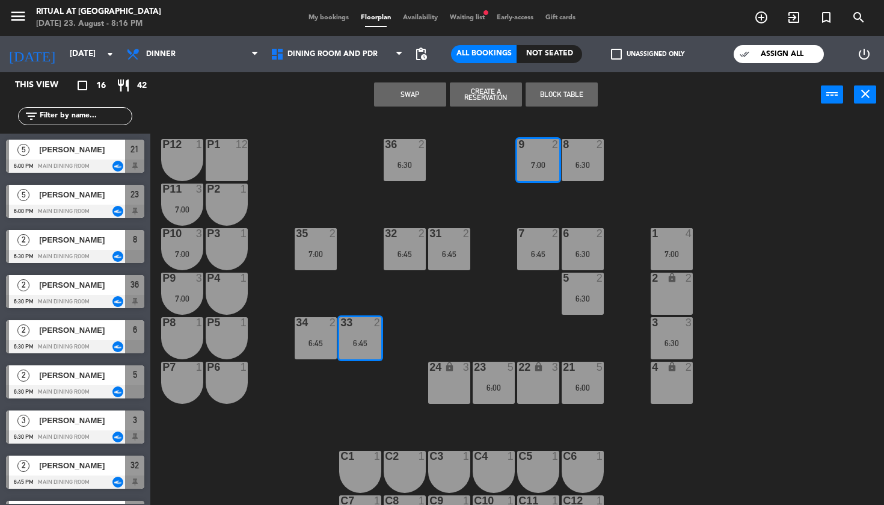
click at [420, 97] on button "Swap" at bounding box center [410, 94] width 72 height 24
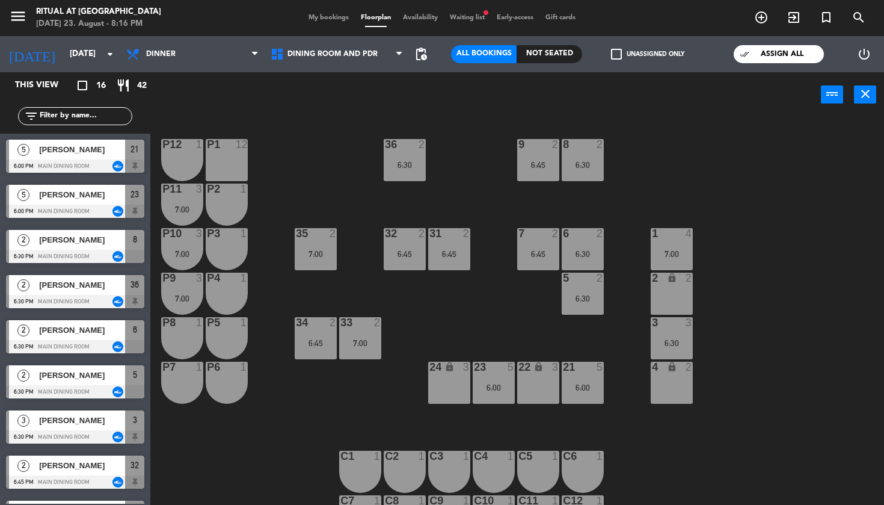
drag, startPoint x: 754, startPoint y: 167, endPoint x: 655, endPoint y: 167, distance: 99.3
click at [753, 167] on div "36 2 6:30 9 2 6:45 8 2 6:30 P12 1 P1 12 P11 3 7:00 P2 1 35 2 7:00 32 2 6:45 31 …" at bounding box center [521, 311] width 725 height 387
click at [306, 257] on div "7:00" at bounding box center [316, 254] width 42 height 8
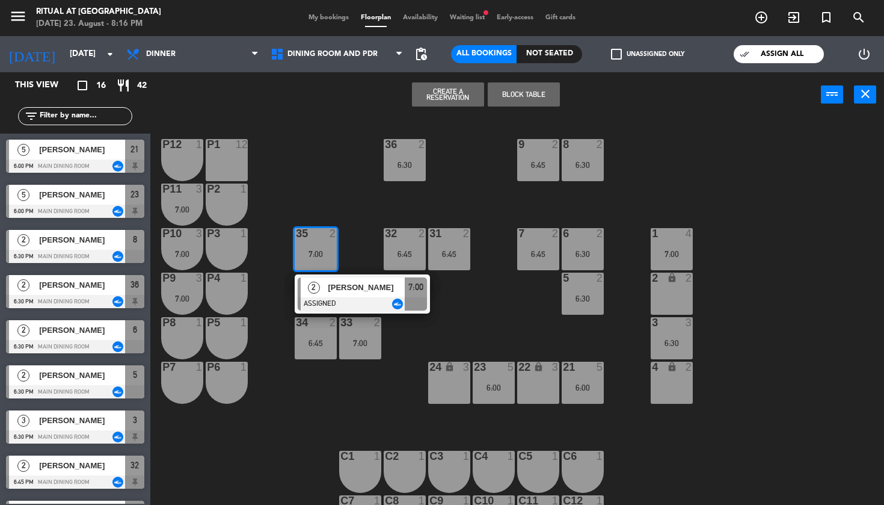
click at [361, 196] on div "36 2 6:30 9 2 6:45 8 2 6:30 P12 1 P1 12 P11 3 7:00 P2 1 35 2 7:00 2 [PERSON_NAM…" at bounding box center [521, 311] width 725 height 387
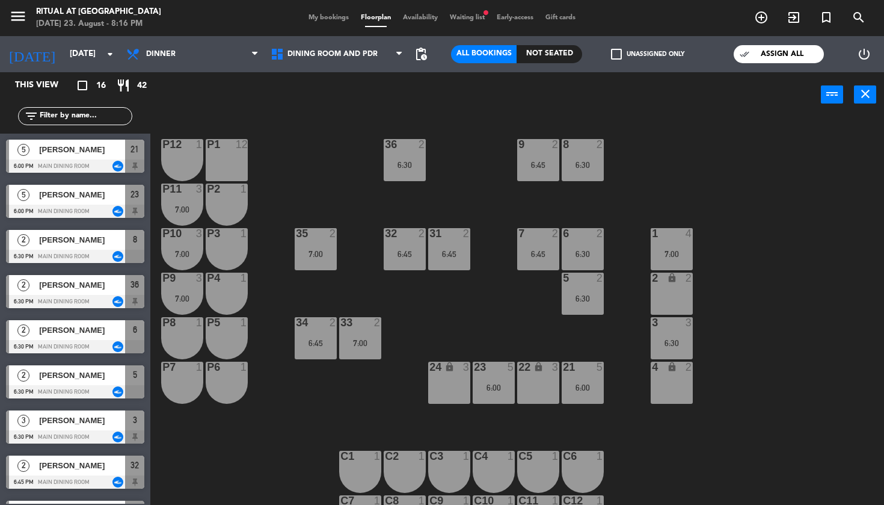
drag, startPoint x: 412, startPoint y: 177, endPoint x: 450, endPoint y: 169, distance: 38.7
click at [412, 177] on div "36 2 6:30" at bounding box center [405, 160] width 42 height 42
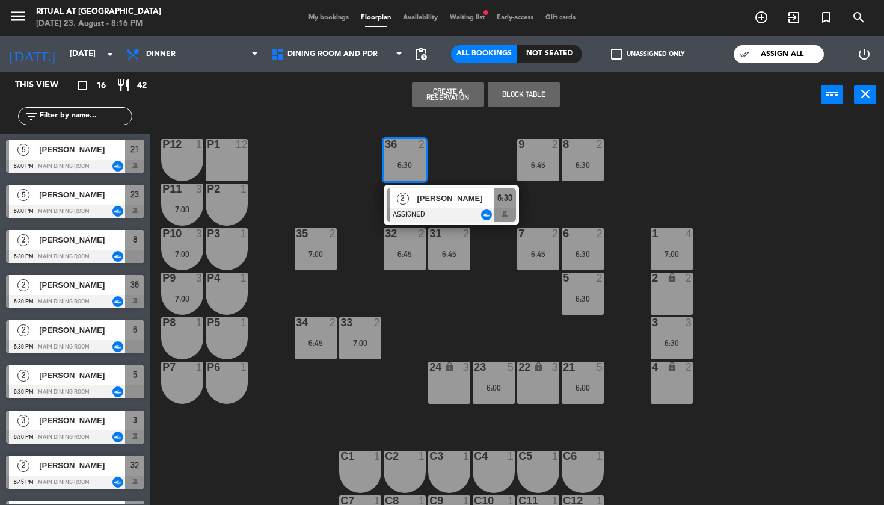
click at [484, 165] on div "36 2 6:30 2 [PERSON_NAME] ASSIGNED 6:30 9 2 6:45 8 2 6:30 P12 1 P1 12 P11 3 7:0…" at bounding box center [521, 311] width 725 height 387
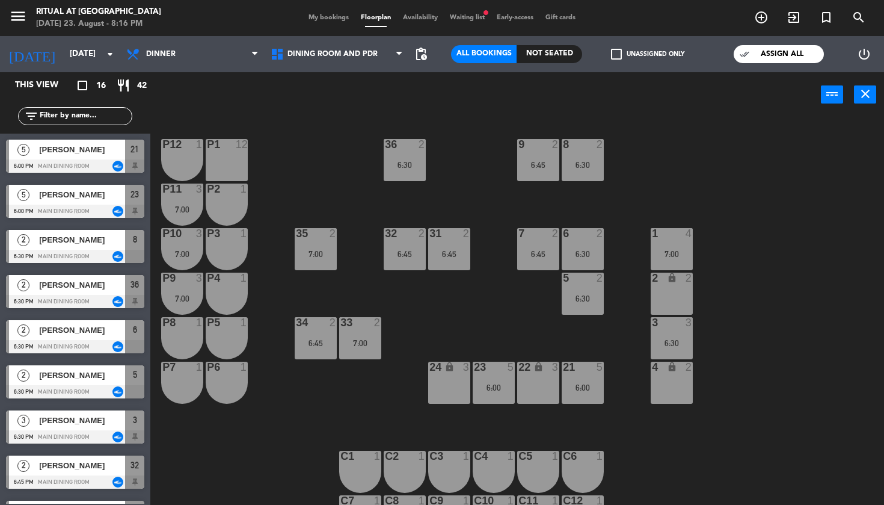
drag, startPoint x: 394, startPoint y: 260, endPoint x: 429, endPoint y: 254, distance: 35.4
click at [394, 260] on div "32 2 6:45" at bounding box center [405, 249] width 42 height 42
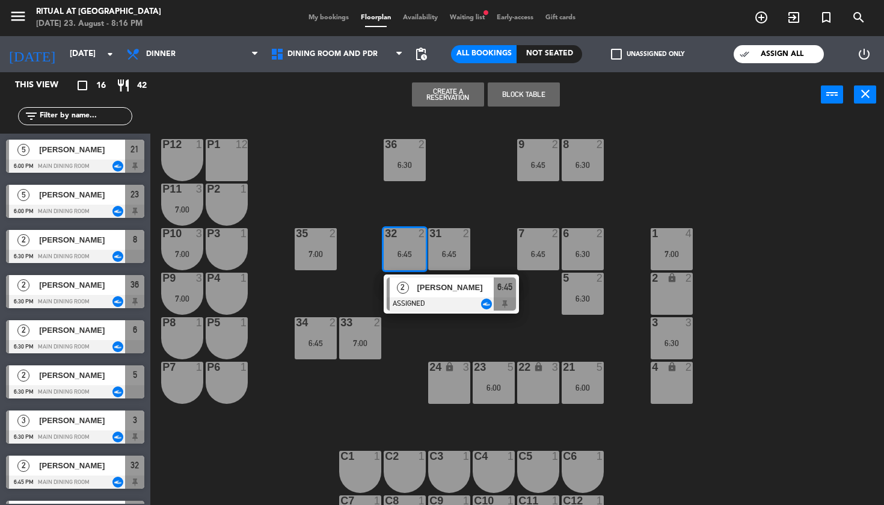
click at [484, 193] on div "36 2 6:30 9 2 6:45 8 2 6:30 P12 1 P1 12 P11 3 7:00 P2 1 35 2 7:00 32 2 6:45 2 […" at bounding box center [521, 311] width 725 height 387
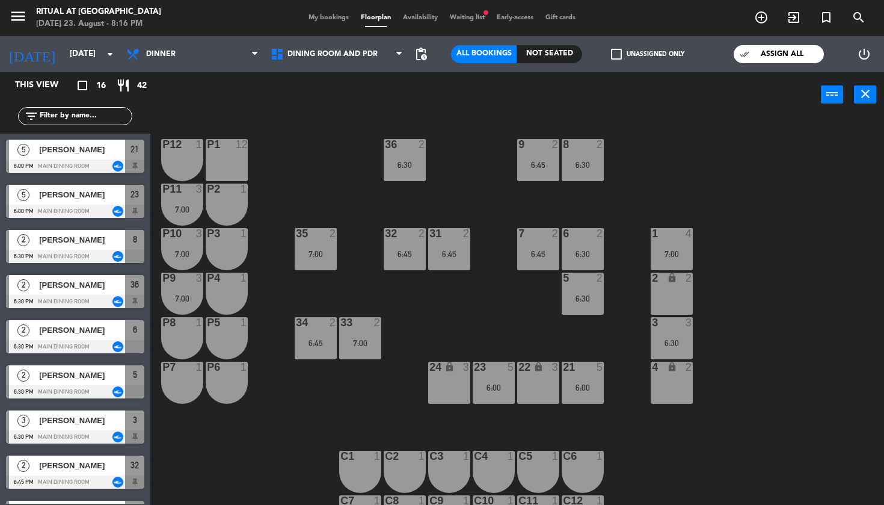
click at [463, 244] on div "31 2 6:45" at bounding box center [449, 249] width 42 height 42
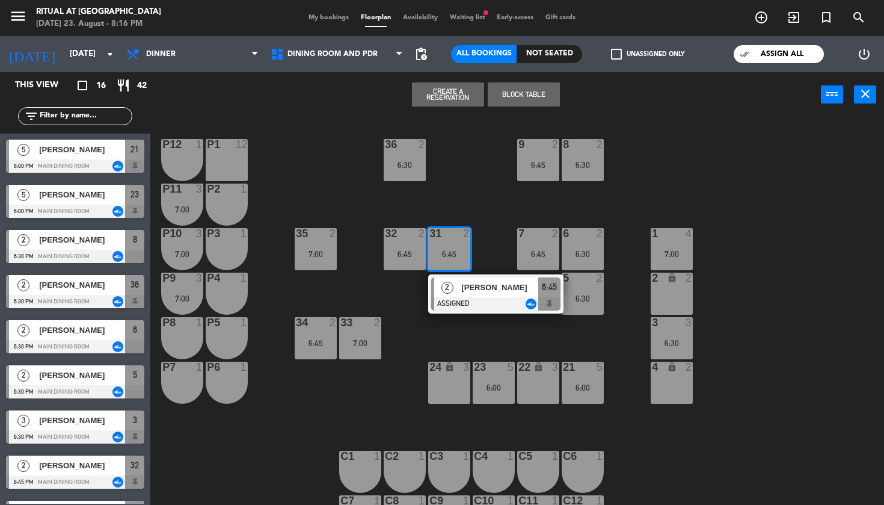
click at [493, 210] on div "36 2 6:30 9 2 6:45 8 2 6:30 P12 1 P1 12 P11 3 7:00 P2 1 35 2 7:00 32 2 6:45 31 …" at bounding box center [521, 311] width 725 height 387
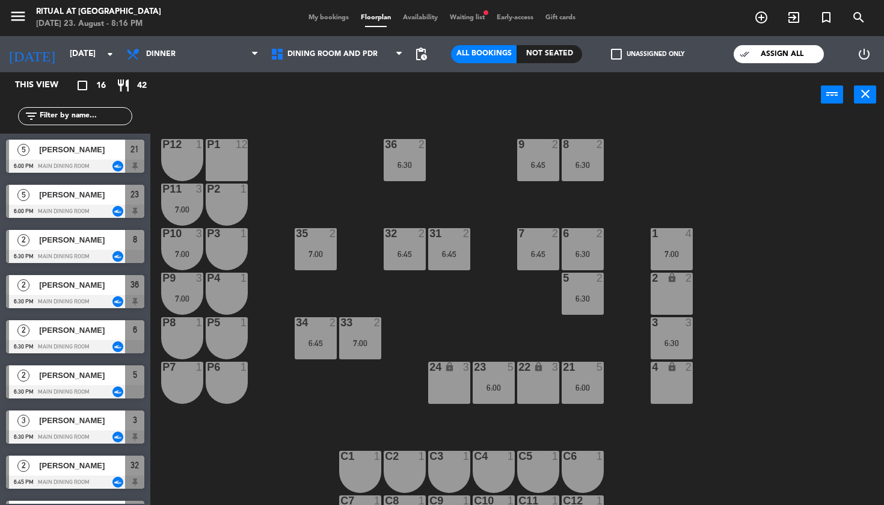
click at [539, 258] on div "6:45" at bounding box center [538, 254] width 42 height 8
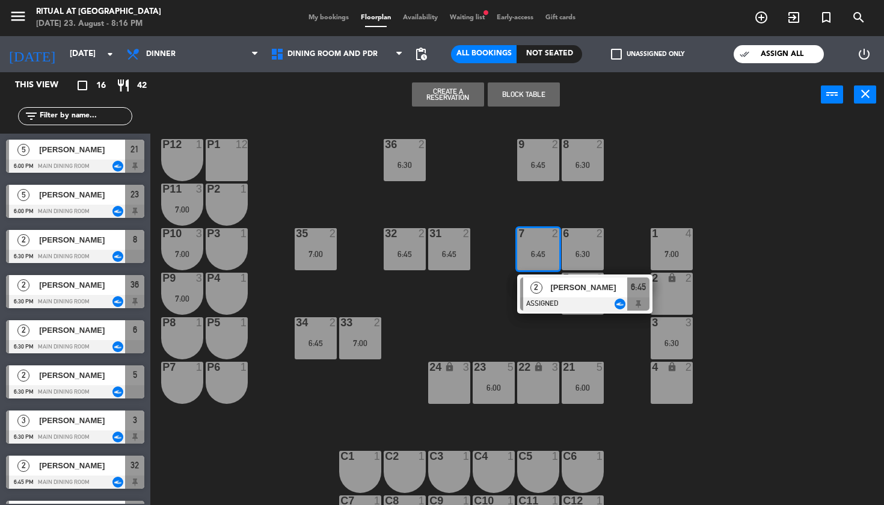
click at [584, 193] on div "36 2 6:30 9 2 6:45 8 2 6:30 P12 1 P1 12 P11 3 7:00 P2 1 35 2 7:00 32 2 6:45 31 …" at bounding box center [521, 311] width 725 height 387
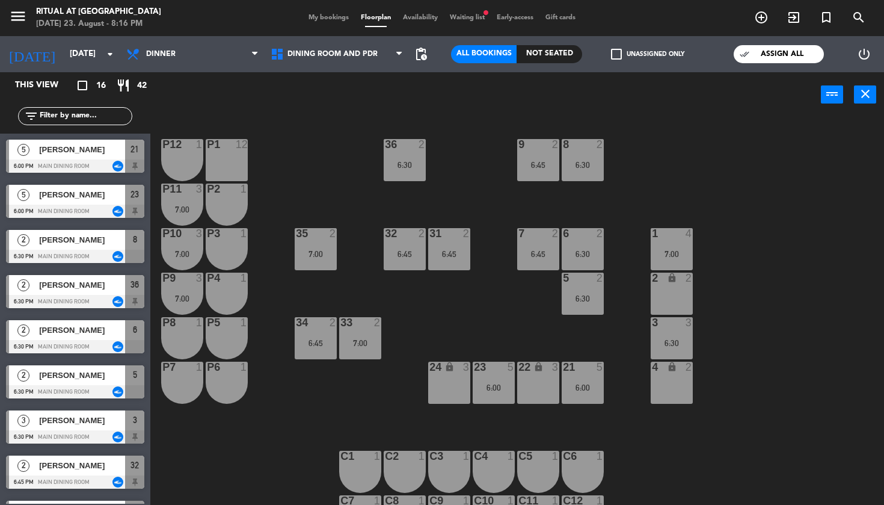
drag, startPoint x: 595, startPoint y: 238, endPoint x: 618, endPoint y: 222, distance: 28.0
click at [595, 238] on div "2" at bounding box center [603, 233] width 20 height 11
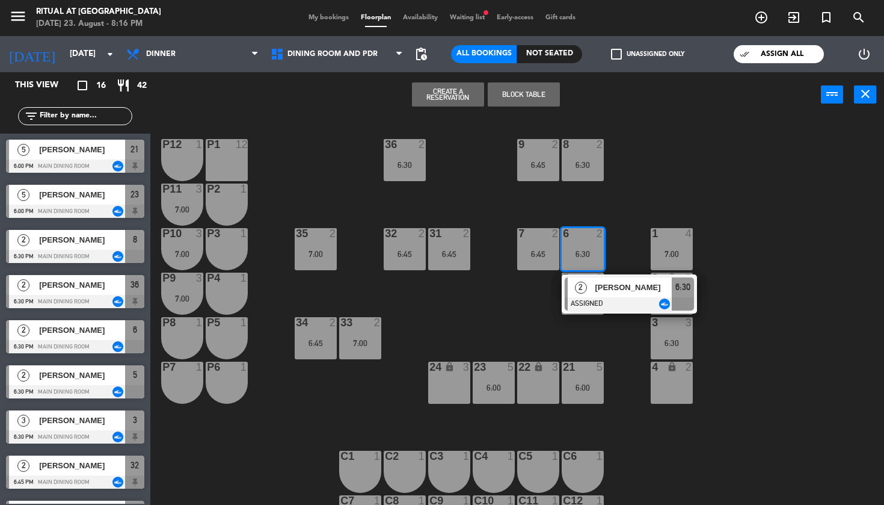
click at [642, 206] on div "36 2 6:30 9 2 6:45 8 2 6:30 P12 1 P1 12 P11 3 7:00 P2 1 35 2 7:00 32 2 6:45 31 …" at bounding box center [521, 311] width 725 height 387
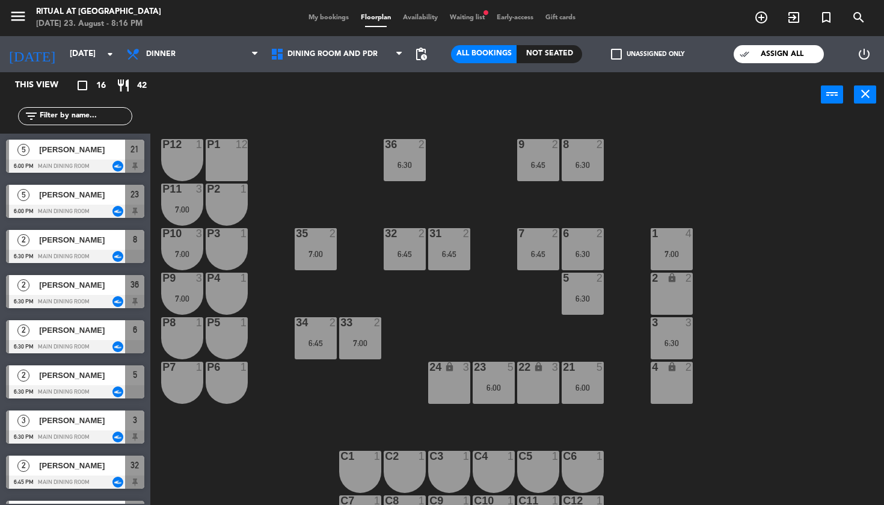
click at [597, 301] on div "6:30" at bounding box center [583, 298] width 42 height 8
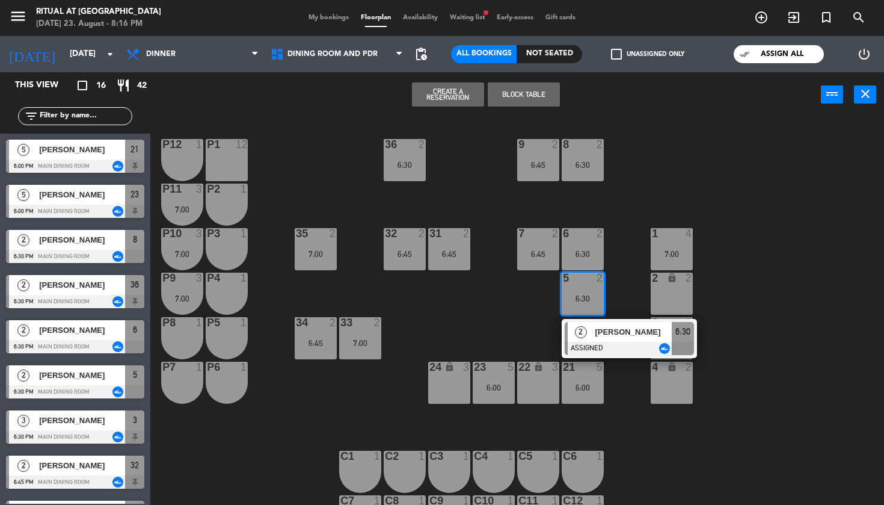
click at [636, 257] on div "36 2 6:30 9 2 6:45 8 2 6:30 P12 1 P1 12 P11 3 7:00 P2 1 35 2 7:00 32 2 6:45 31 …" at bounding box center [521, 311] width 725 height 387
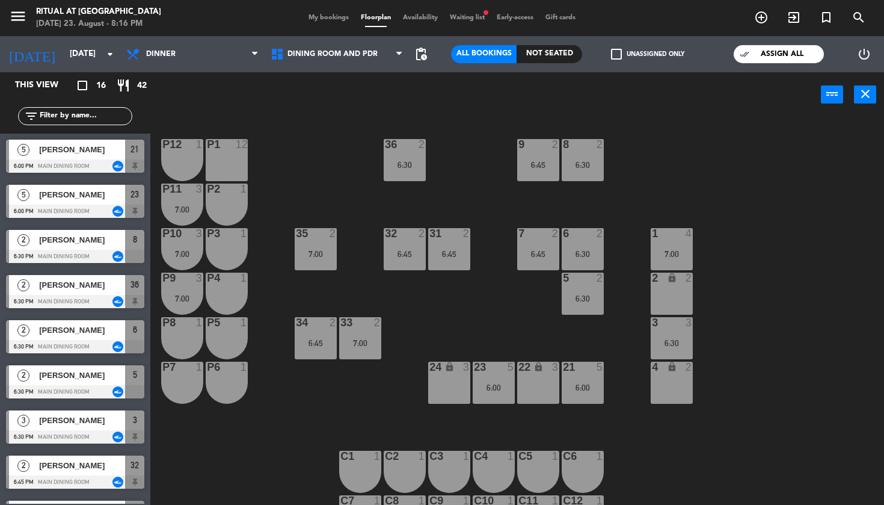
click at [600, 388] on div "6:00" at bounding box center [583, 387] width 42 height 8
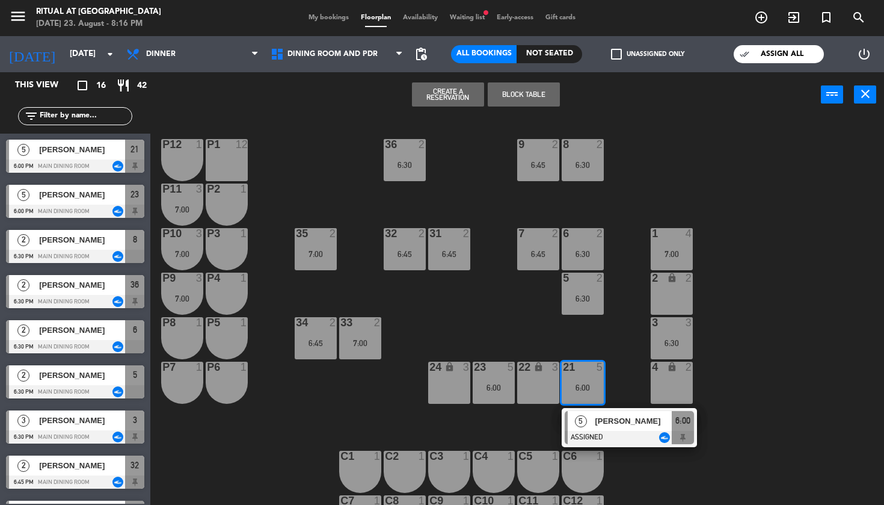
click at [594, 344] on div "36 2 6:30 9 2 6:45 8 2 6:30 P12 1 P1 12 P11 3 7:00 P2 1 35 2 7:00 32 2 6:45 31 …" at bounding box center [521, 311] width 725 height 387
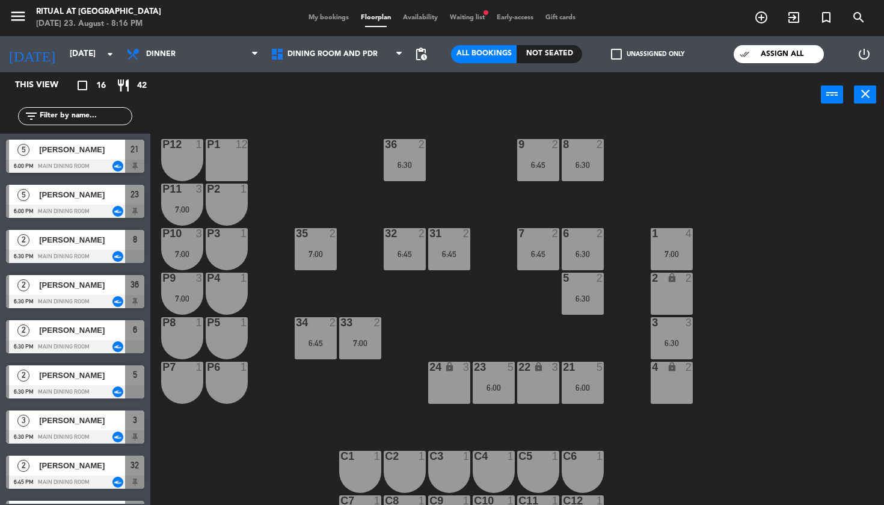
click at [314, 330] on div "34 2 6:45" at bounding box center [316, 338] width 42 height 42
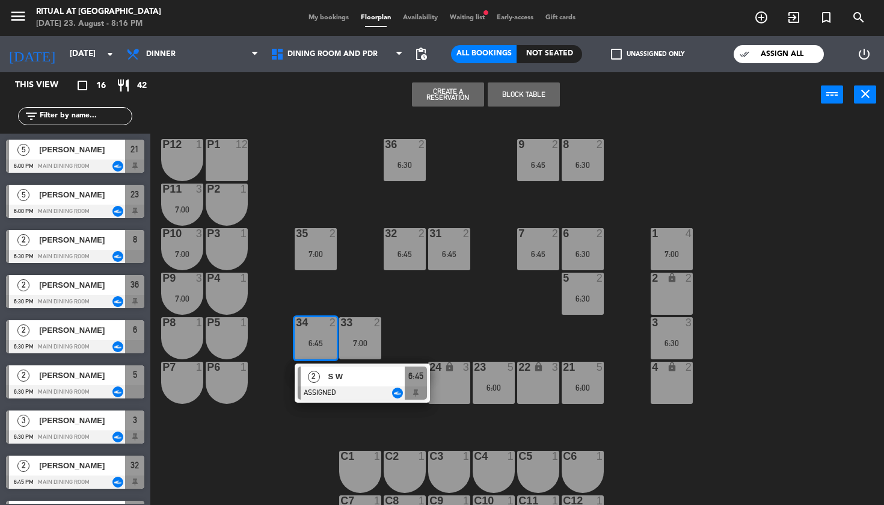
click at [380, 289] on div "36 2 6:30 9 2 6:45 8 2 6:30 P12 1 P1 12 P11 3 7:00 P2 1 35 2 7:00 32 2 6:45 31 …" at bounding box center [521, 311] width 725 height 387
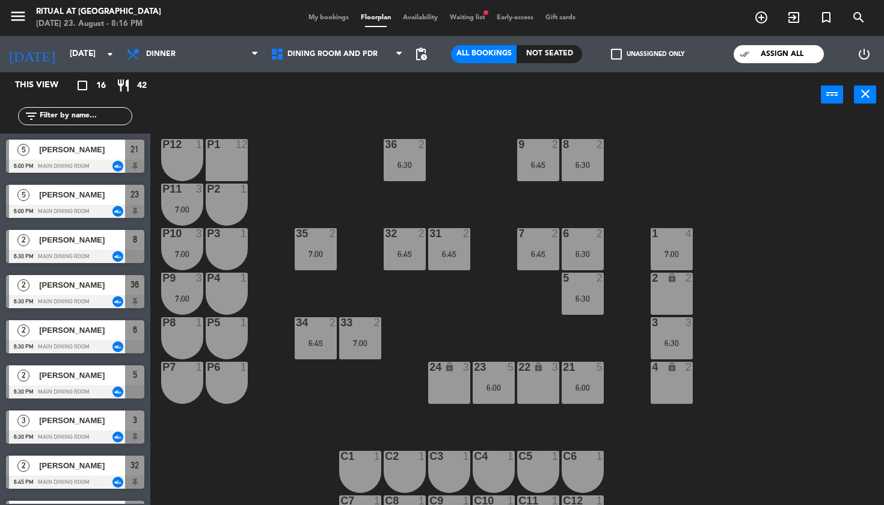
click at [362, 331] on div "33 2 7:00" at bounding box center [360, 338] width 42 height 42
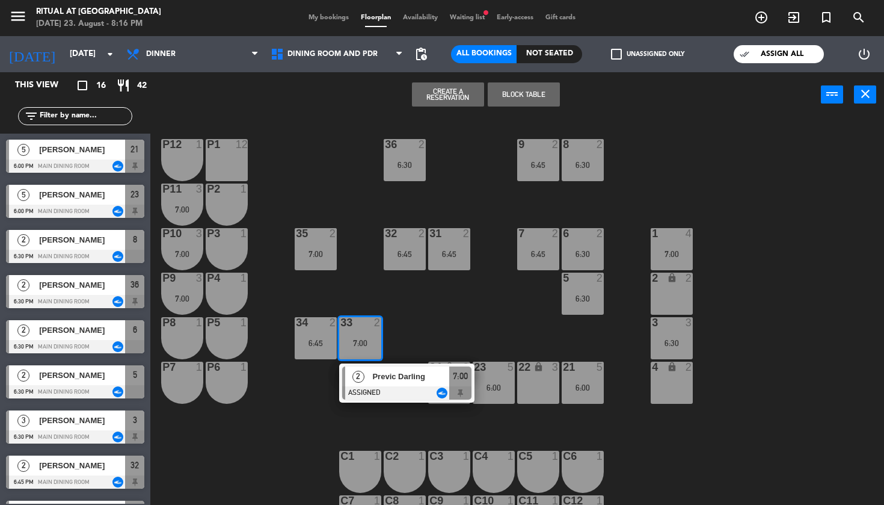
click at [398, 298] on div "36 2 6:30 9 2 6:45 8 2 6:30 P12 1 P1 12 P11 3 7:00 P2 1 35 2 7:00 32 2 6:45 31 …" at bounding box center [521, 311] width 725 height 387
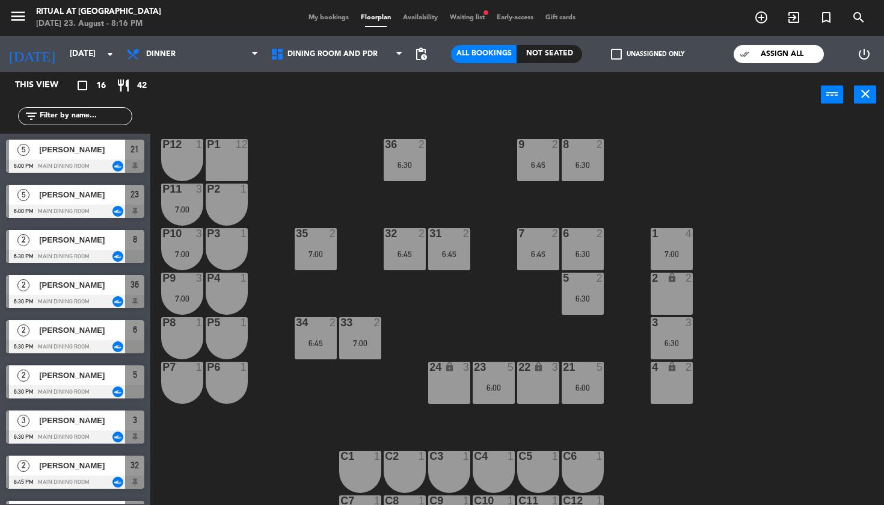
click at [669, 343] on div "6:30" at bounding box center [672, 343] width 42 height 8
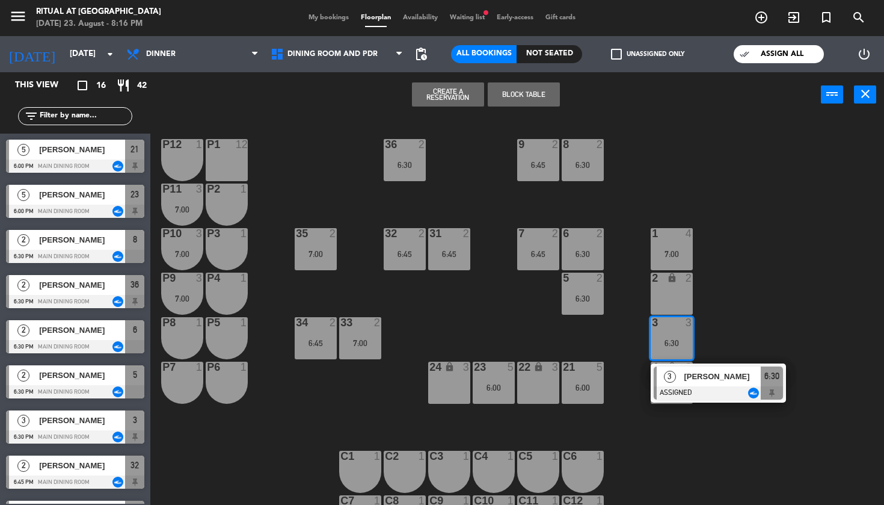
click at [621, 330] on div "36 2 6:30 9 2 6:45 8 2 6:30 P12 1 P1 12 P11 3 7:00 P2 1 35 2 7:00 32 2 6:45 31 …" at bounding box center [521, 311] width 725 height 387
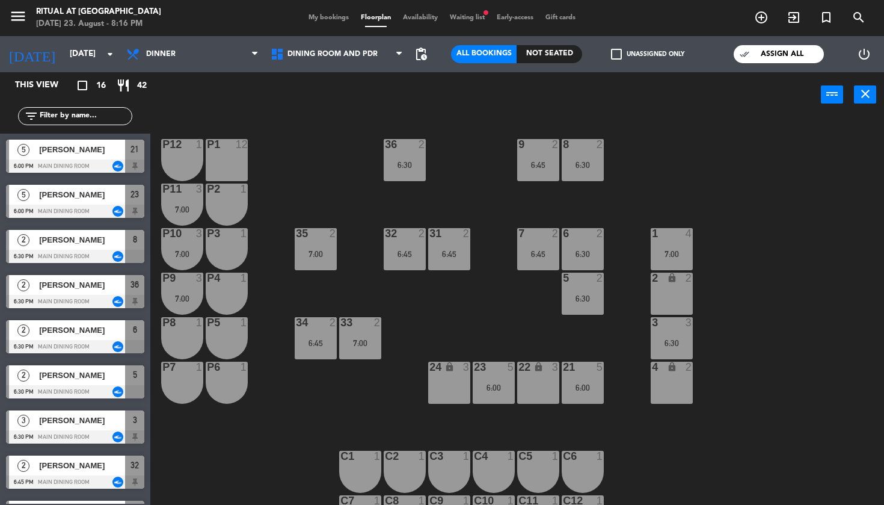
click at [677, 250] on div "7:00" at bounding box center [672, 254] width 42 height 8
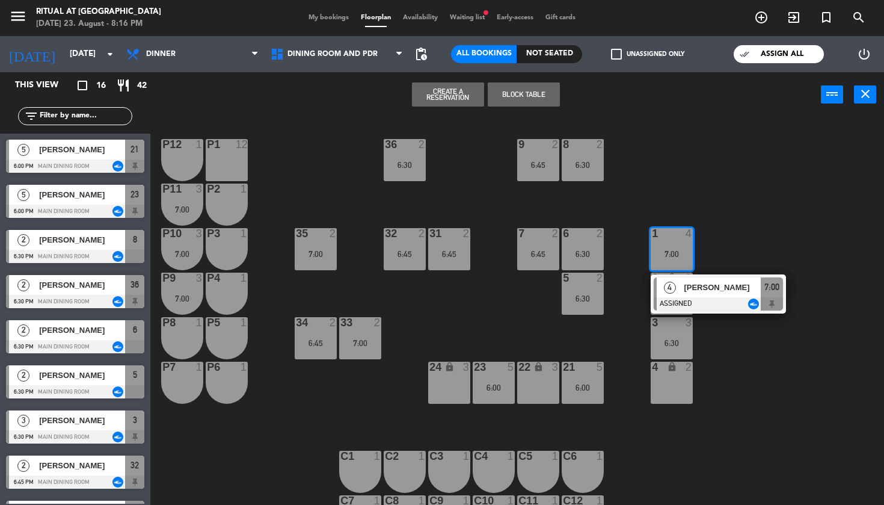
click at [768, 238] on div "36 2 6:30 9 2 6:45 8 2 6:30 P12 1 P1 12 P11 3 7:00 P2 1 35 2 7:00 32 2 6:45 31 …" at bounding box center [521, 311] width 725 height 387
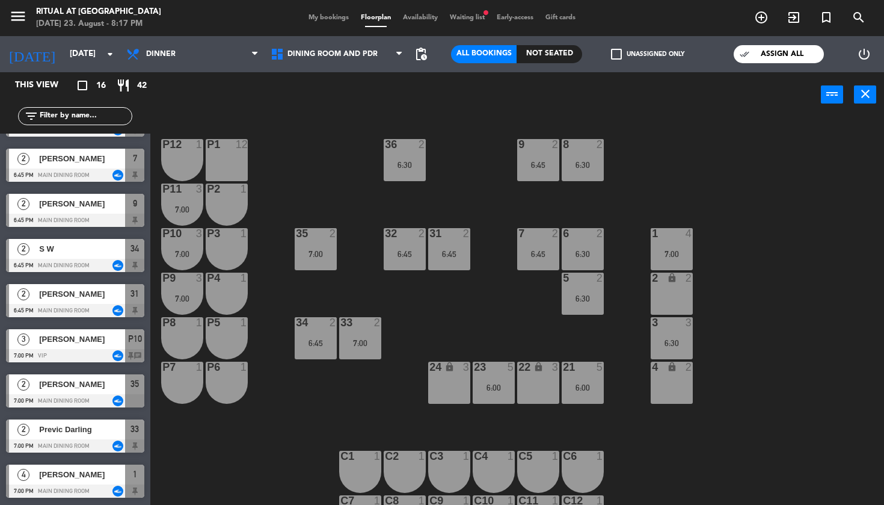
scroll to position [352, 0]
click at [875, 97] on button "close" at bounding box center [865, 94] width 22 height 18
